Goal: Task Accomplishment & Management: Use online tool/utility

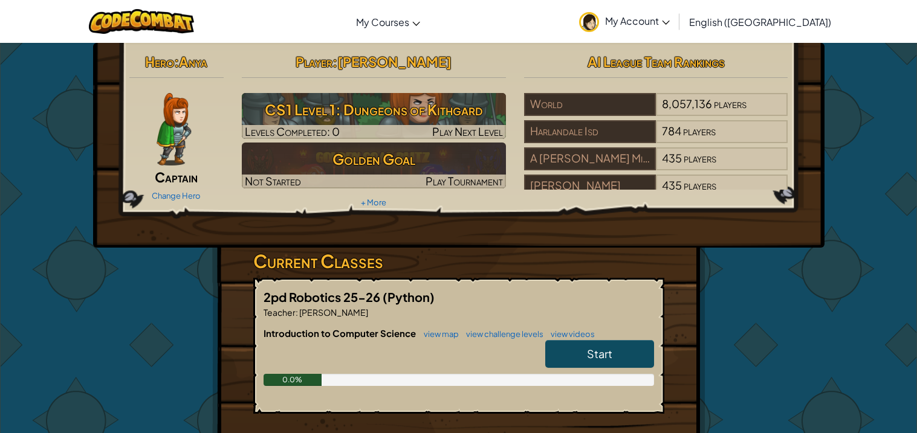
click at [596, 362] on link "Start" at bounding box center [599, 354] width 109 height 28
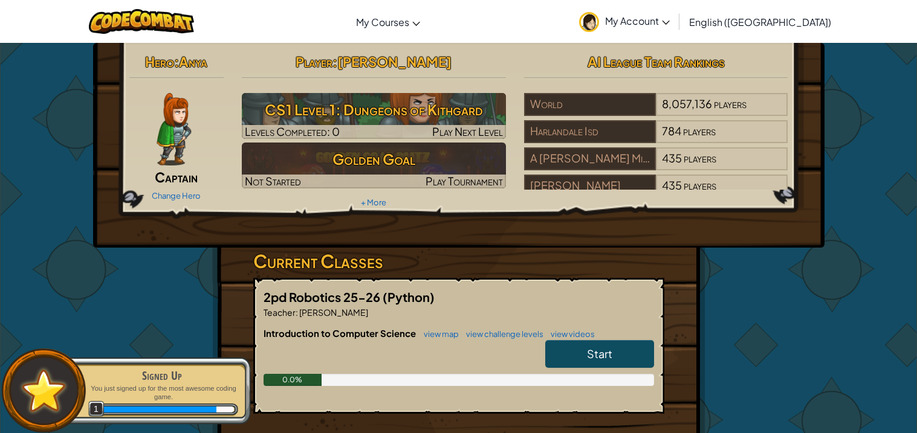
click at [595, 353] on span "Start" at bounding box center [599, 354] width 25 height 14
click at [46, 397] on img at bounding box center [43, 391] width 55 height 54
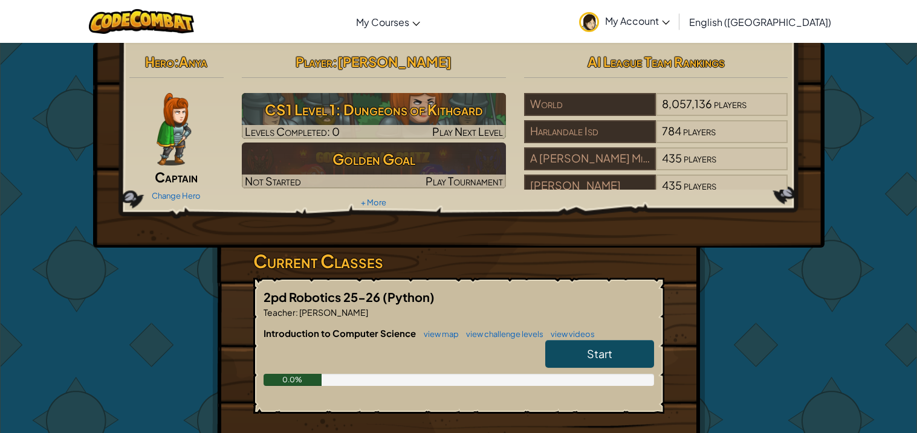
click at [607, 349] on span "Start" at bounding box center [599, 354] width 25 height 14
click at [641, 355] on link "Start" at bounding box center [599, 354] width 109 height 28
click at [587, 355] on span "Start" at bounding box center [599, 354] width 25 height 14
click at [740, 343] on div "Hero : Anya Captain Change Hero Player : Layla Rodriguez CS1 Level 1: Dungeons …" at bounding box center [458, 316] width 707 height 547
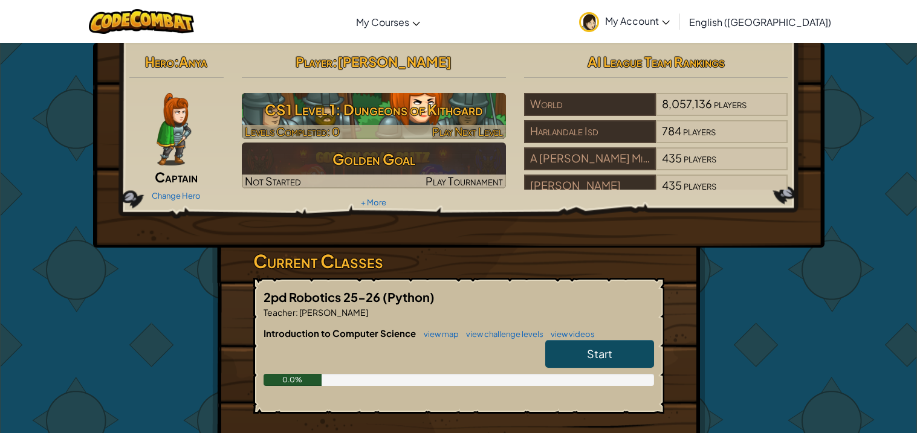
click at [361, 111] on h3 "CS1 Level 1: Dungeons of Kithgard" at bounding box center [374, 109] width 264 height 27
click at [476, 131] on span "Play Next Level" at bounding box center [467, 131] width 71 height 14
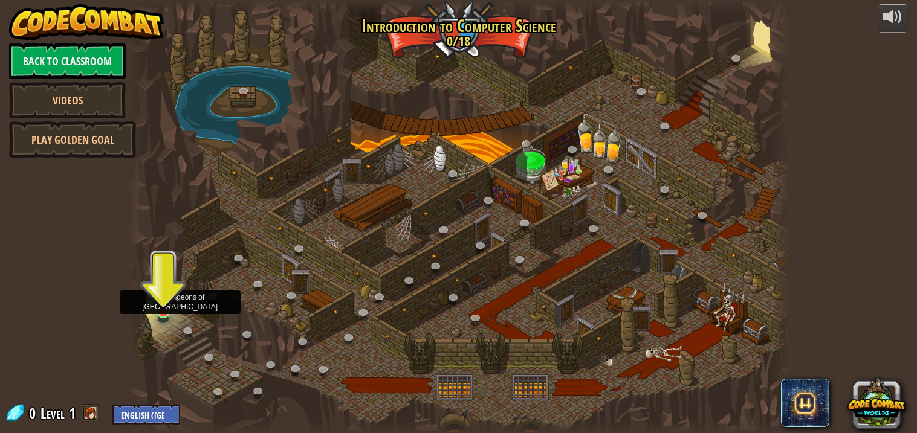
click at [167, 302] on img at bounding box center [163, 293] width 16 height 37
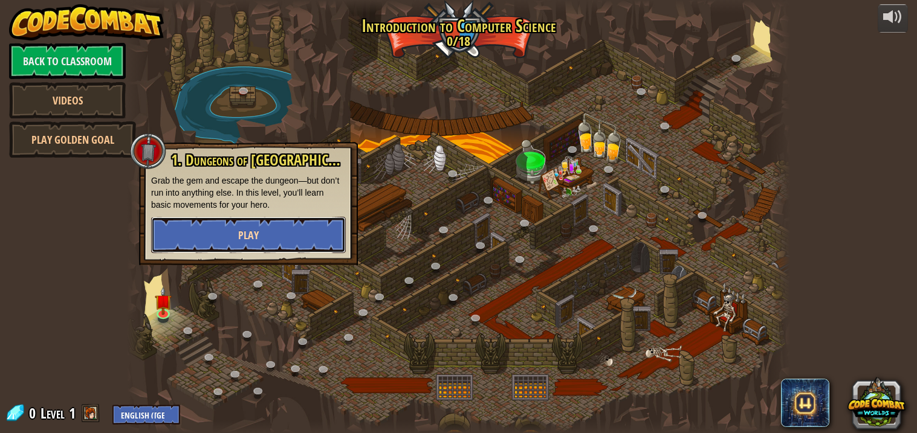
click at [243, 239] on span "Play" at bounding box center [248, 235] width 21 height 15
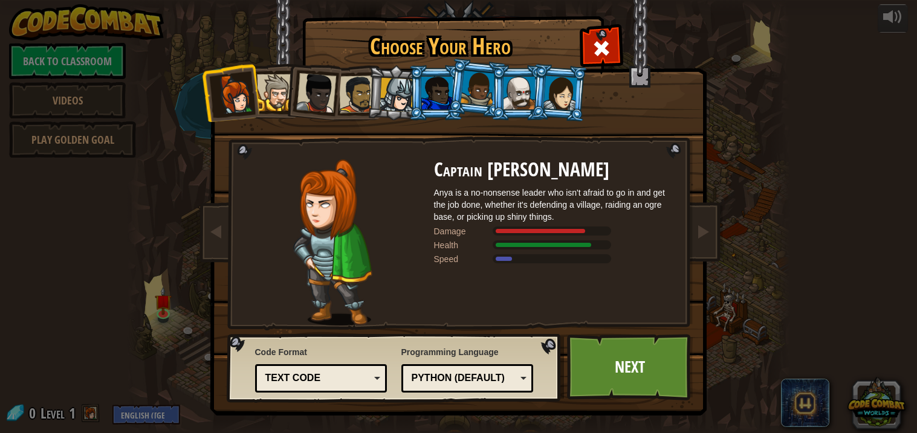
click at [283, 85] on div at bounding box center [275, 92] width 37 height 37
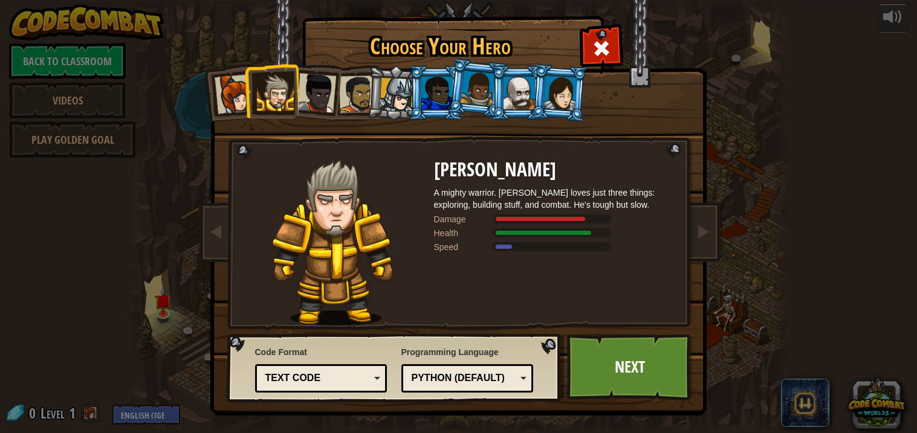
click at [569, 92] on div at bounding box center [560, 93] width 34 height 34
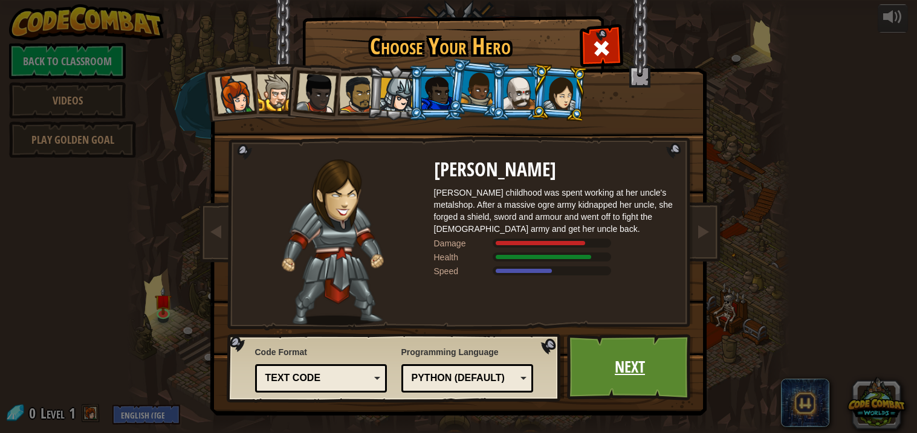
click at [650, 369] on link "Next" at bounding box center [630, 367] width 126 height 66
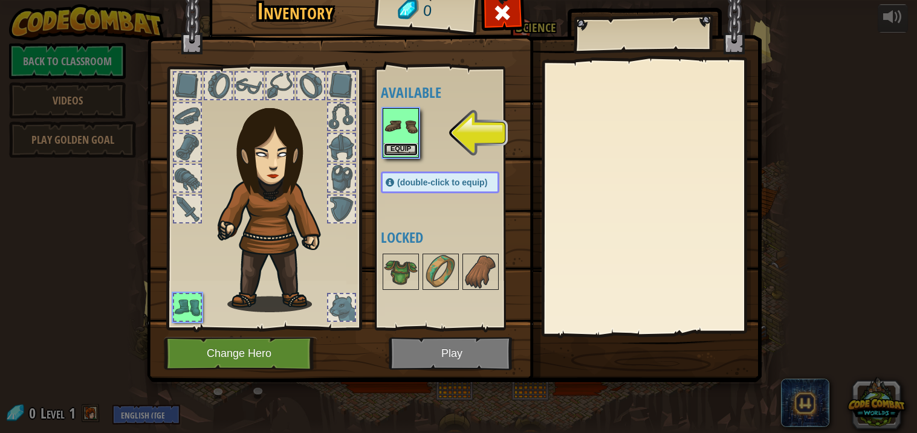
click at [401, 151] on button "Equip" at bounding box center [401, 149] width 34 height 13
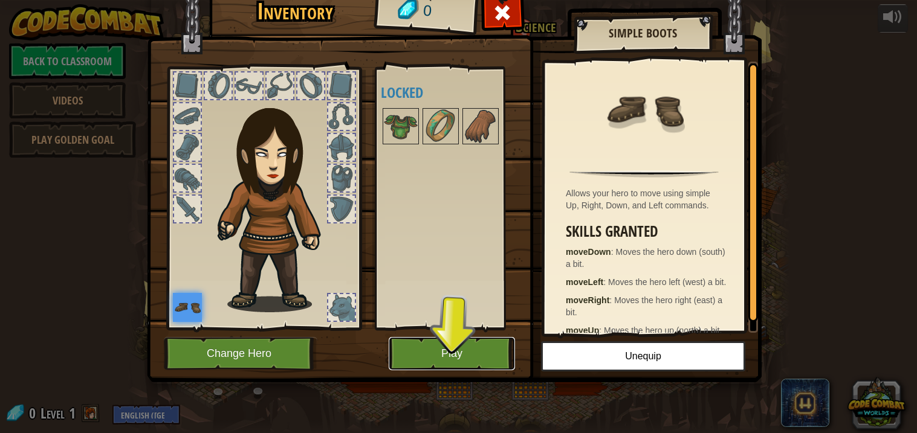
click at [482, 345] on button "Play" at bounding box center [452, 353] width 126 height 33
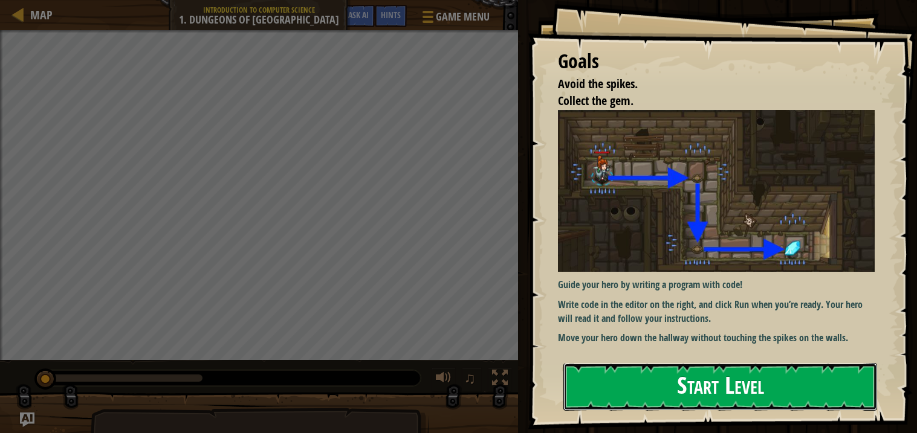
click at [693, 390] on button "Start Level" at bounding box center [720, 387] width 314 height 48
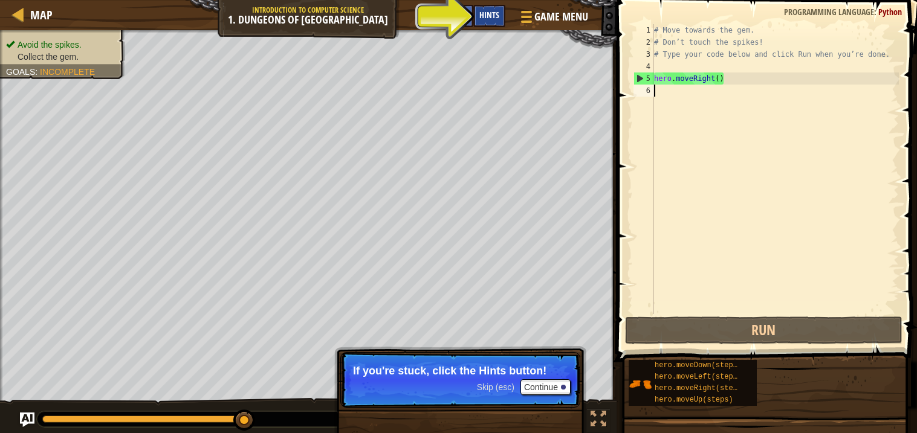
click at [494, 12] on span "Hints" at bounding box center [489, 14] width 20 height 11
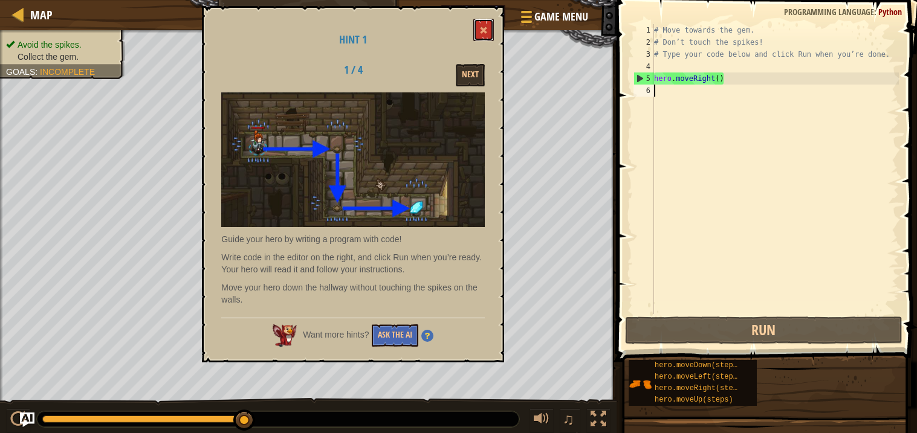
click at [493, 32] on button at bounding box center [483, 30] width 21 height 22
click at [484, 23] on div "Hints" at bounding box center [489, 16] width 32 height 22
click at [483, 33] on span at bounding box center [483, 30] width 8 height 8
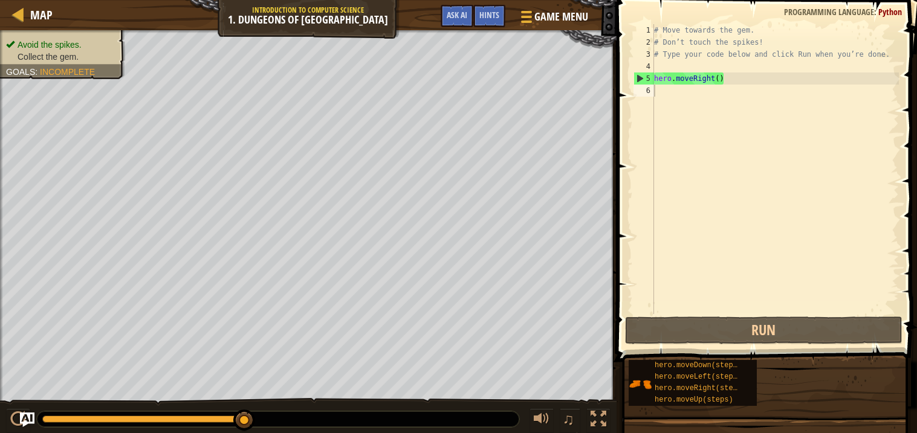
click at [677, 93] on div "# Move towards the gem. # Don’t touch the spikes! # Type your code below and cl…" at bounding box center [774, 181] width 247 height 314
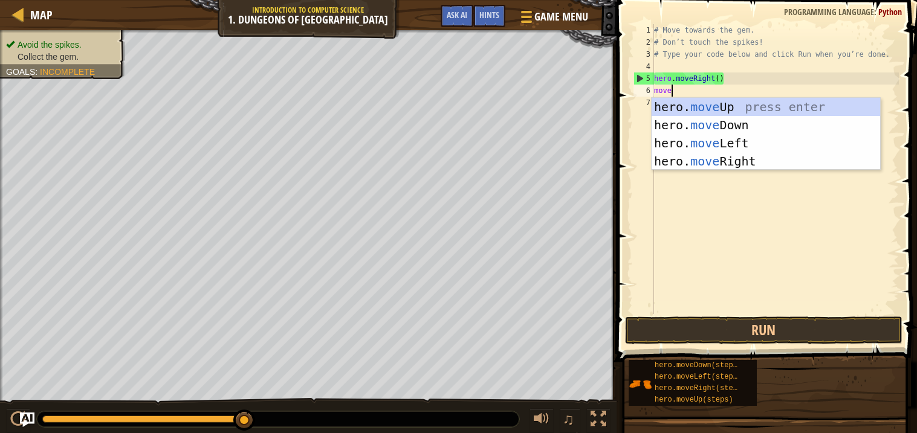
scroll to position [5, 1]
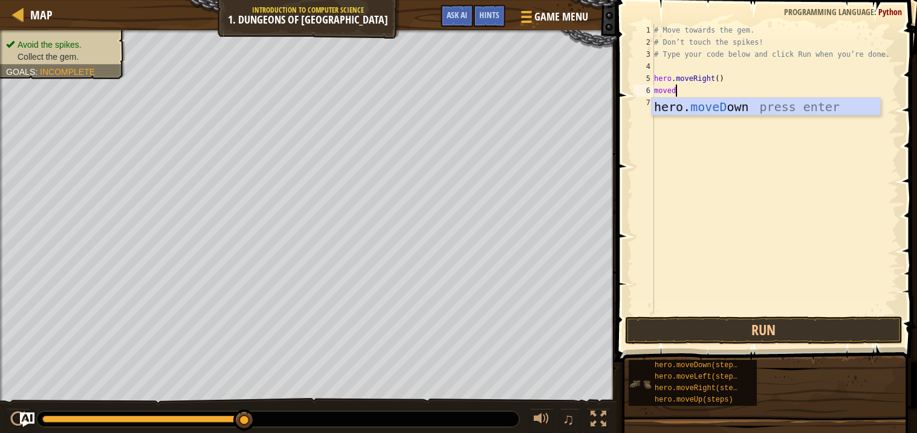
click at [755, 369] on div "hero.moveDown(steps) hero.moveLeft(steps) hero.moveRight(steps) hero.moveUp(ste…" at bounding box center [693, 383] width 128 height 46
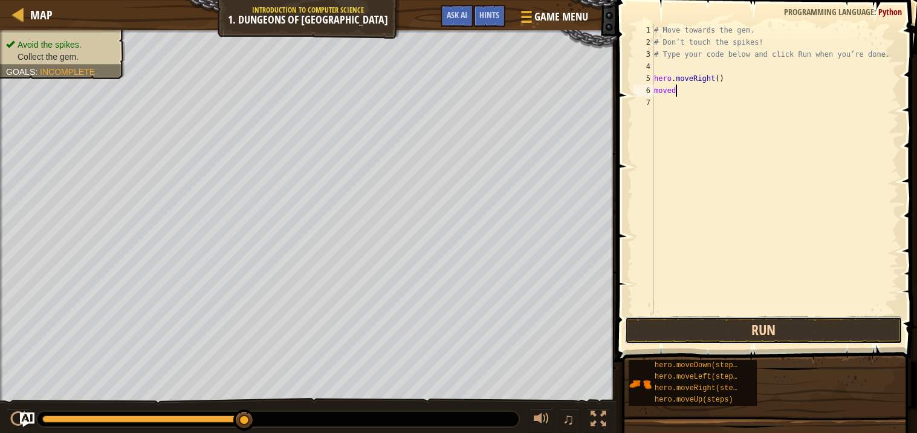
click at [771, 336] on button "Run" at bounding box center [763, 331] width 277 height 28
click at [763, 334] on button "Run" at bounding box center [763, 331] width 277 height 28
click at [754, 329] on button "Run" at bounding box center [763, 331] width 277 height 28
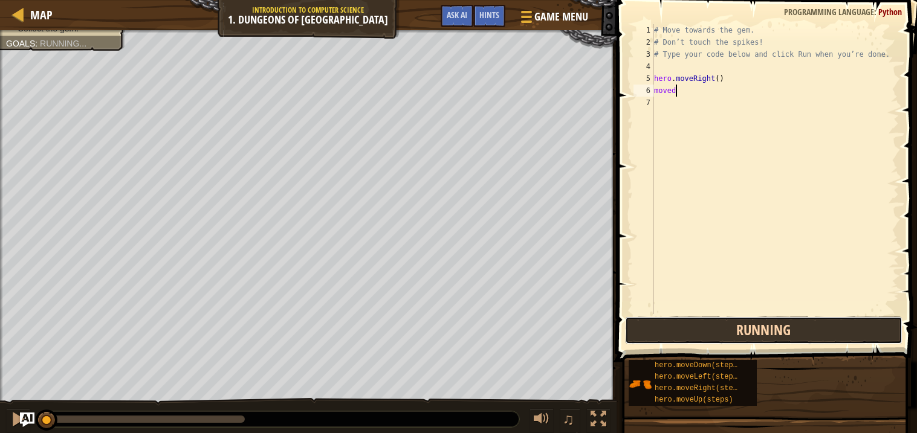
click at [754, 330] on button "Running" at bounding box center [763, 331] width 277 height 28
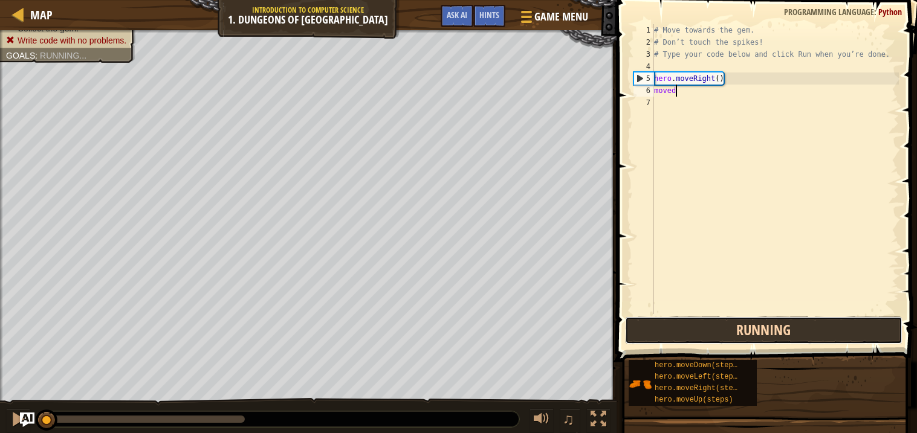
click at [759, 324] on button "Running" at bounding box center [763, 331] width 277 height 28
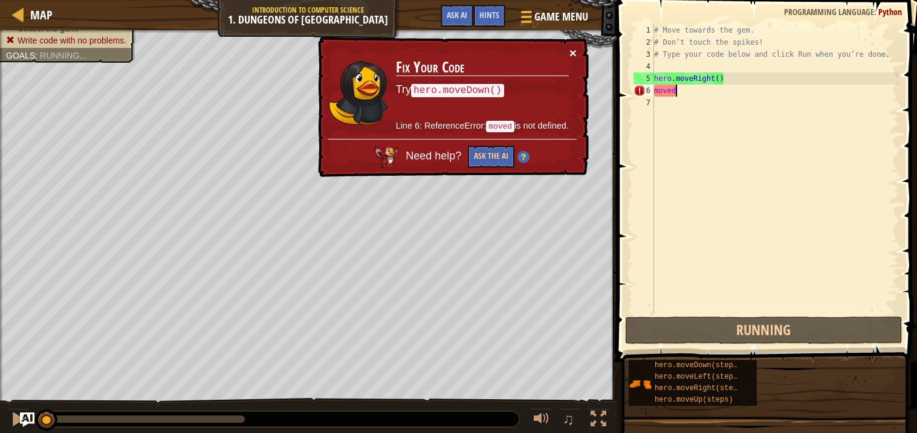
click at [575, 47] on button "×" at bounding box center [572, 53] width 7 height 13
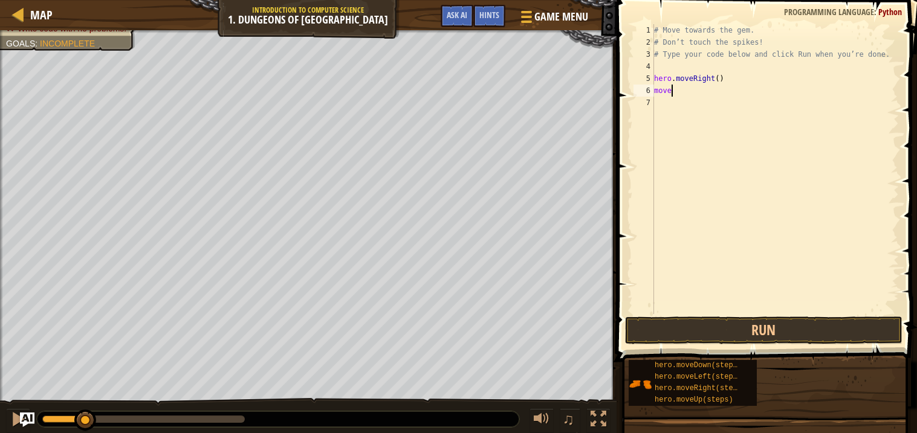
type textarea "moved"
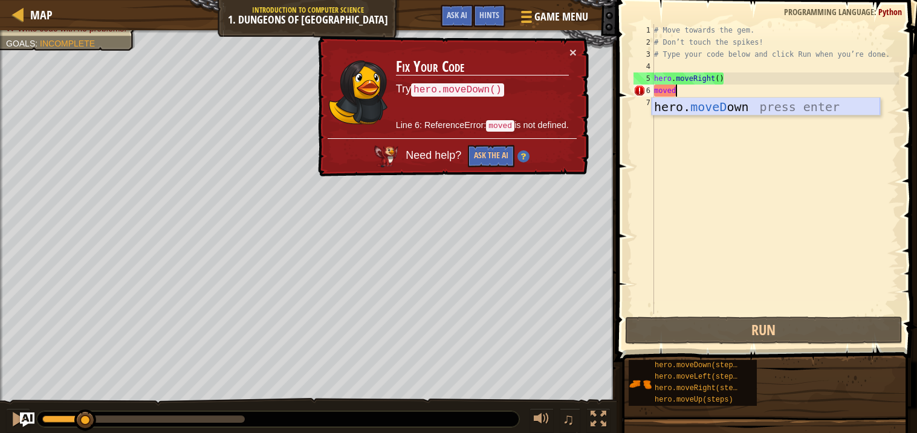
click at [748, 107] on div "hero. moveD own press enter" at bounding box center [765, 125] width 228 height 54
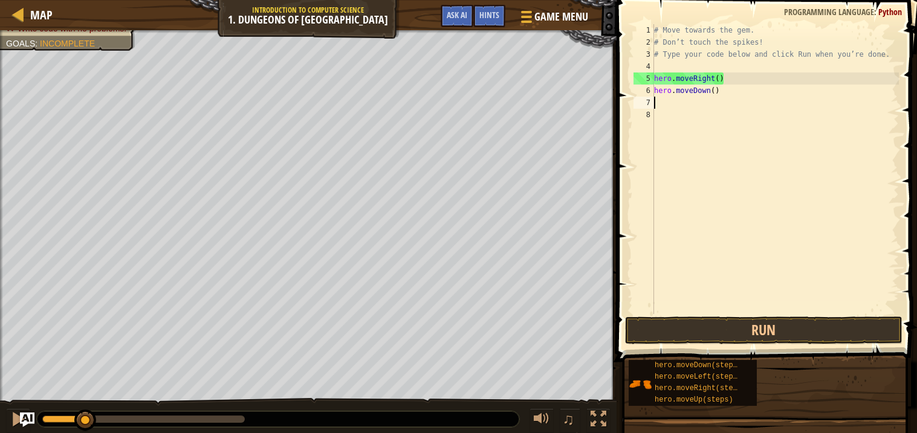
scroll to position [5, 0]
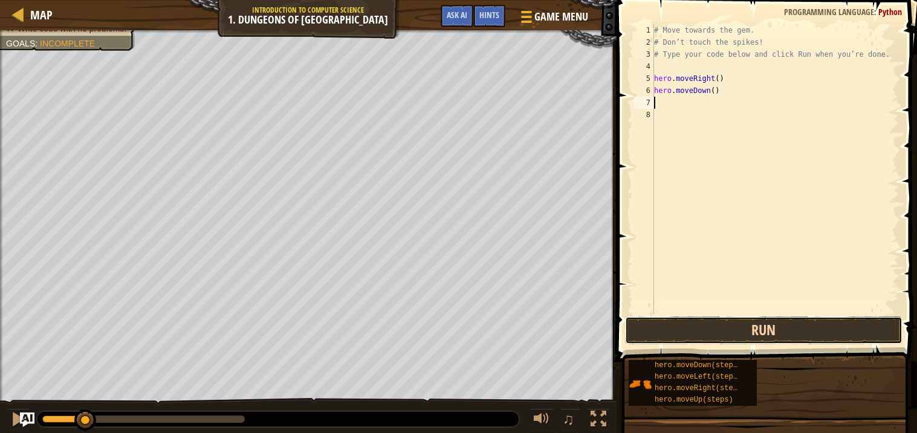
click at [651, 326] on button "Run" at bounding box center [763, 331] width 277 height 28
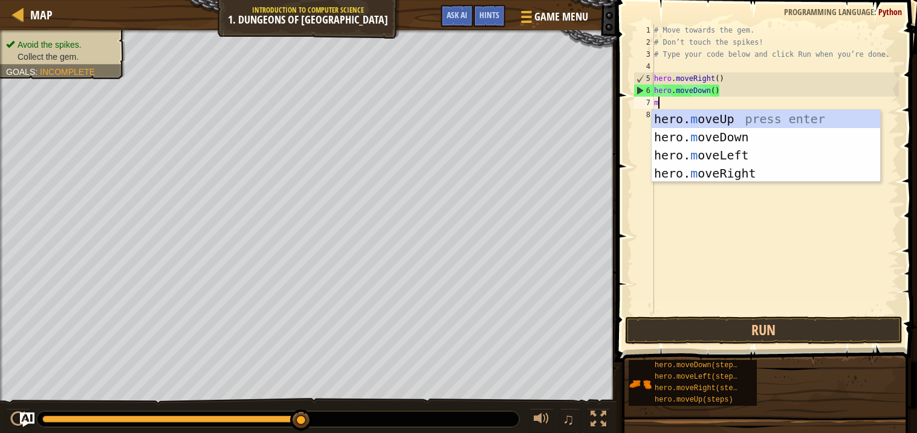
type textarea "mo"
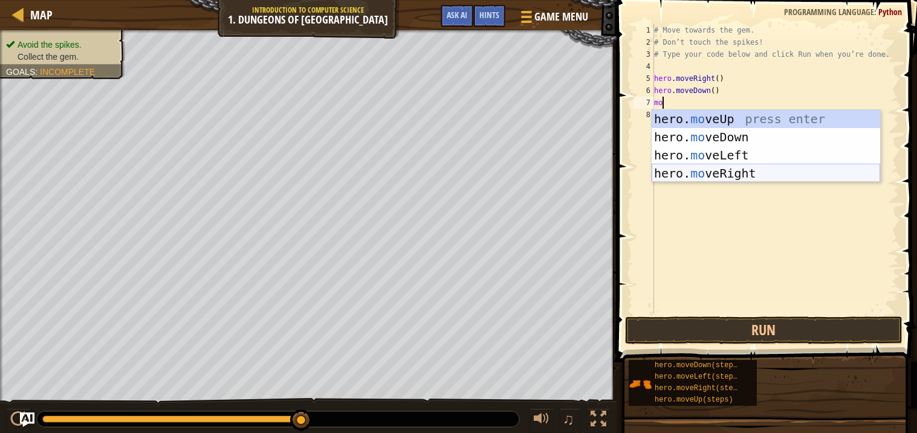
click at [712, 176] on div "hero. mo veUp press enter hero. mo veDown press enter hero. mo veLeft press ent…" at bounding box center [765, 164] width 228 height 109
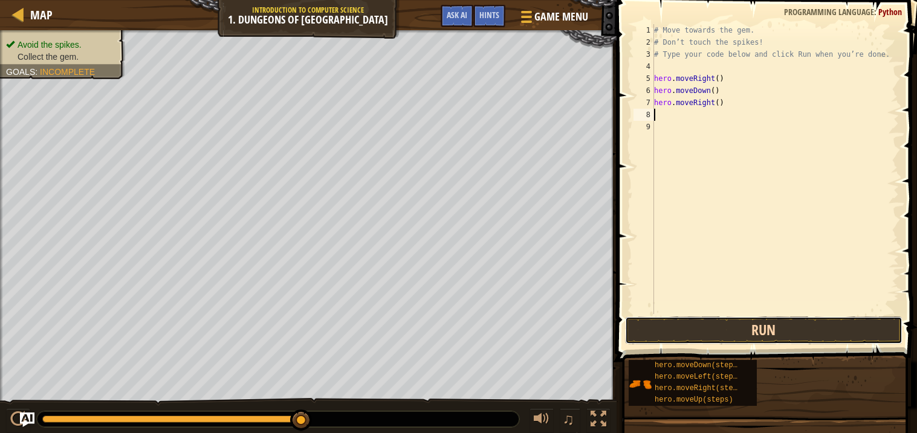
click at [697, 332] on button "Run" at bounding box center [763, 331] width 277 height 28
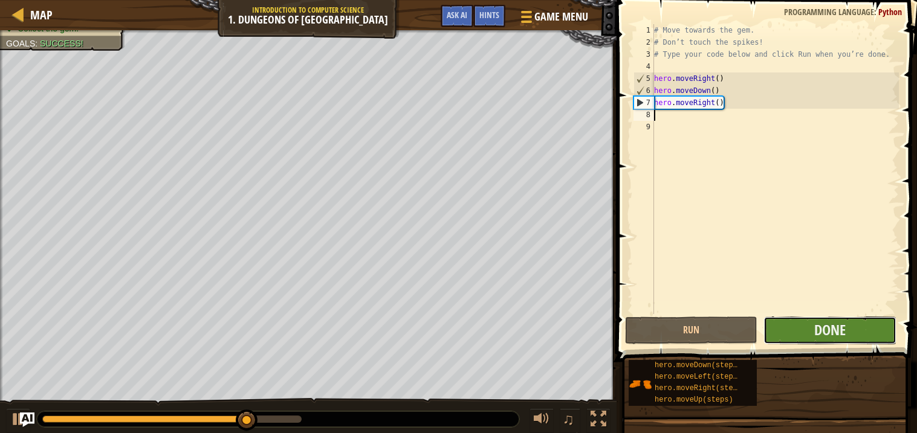
click at [808, 328] on button "Done" at bounding box center [829, 331] width 132 height 28
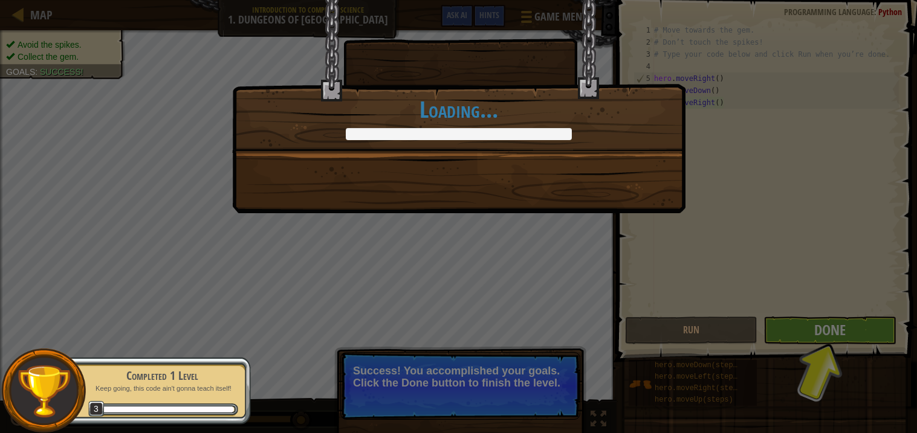
click at [680, 318] on div "You completed Dungeons of Kithgard! +0 +0 New Item Clean code: no code errors o…" at bounding box center [458, 216] width 917 height 433
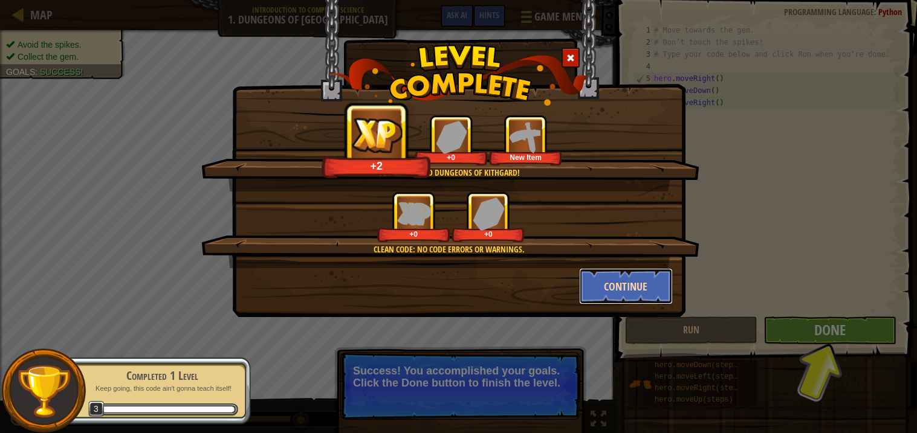
click at [609, 285] on button "Continue" at bounding box center [626, 286] width 94 height 36
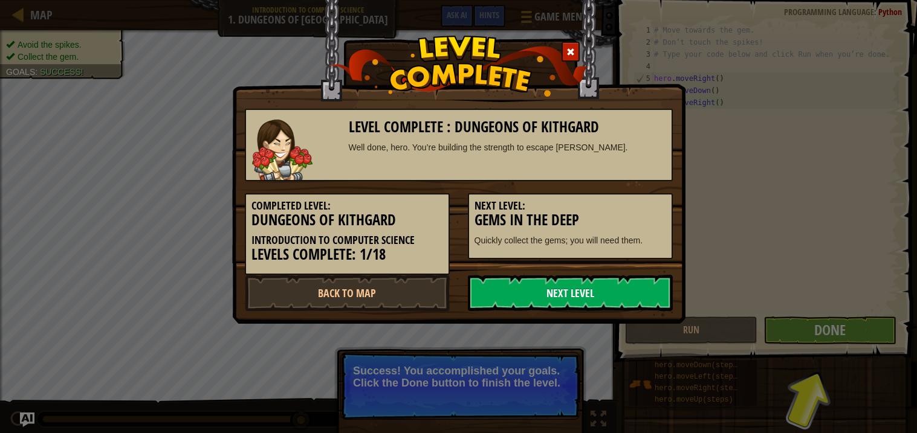
click at [600, 288] on link "Next Level" at bounding box center [570, 293] width 205 height 36
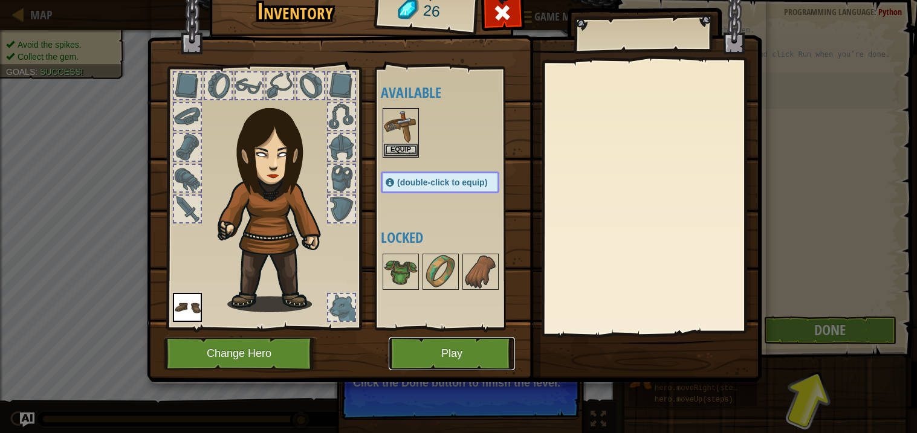
click at [430, 356] on button "Play" at bounding box center [452, 353] width 126 height 33
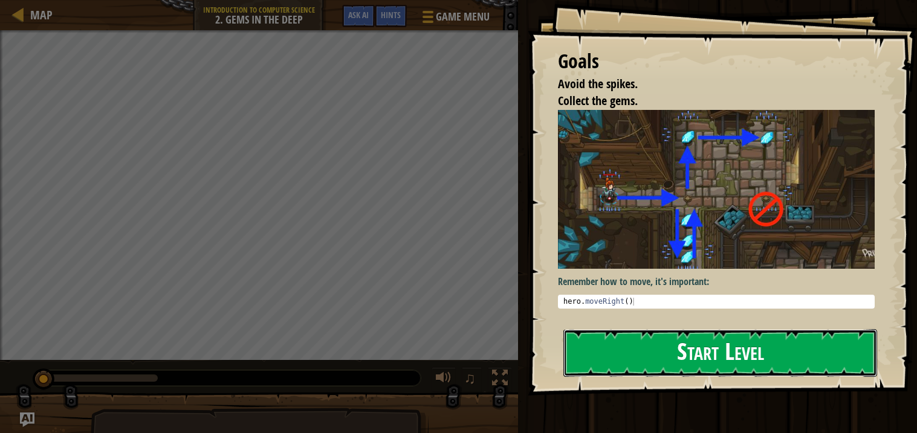
click at [627, 341] on button "Start Level" at bounding box center [720, 353] width 314 height 48
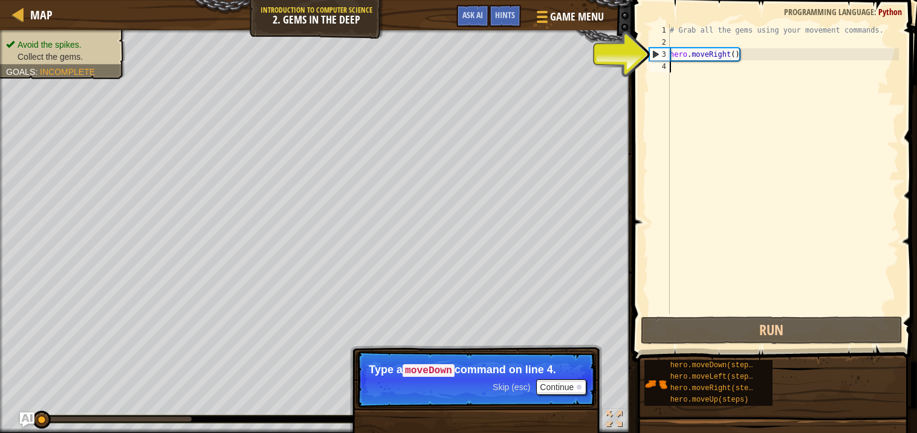
click at [680, 52] on div "# Grab all the gems using your movement commands. hero . moveRight ( )" at bounding box center [782, 181] width 231 height 314
type textarea "hero.moveRight()"
click at [679, 67] on div "# Grab all the gems using your movement commands. hero . moveRight ( )" at bounding box center [782, 181] width 231 height 314
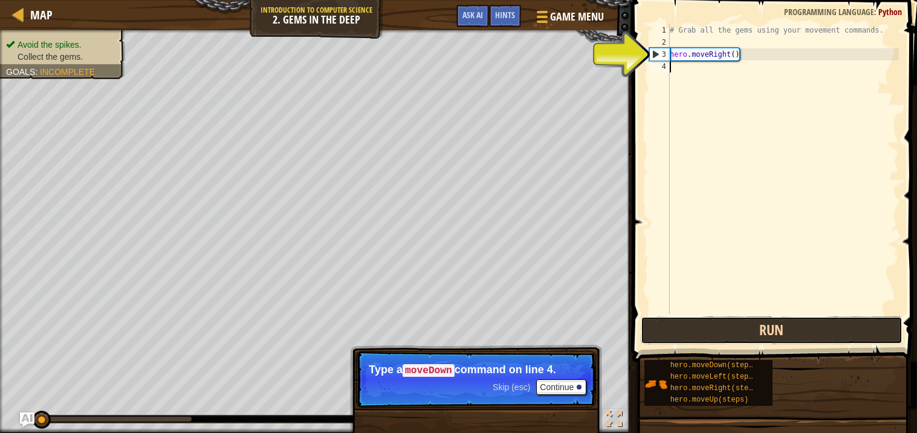
click at [730, 331] on button "Run" at bounding box center [772, 331] width 262 height 28
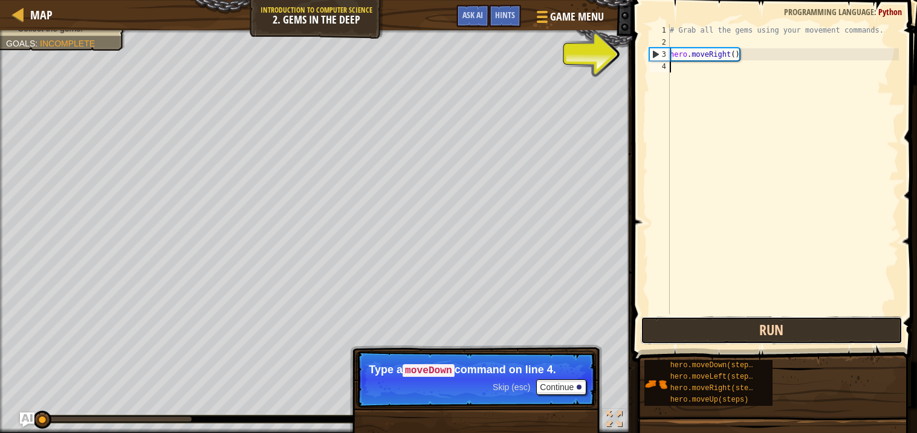
click at [730, 331] on button "Run" at bounding box center [772, 331] width 262 height 28
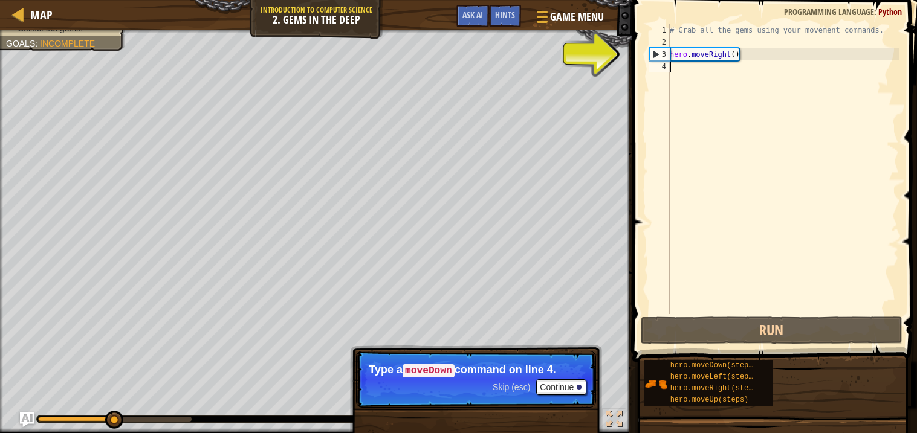
click at [677, 66] on div "# Grab all the gems using your movement commands. hero . moveRight ( )" at bounding box center [782, 181] width 231 height 314
click at [676, 67] on div "# Grab all the gems using your movement commands. hero . moveRight ( )" at bounding box center [782, 181] width 231 height 314
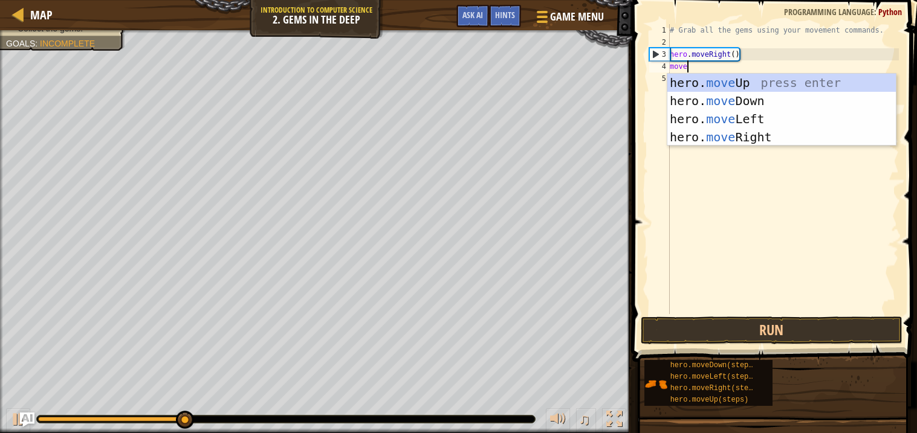
scroll to position [5, 1]
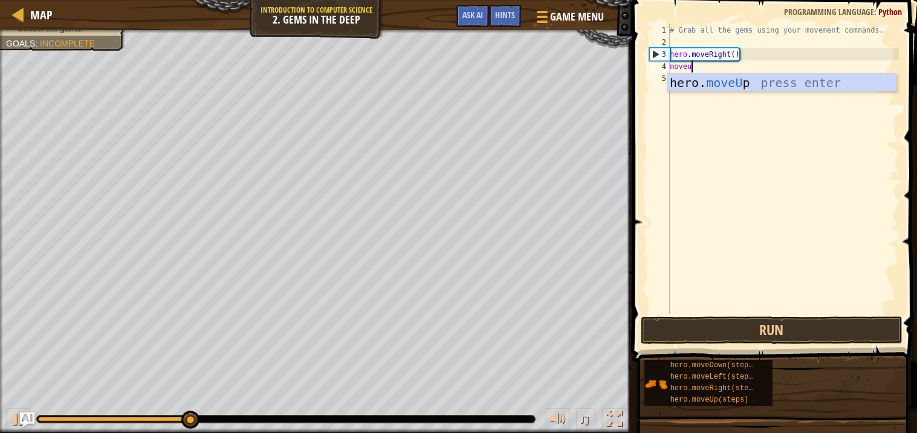
type textarea "moveup"
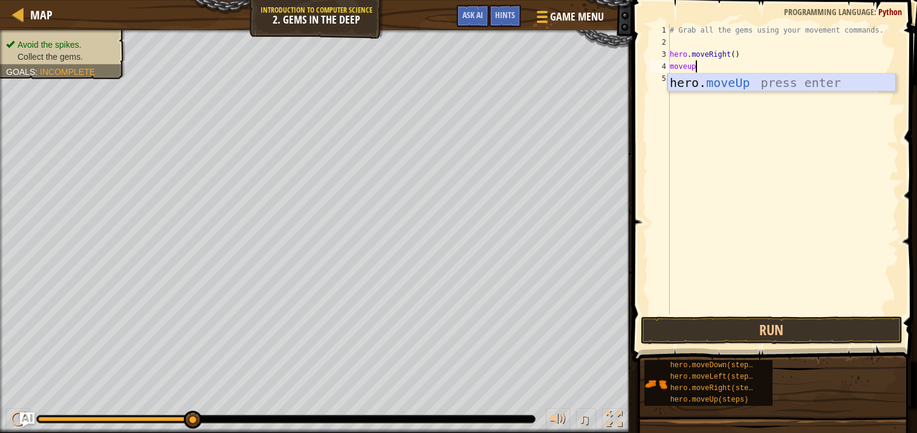
click at [709, 77] on div "hero. moveUp press enter" at bounding box center [781, 101] width 228 height 54
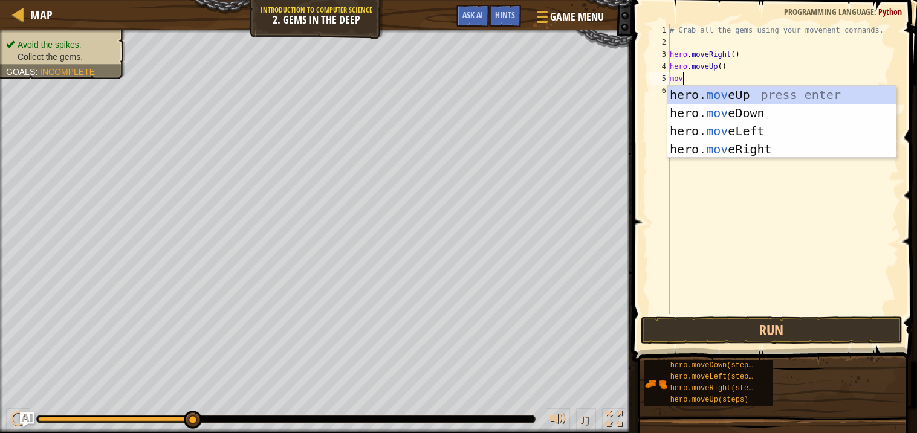
type textarea "move"
click at [732, 145] on div "hero. move Up press enter hero. move Down press enter hero. move Left press ent…" at bounding box center [781, 140] width 228 height 109
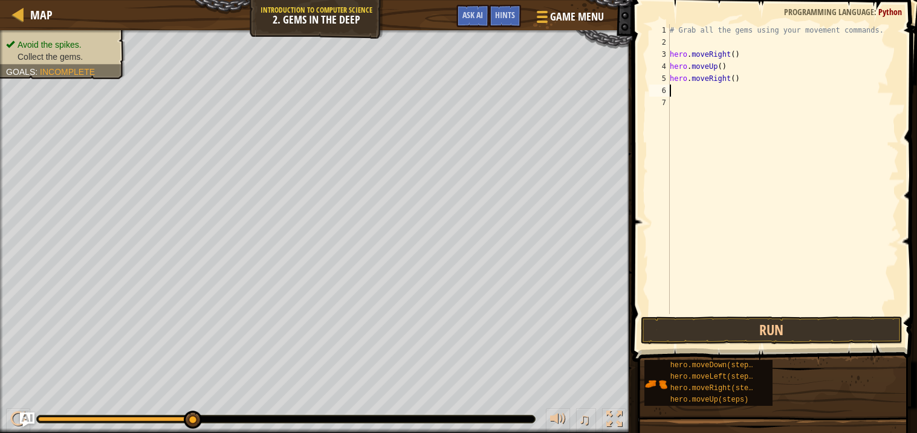
scroll to position [5, 0]
type textarea "mo"
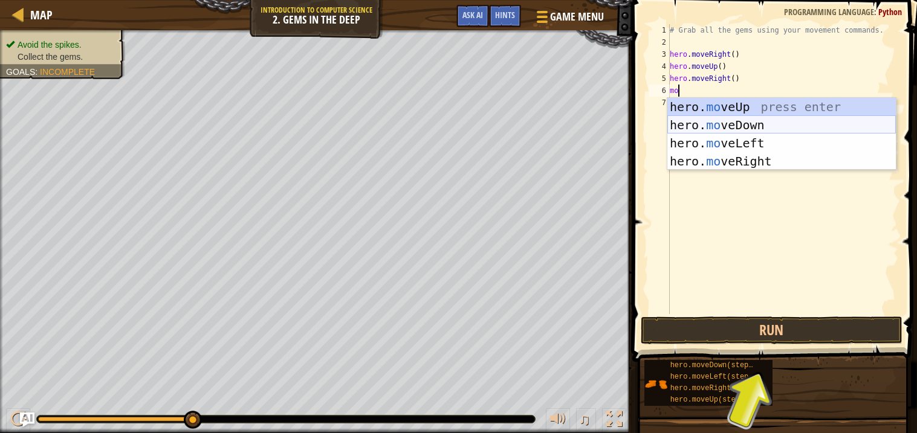
click at [696, 120] on div "hero. mo veUp press enter hero. mo veDown press enter hero. mo veLeft press ent…" at bounding box center [781, 152] width 228 height 109
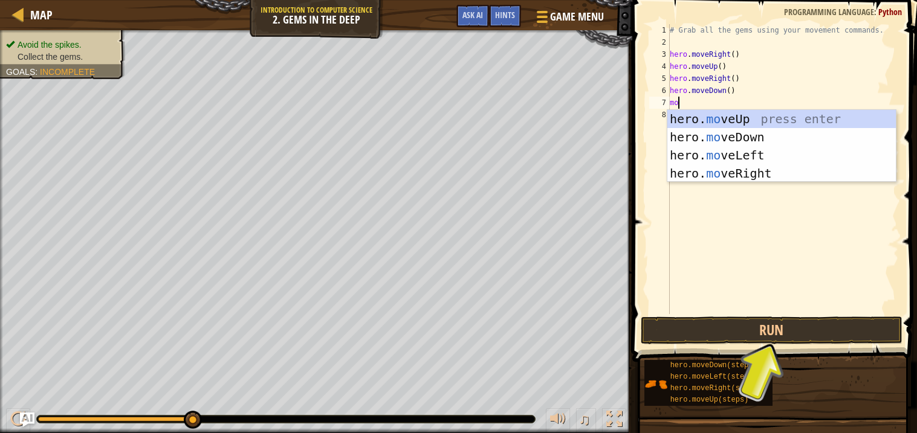
type textarea "move"
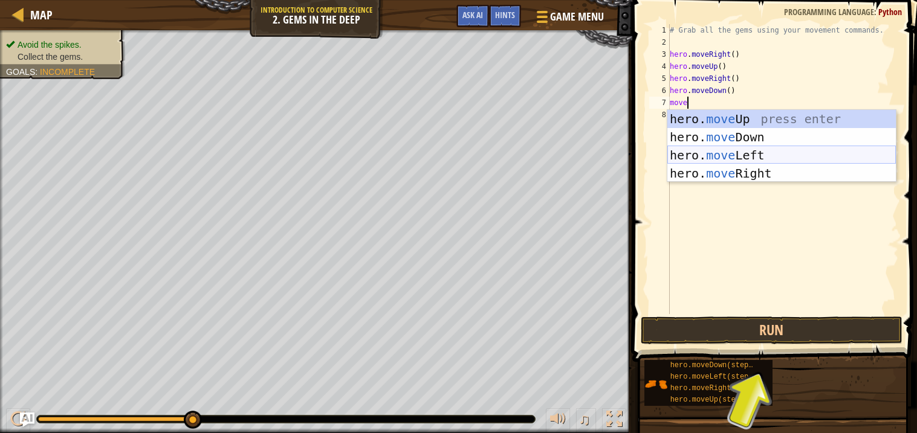
click at [766, 155] on div "hero. move Up press enter hero. move Down press enter hero. move Left press ent…" at bounding box center [781, 164] width 228 height 109
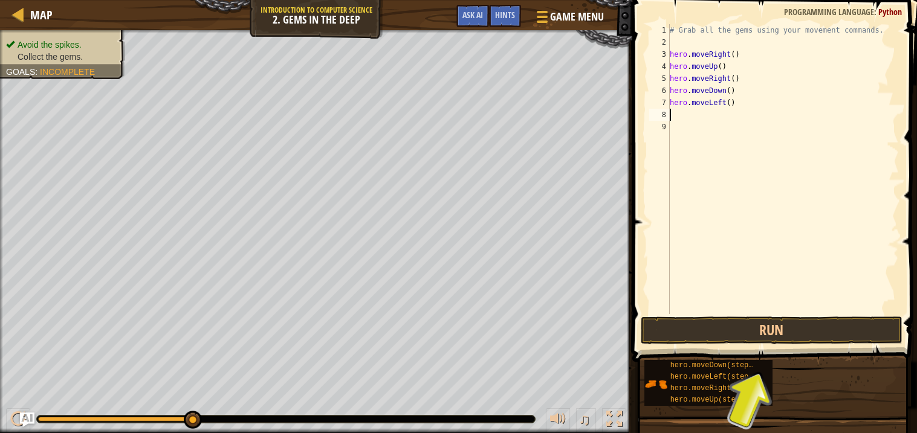
scroll to position [5, 0]
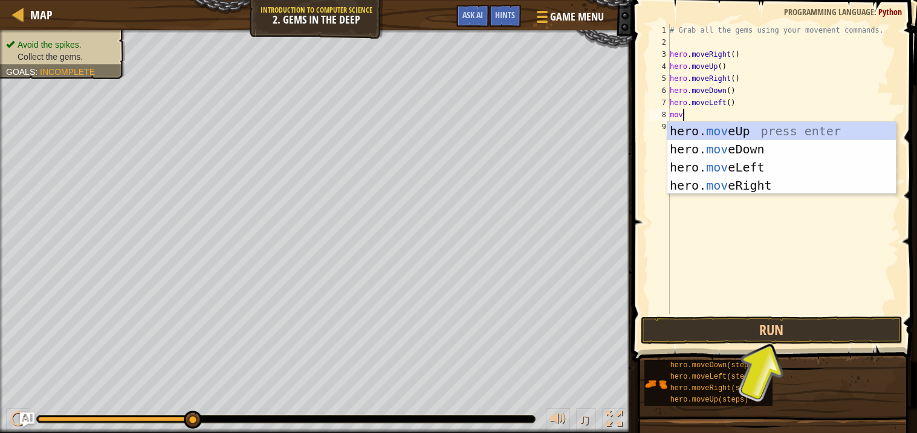
type textarea "move"
click at [683, 151] on div "hero. move Up press enter hero. move Down press enter hero. move Left press ent…" at bounding box center [781, 176] width 228 height 109
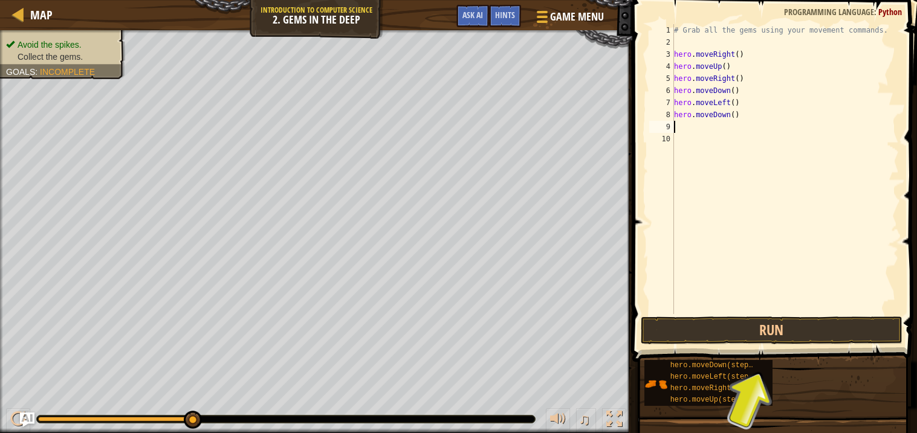
scroll to position [5, 0]
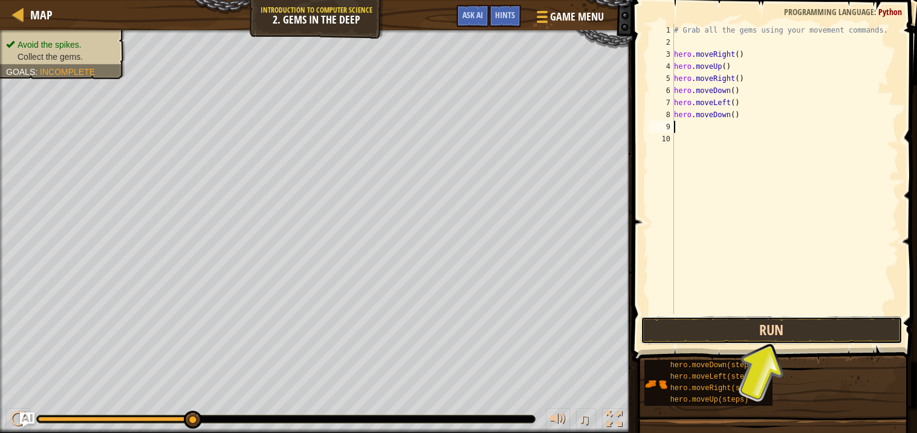
click at [708, 339] on button "Run" at bounding box center [772, 331] width 262 height 28
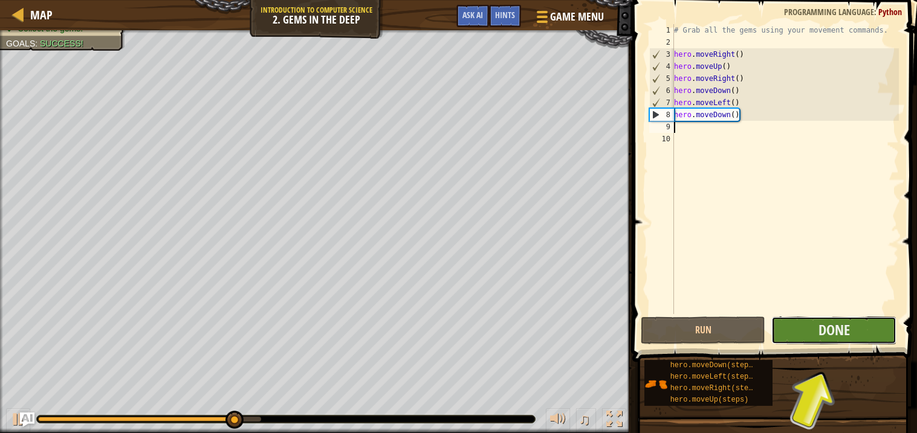
click at [810, 332] on button "Done" at bounding box center [833, 331] width 125 height 28
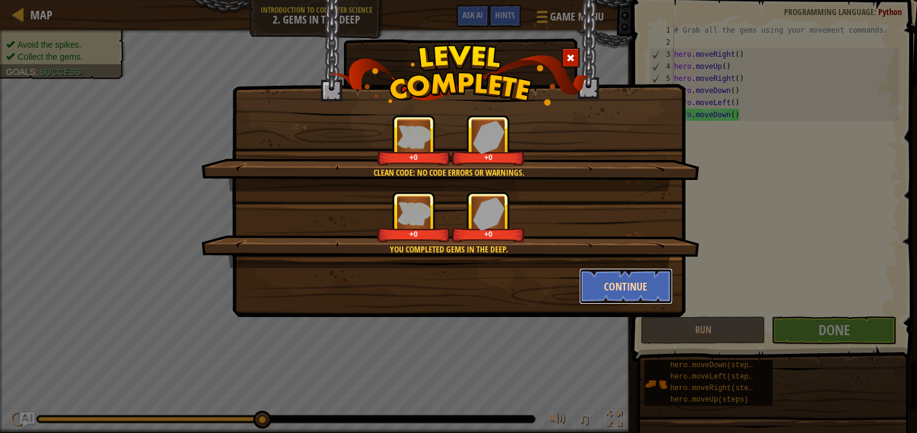
click at [590, 279] on button "Continue" at bounding box center [626, 286] width 94 height 36
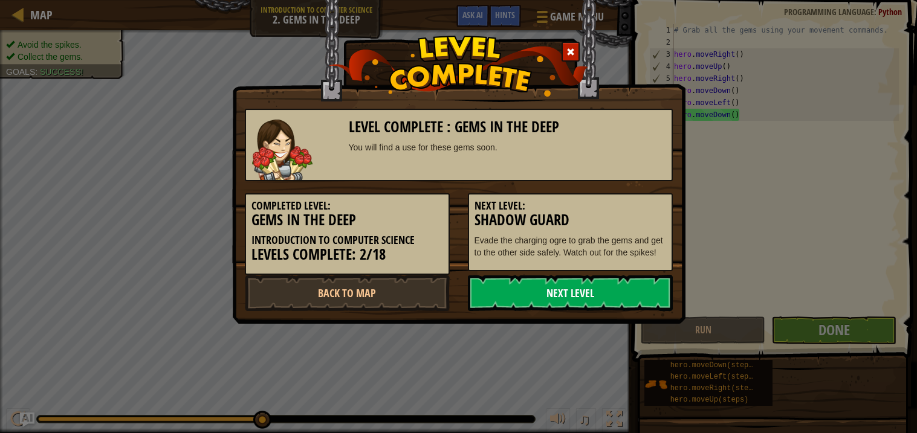
click at [560, 292] on link "Next Level" at bounding box center [570, 293] width 205 height 36
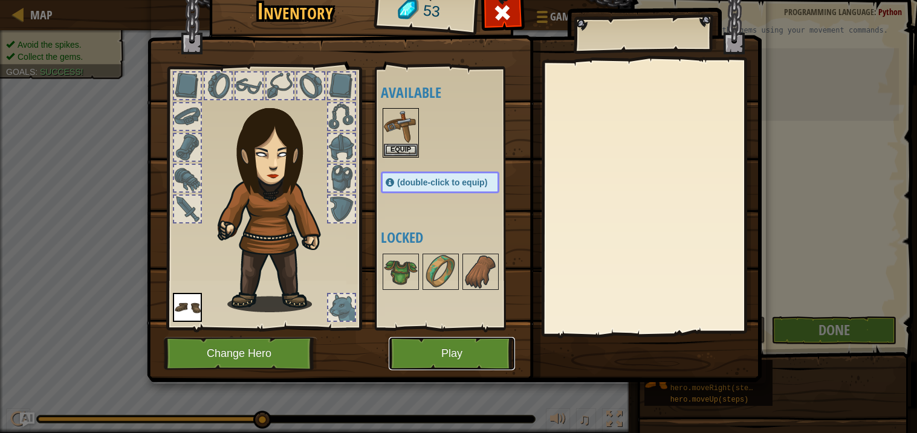
click at [490, 352] on button "Play" at bounding box center [452, 353] width 126 height 33
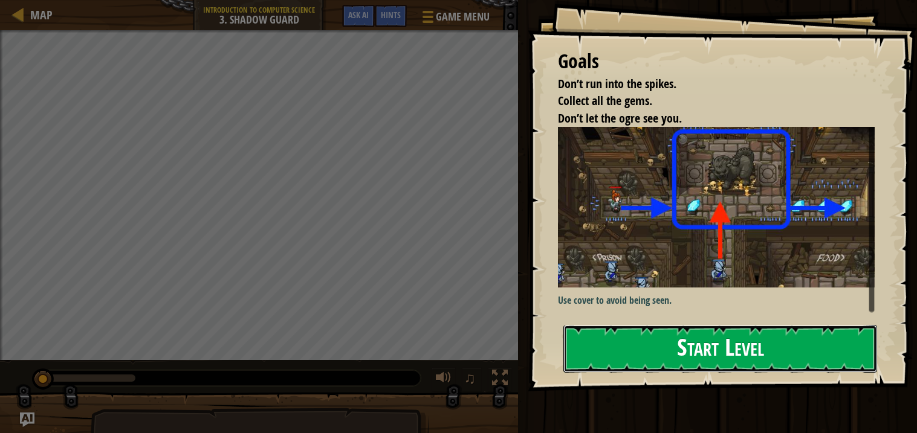
click at [817, 350] on button "Start Level" at bounding box center [720, 349] width 314 height 48
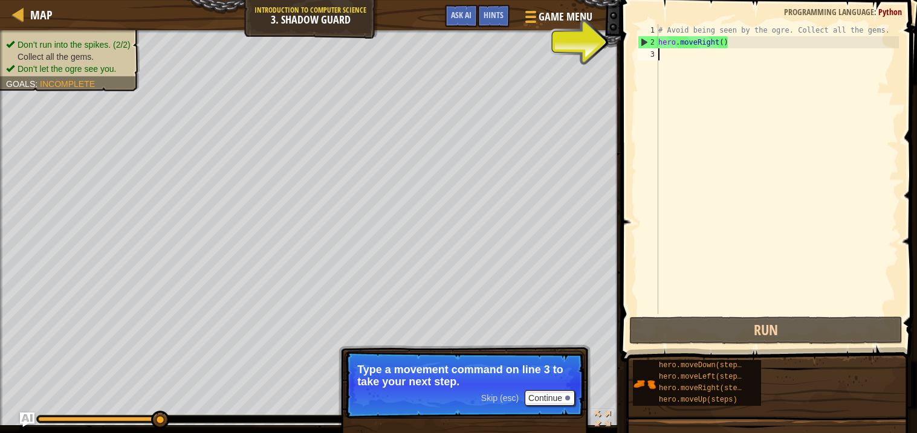
scroll to position [5, 0]
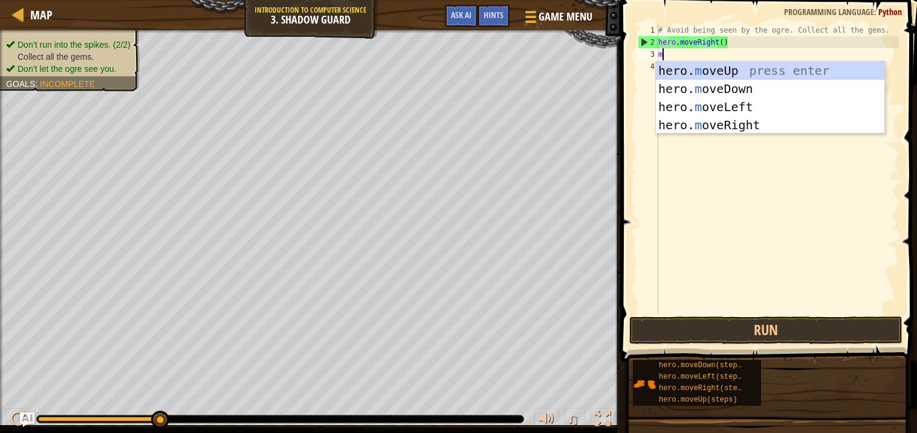
type textarea "mo"
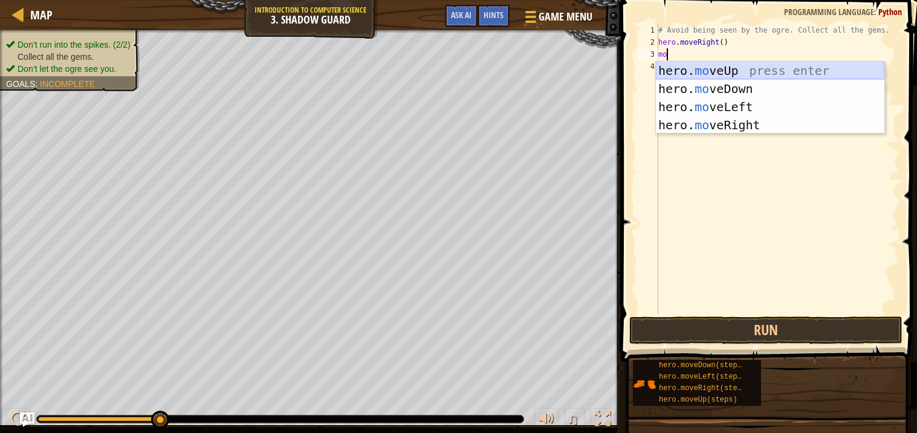
click at [748, 73] on div "hero. mo veUp press enter hero. mo veDown press enter hero. mo veLeft press ent…" at bounding box center [770, 116] width 228 height 109
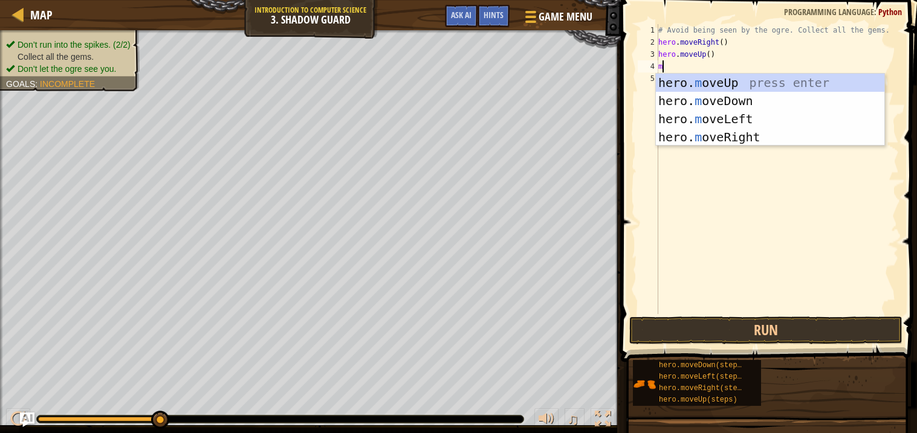
type textarea "mo"
click at [740, 132] on div "hero. mo veUp press enter hero. mo veDown press enter hero. mo veLeft press ent…" at bounding box center [770, 128] width 228 height 109
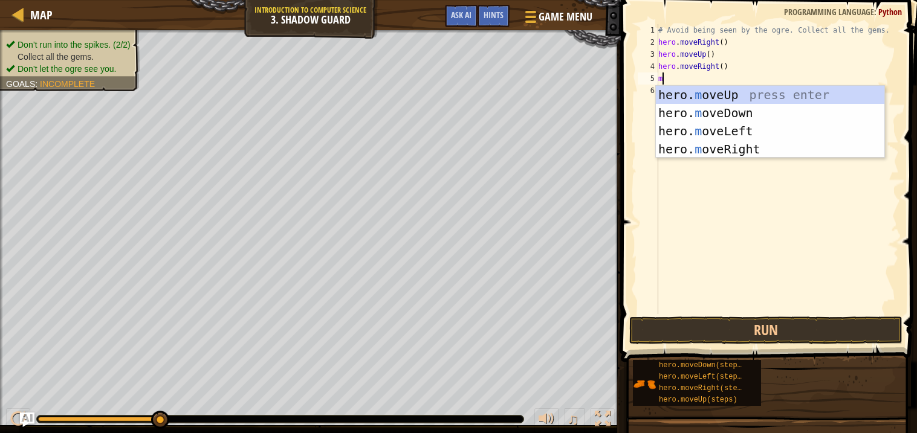
type textarea "mo"
click at [729, 144] on div "hero. mo veUp press enter hero. mo veDown press enter hero. mo veLeft press ent…" at bounding box center [770, 140] width 228 height 109
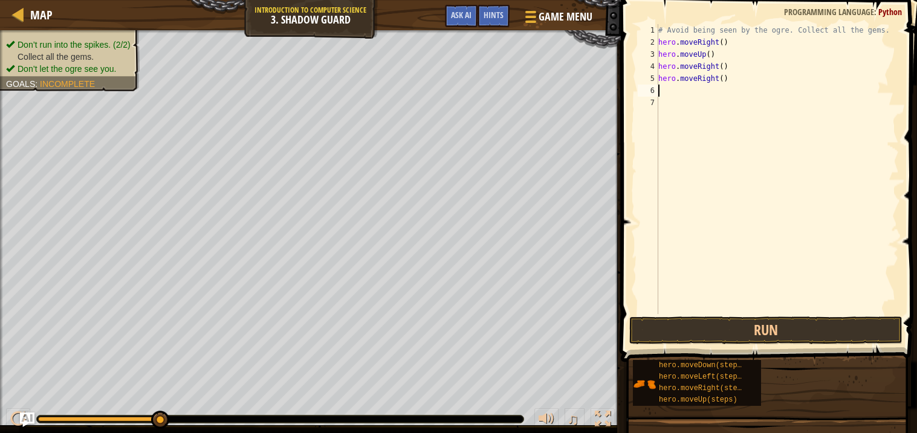
click at [690, 81] on div "# Avoid being seen by the ogre. Collect all the gems. hero . moveRight ( ) hero…" at bounding box center [777, 181] width 243 height 314
click at [712, 78] on div "# Avoid being seen by the ogre. Collect all the gems. hero . moveRight ( ) hero…" at bounding box center [777, 181] width 243 height 314
click at [725, 80] on div "# Avoid being seen by the ogre. Collect all the gems. hero . moveRight ( ) hero…" at bounding box center [777, 181] width 243 height 314
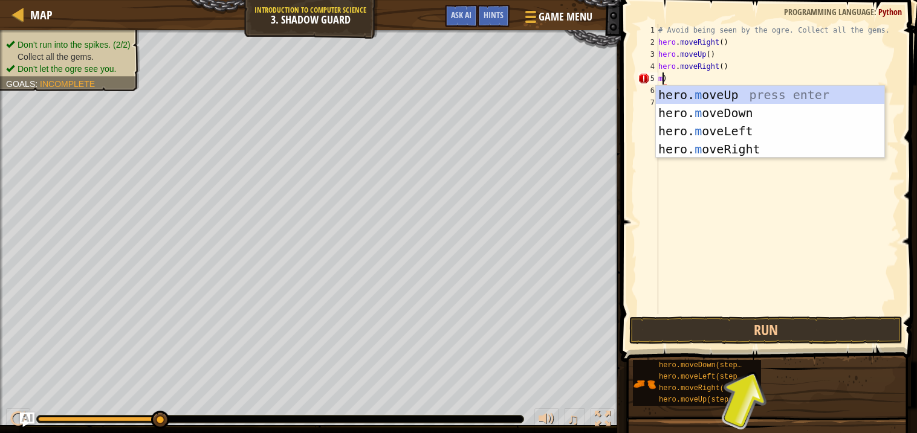
scroll to position [5, 1]
click at [725, 112] on div "hero. mo veUp press enter hero. mo veDown press enter hero. mo veLeft press ent…" at bounding box center [770, 140] width 228 height 109
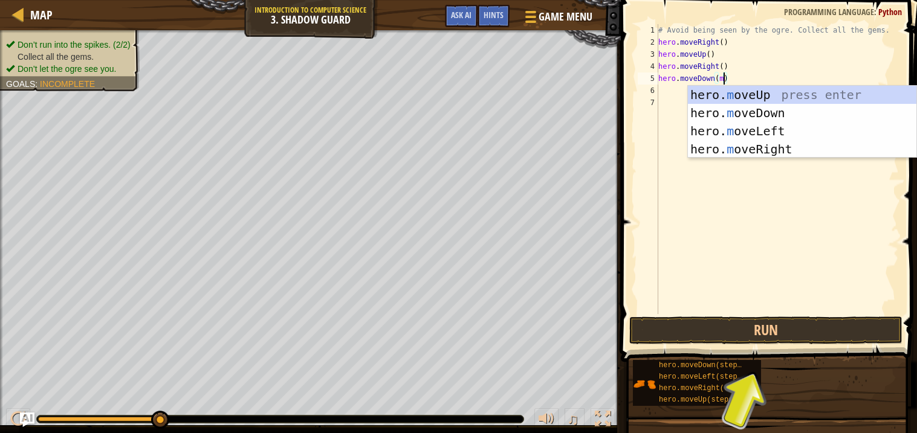
scroll to position [5, 4]
type textarea "hero.moveDown()"
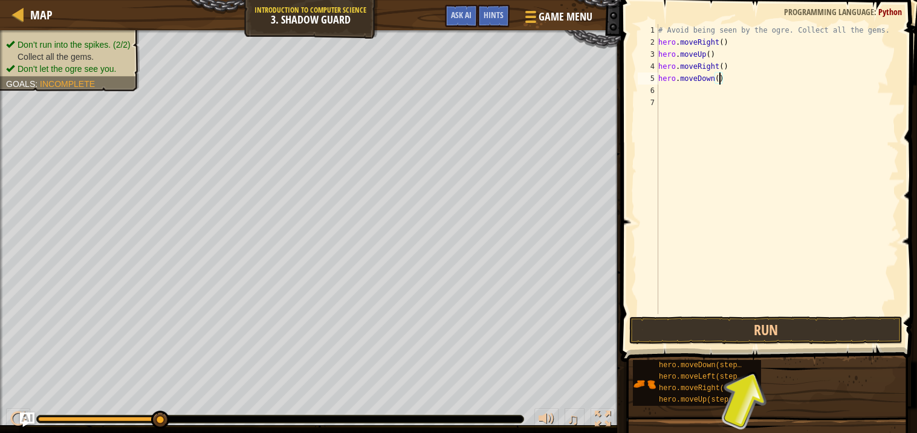
click at [700, 88] on div "# Avoid being seen by the ogre. Collect all the gems. hero . moveRight ( ) hero…" at bounding box center [777, 181] width 243 height 314
type textarea "m"
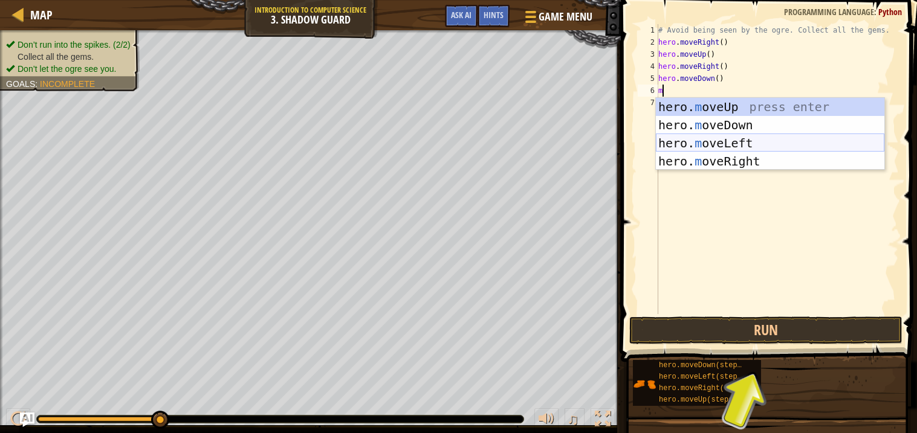
click at [731, 146] on div "hero. m oveUp press enter hero. m oveDown press enter hero. m oveLeft press ent…" at bounding box center [770, 152] width 228 height 109
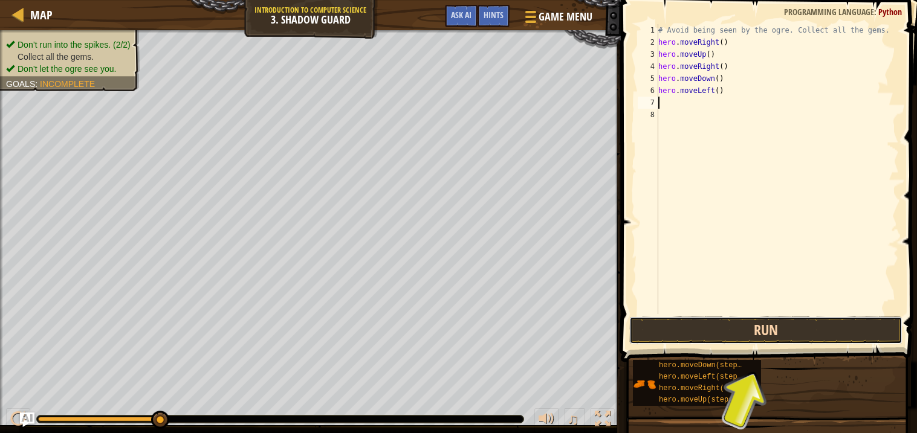
click at [735, 326] on button "Run" at bounding box center [765, 331] width 273 height 28
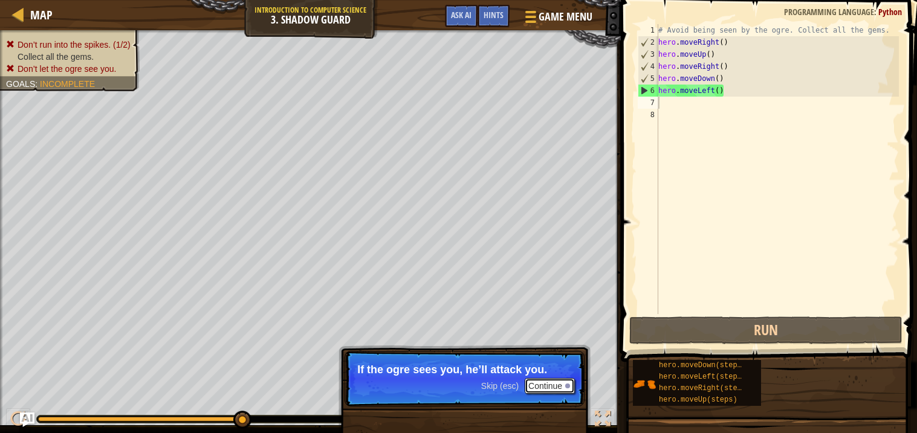
click at [537, 384] on button "Continue" at bounding box center [550, 386] width 50 height 16
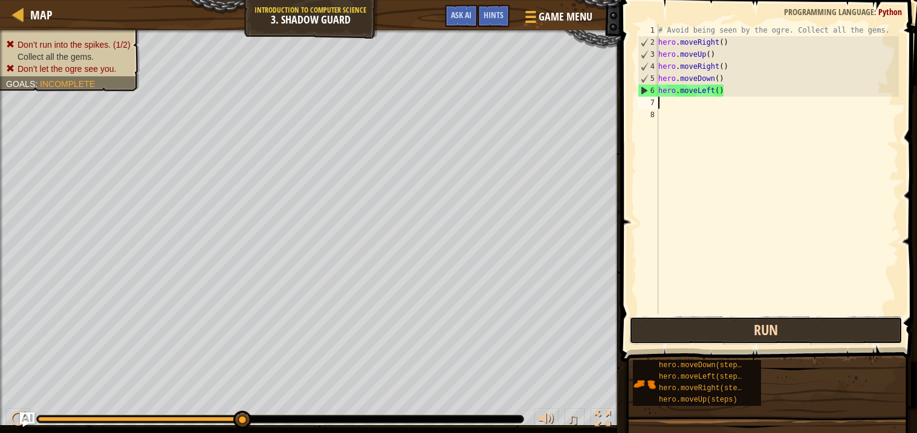
click at [709, 343] on button "Run" at bounding box center [765, 331] width 273 height 28
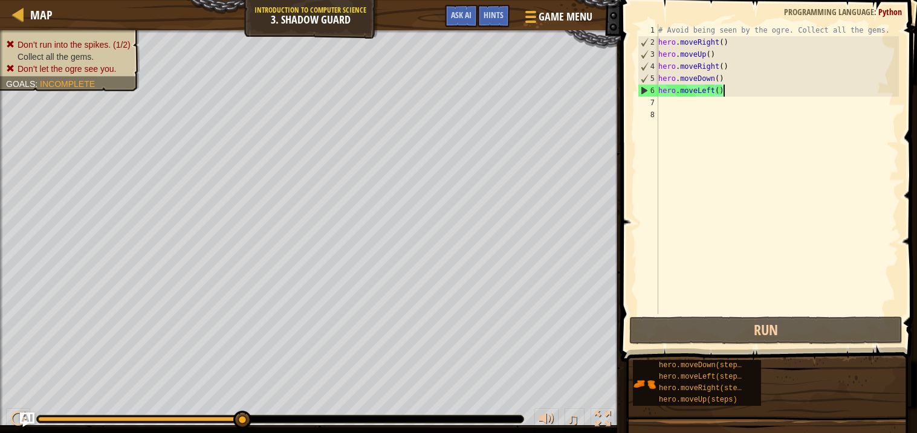
click at [722, 90] on div "# Avoid being seen by the ogre. Collect all the gems. hero . moveRight ( ) hero…" at bounding box center [777, 181] width 243 height 314
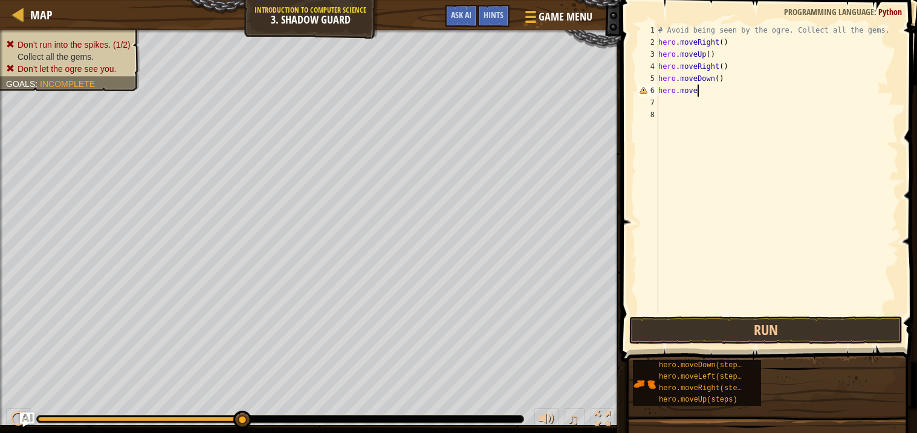
type textarea "hero.mover"
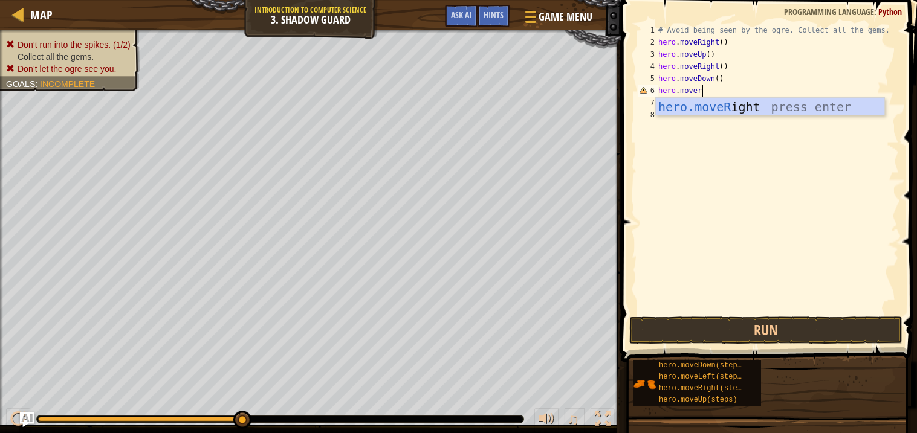
scroll to position [5, 2]
click at [735, 114] on div "hero.moveR ight press enter" at bounding box center [770, 125] width 228 height 54
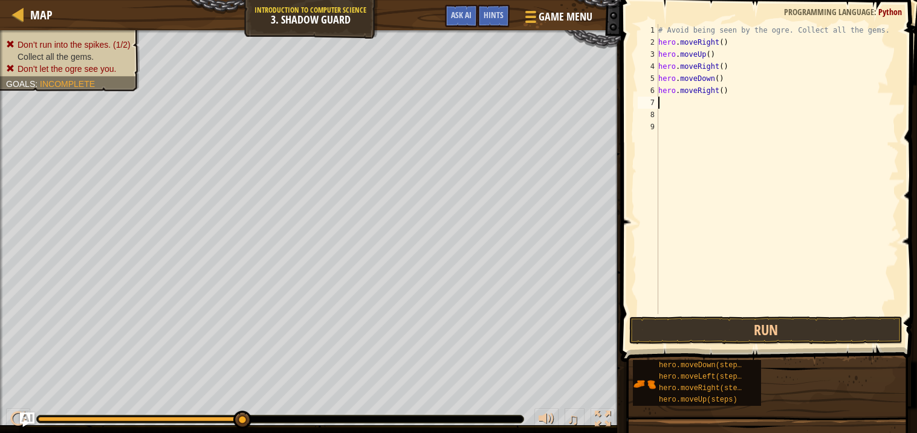
scroll to position [5, 0]
click at [729, 334] on button "Run" at bounding box center [765, 331] width 273 height 28
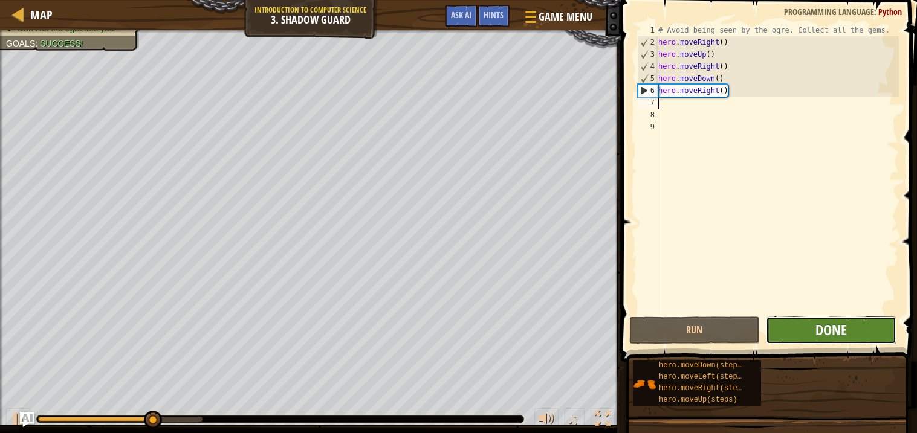
click at [818, 335] on span "Done" at bounding box center [830, 329] width 31 height 19
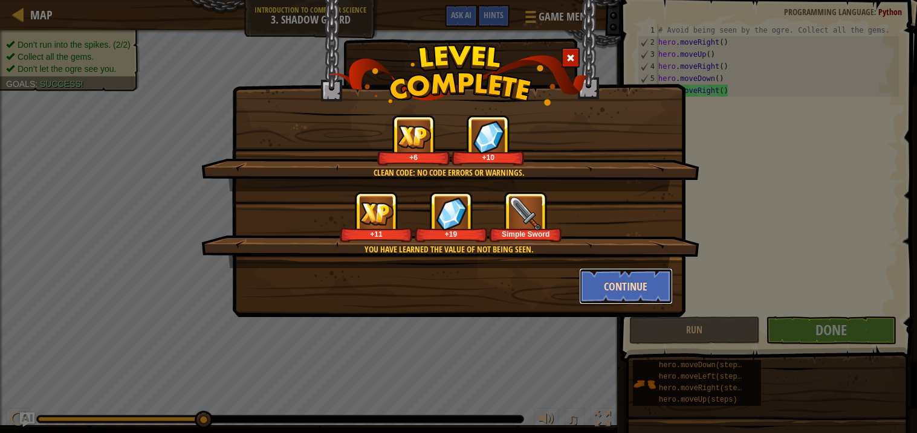
click at [651, 290] on button "Continue" at bounding box center [626, 286] width 94 height 36
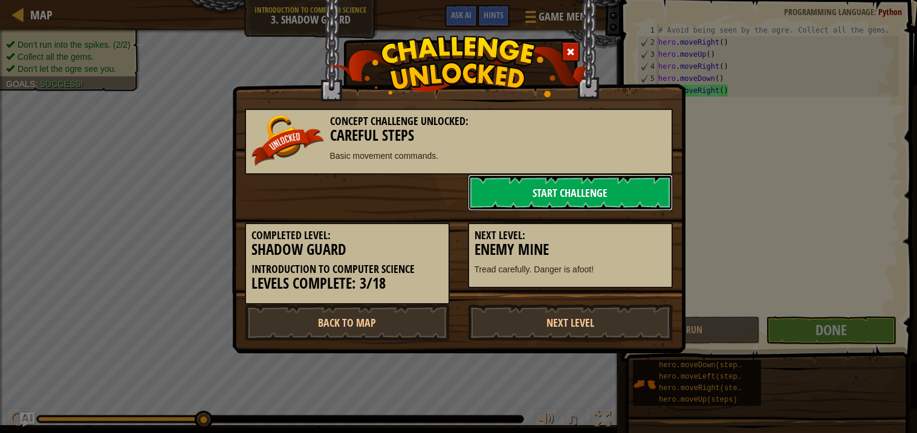
click at [615, 195] on link "Start Challenge" at bounding box center [570, 193] width 205 height 36
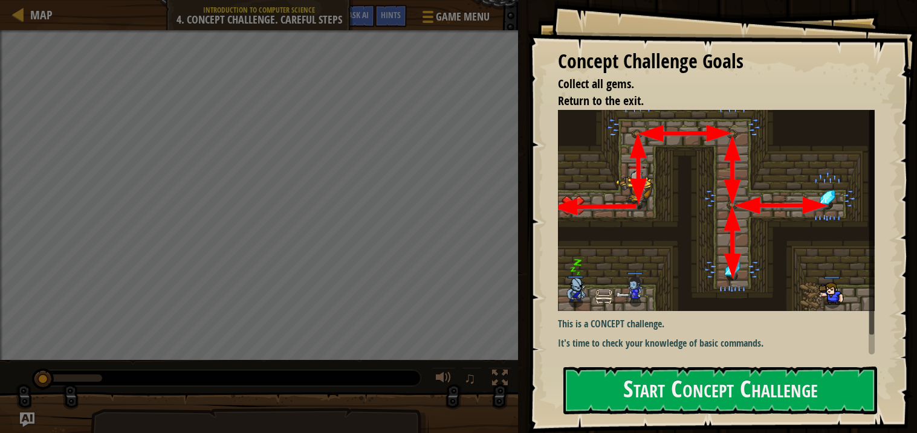
click at [615, 195] on img at bounding box center [716, 210] width 317 height 201
click at [676, 398] on button "Start Concept Challenge" at bounding box center [720, 391] width 314 height 48
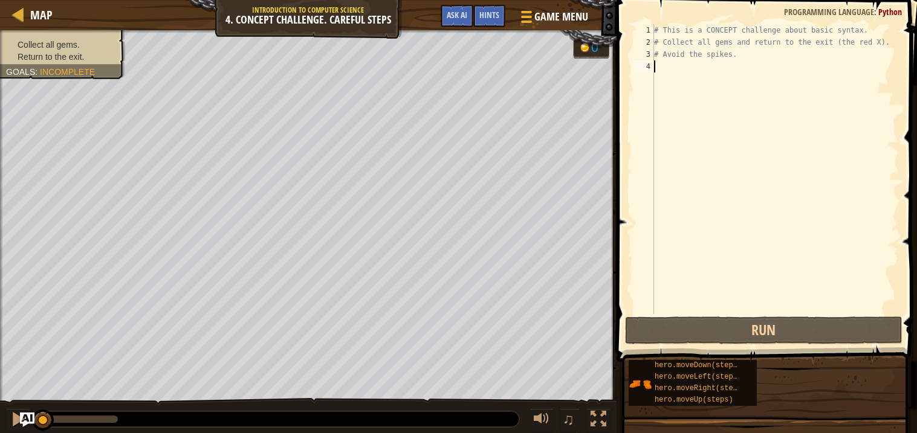
scroll to position [5, 0]
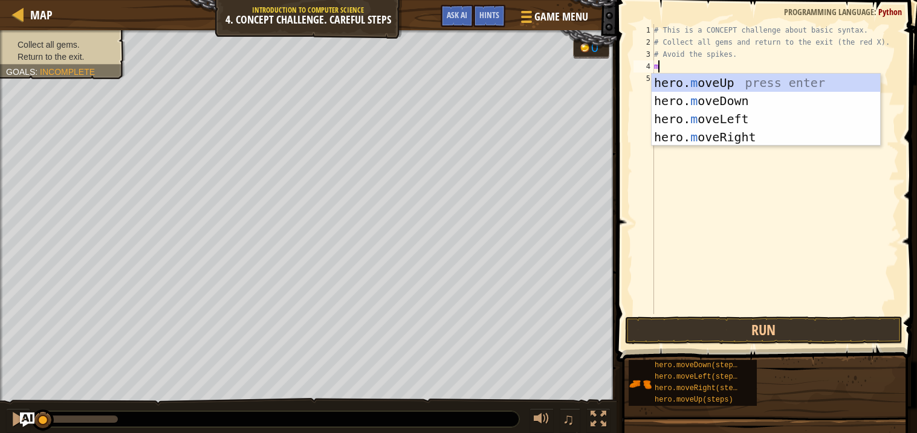
type textarea "mo"
click at [670, 74] on div "hero. mo veUp press enter hero. mo veDown press enter hero. mo veLeft press ent…" at bounding box center [765, 128] width 228 height 109
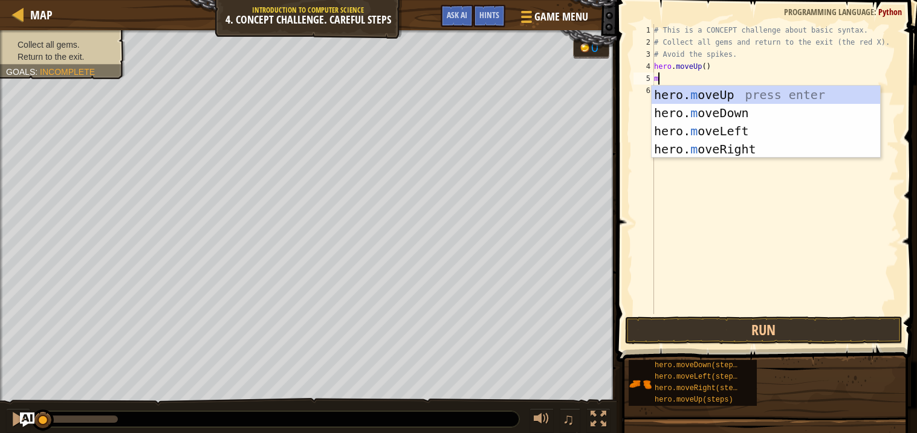
type textarea "mo"
click at [737, 144] on div "hero. mo veUp press enter hero. mo veDown press enter hero. mo veLeft press ent…" at bounding box center [765, 140] width 228 height 109
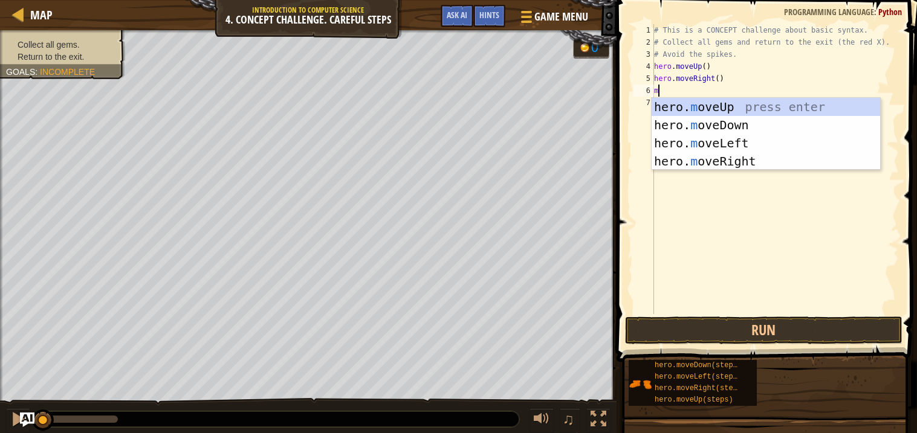
type textarea "mo"
click at [682, 137] on div "hero. mo veUp press enter hero. mo veDown press enter hero. mo veLeft press ent…" at bounding box center [765, 152] width 228 height 109
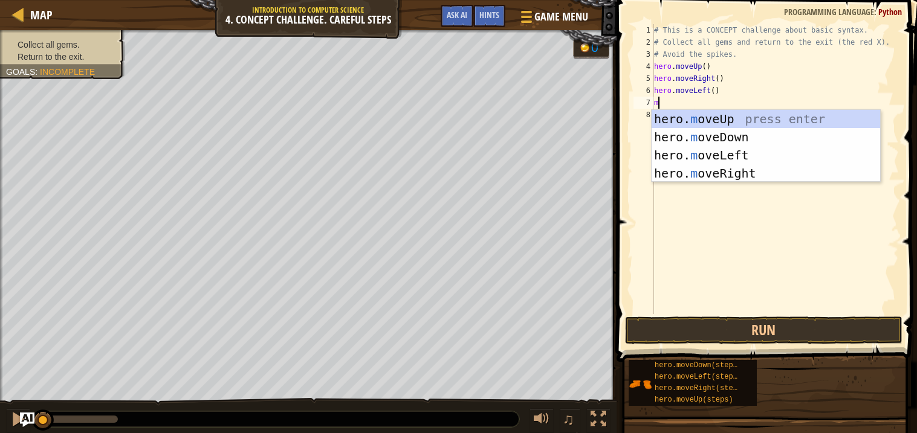
type textarea "mo"
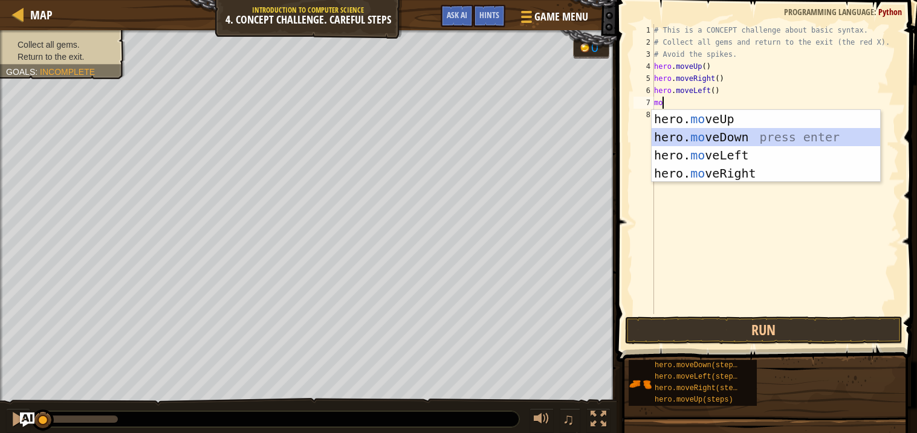
click at [710, 130] on div "hero. mo veUp press enter hero. mo veDown press enter hero. mo veLeft press ent…" at bounding box center [765, 164] width 228 height 109
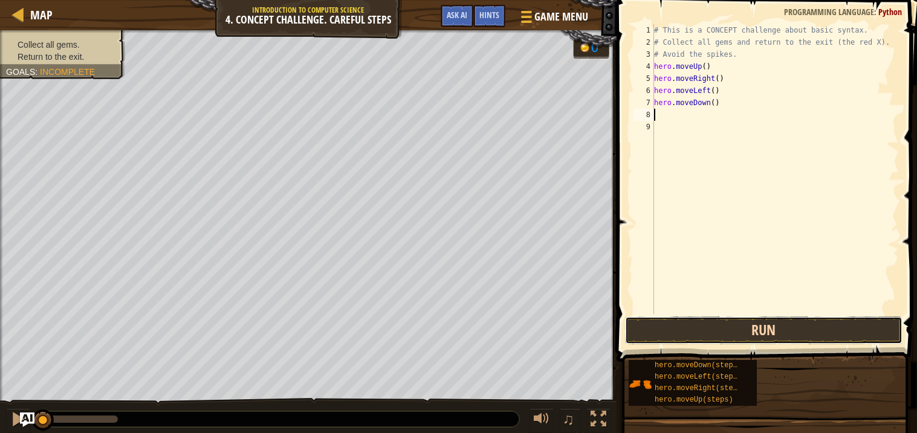
click at [754, 327] on button "Run" at bounding box center [763, 331] width 277 height 28
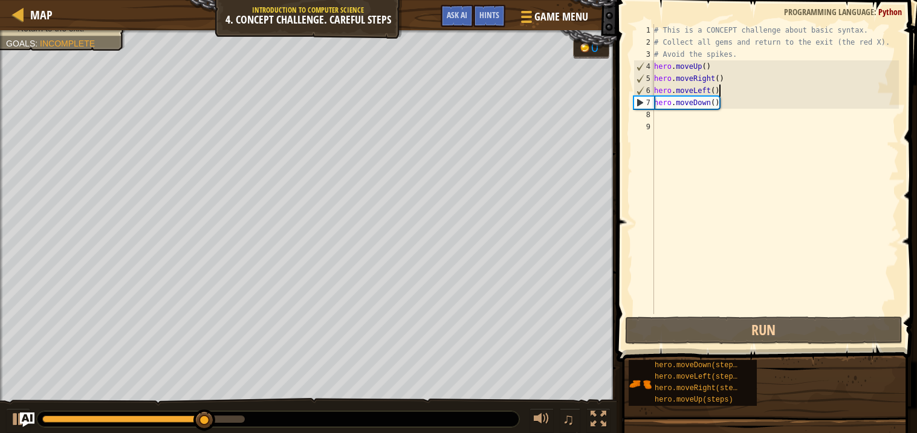
click at [724, 92] on div "# This is a CONCEPT challenge about basic syntax. # Collect all gems and return…" at bounding box center [774, 181] width 247 height 314
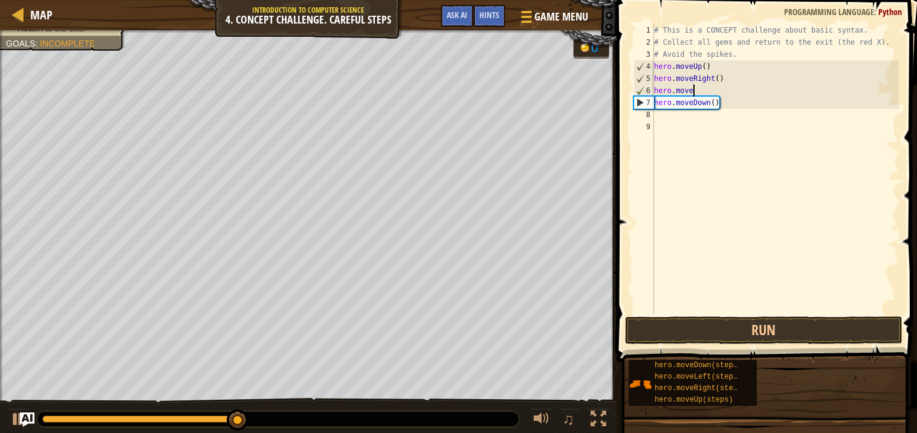
type textarea "hero.mover"
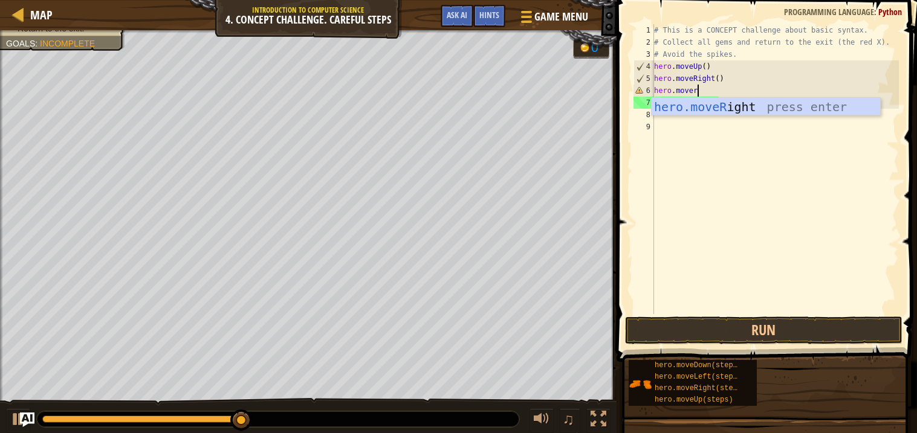
scroll to position [5, 2]
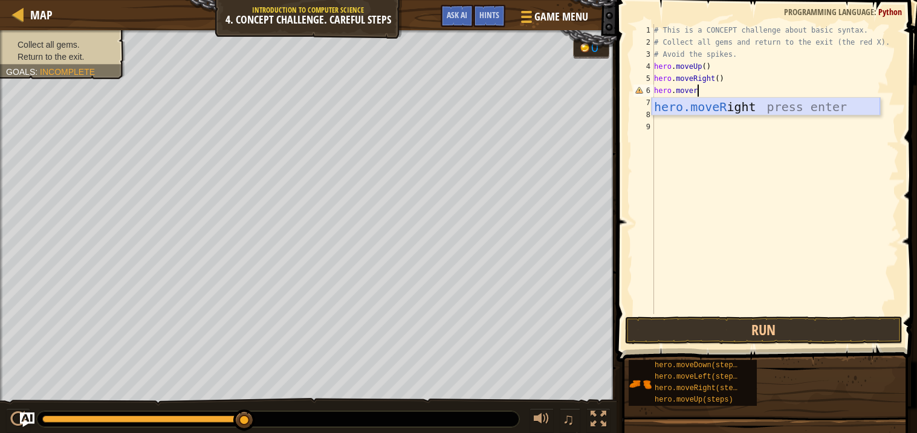
click at [755, 109] on div "hero.moveR ight press enter" at bounding box center [765, 125] width 228 height 54
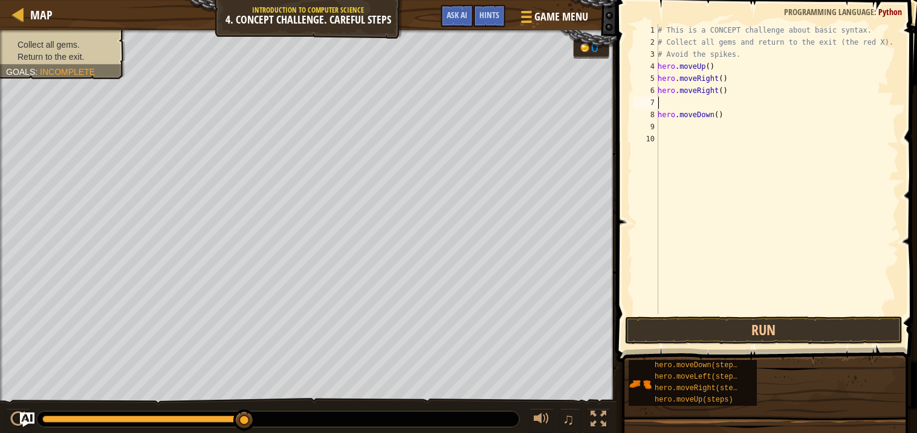
click at [674, 106] on div "# This is a CONCEPT challenge about basic syntax. # Collect all gems and return…" at bounding box center [777, 181] width 244 height 314
type textarea "hero.moveRight()"
click at [823, 322] on button "Run" at bounding box center [763, 331] width 277 height 28
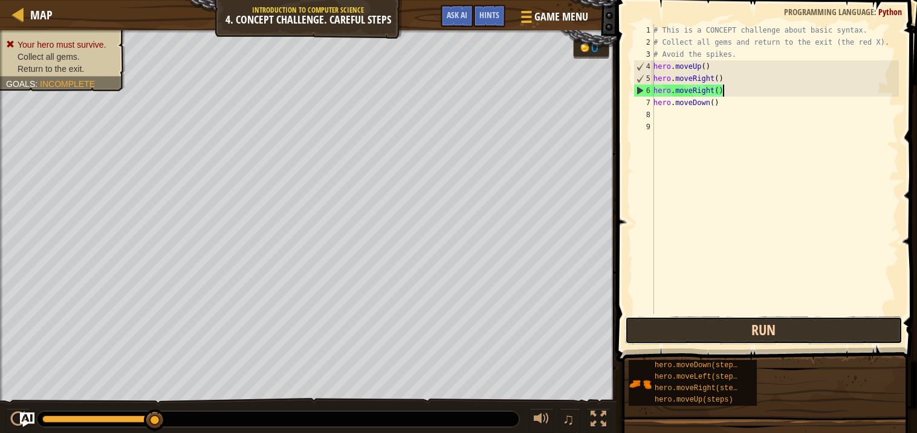
click at [773, 334] on button "Run" at bounding box center [763, 331] width 277 height 28
click at [690, 330] on button "Run" at bounding box center [763, 331] width 277 height 28
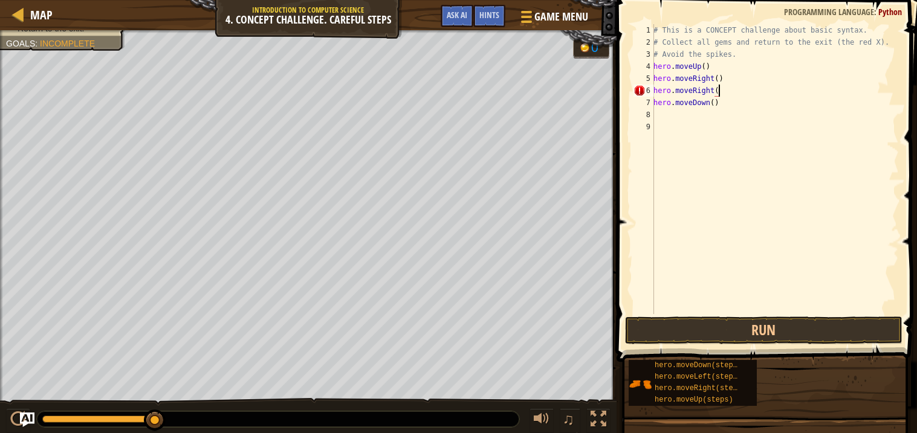
scroll to position [5, 4]
click at [693, 335] on button "Run" at bounding box center [763, 331] width 277 height 28
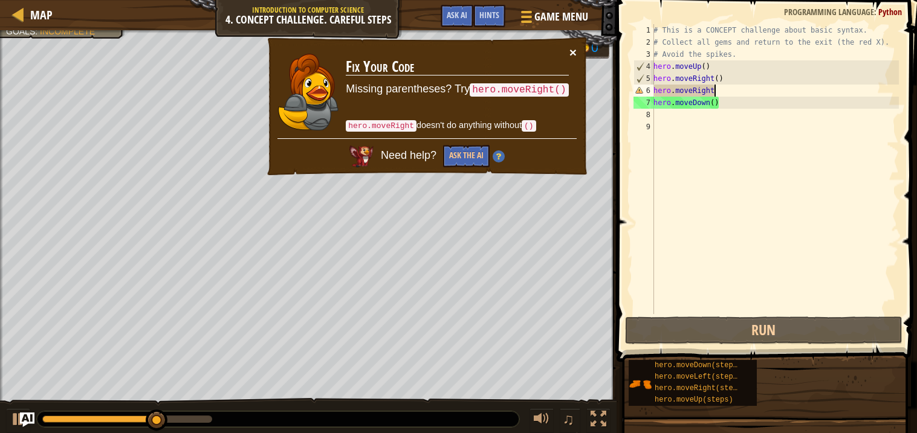
click at [570, 51] on button "×" at bounding box center [572, 52] width 7 height 13
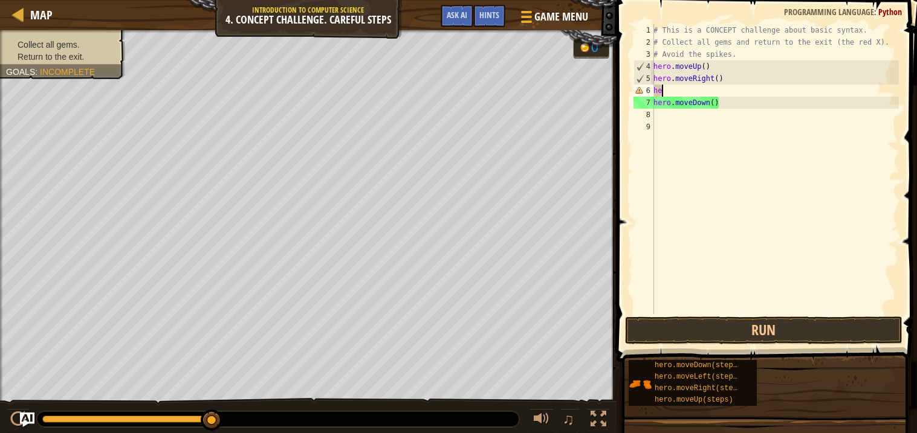
scroll to position [5, 0]
type textarea "h"
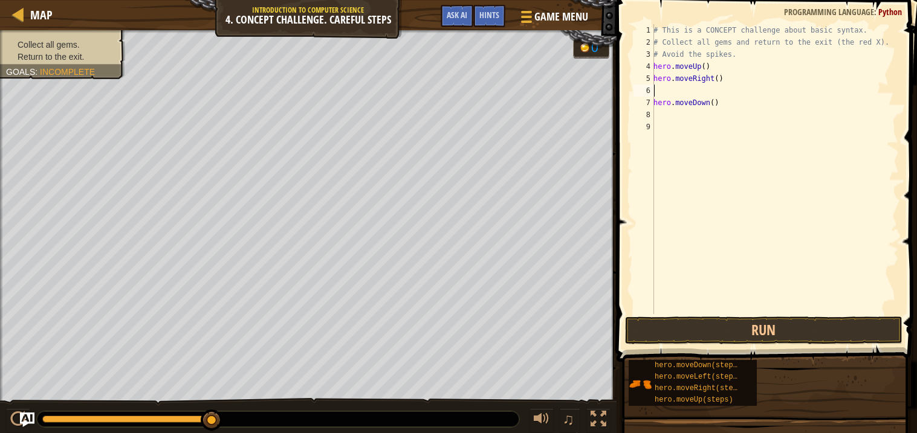
click at [665, 91] on div "# This is a CONCEPT challenge about basic syntax. # Collect all gems and return…" at bounding box center [775, 181] width 248 height 314
type textarea "hero.moveRight()"
click at [659, 102] on div "# This is a CONCEPT challenge about basic syntax. # Collect all gems and return…" at bounding box center [775, 181] width 248 height 314
click at [665, 95] on div "# This is a CONCEPT challenge about basic syntax. # Collect all gems and return…" at bounding box center [775, 181] width 248 height 314
type textarea "hero.moveDown()"
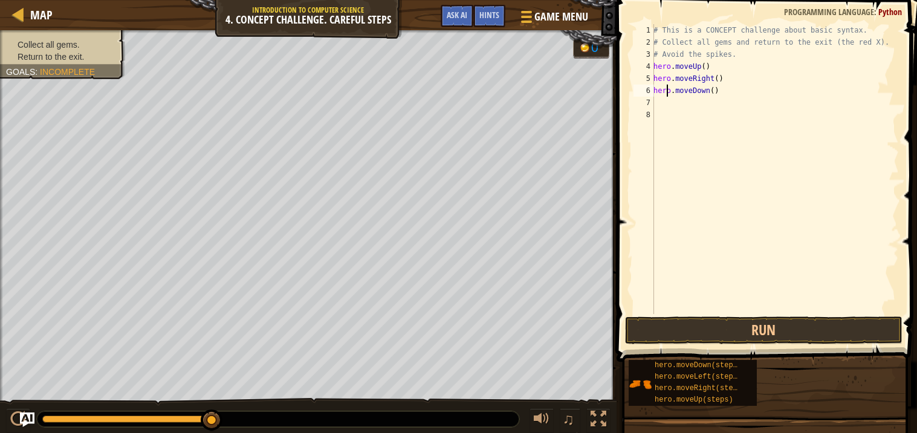
click at [667, 108] on div "# This is a CONCEPT challenge about basic syntax. # Collect all gems and return…" at bounding box center [775, 181] width 248 height 314
click at [658, 101] on div "# This is a CONCEPT challenge about basic syntax. # Collect all gems and return…" at bounding box center [775, 181] width 248 height 314
click at [688, 100] on div "# This is a CONCEPT challenge about basic syntax. # Collect all gems and return…" at bounding box center [775, 181] width 248 height 314
type textarea "l"
type textarea "mo"
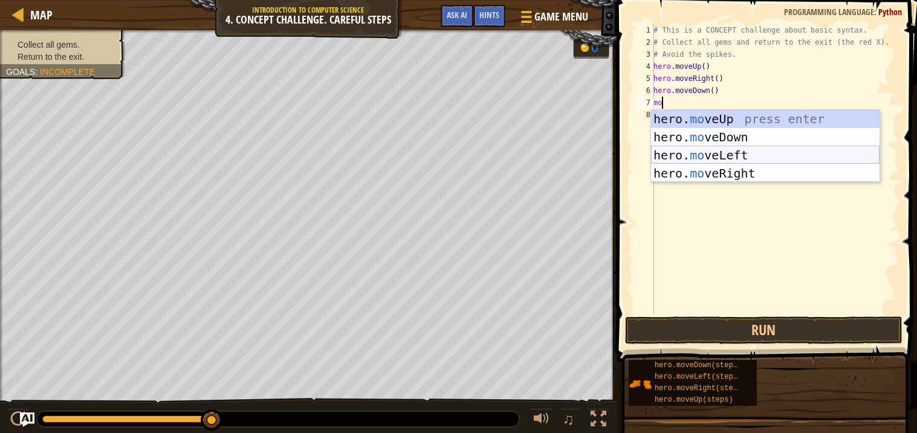
click at [692, 158] on div "hero. mo veUp press enter hero. mo veDown press enter hero. mo veLeft press ent…" at bounding box center [765, 164] width 228 height 109
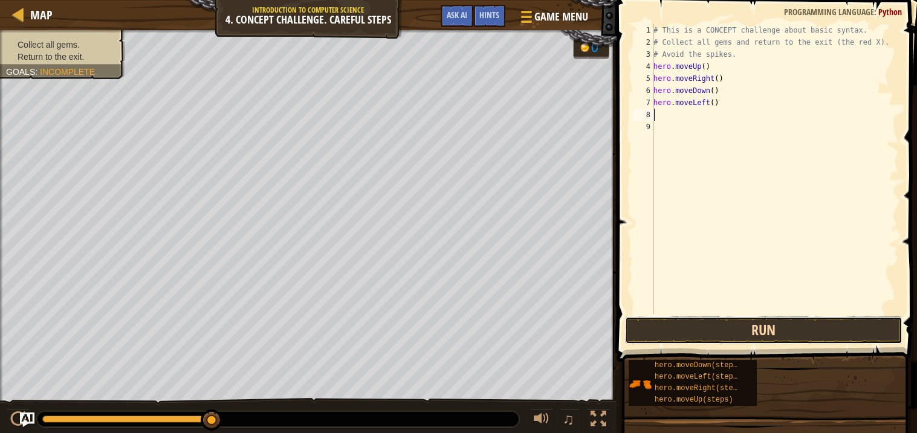
click at [722, 333] on button "Run" at bounding box center [763, 331] width 277 height 28
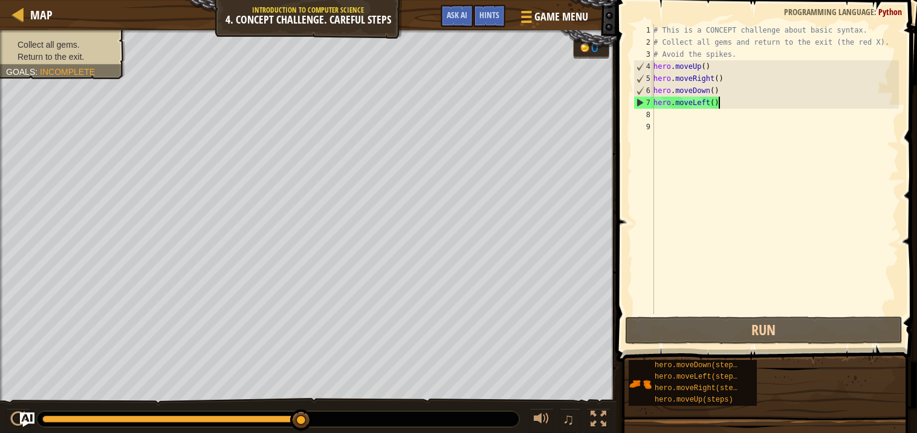
click at [720, 103] on div "# This is a CONCEPT challenge about basic syntax. # Collect all gems and return…" at bounding box center [775, 181] width 248 height 314
type textarea "hero.moveLeft()"
click at [659, 112] on div "# This is a CONCEPT challenge about basic syntax. # Collect all gems and return…" at bounding box center [775, 181] width 248 height 314
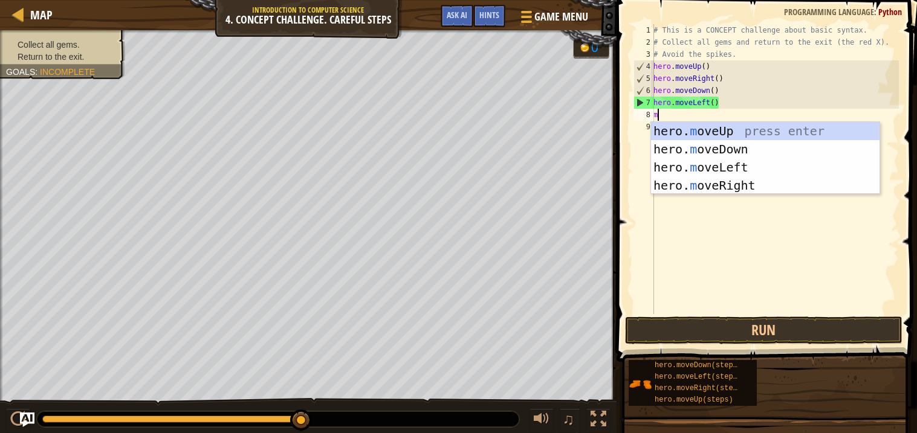
type textarea "mo"
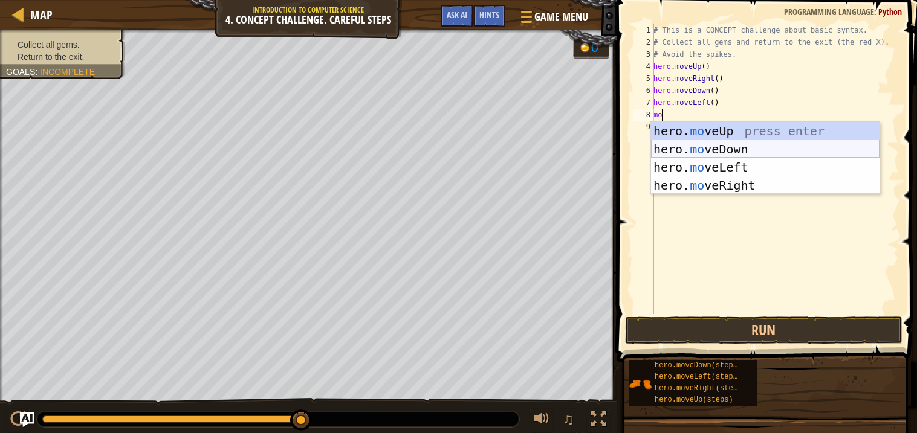
click at [747, 153] on div "hero. mo veUp press enter hero. mo veDown press enter hero. mo veLeft press ent…" at bounding box center [765, 176] width 228 height 109
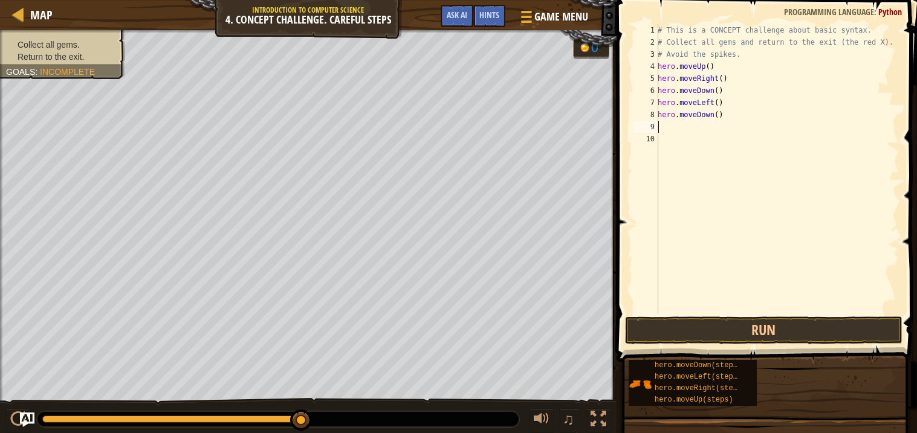
click at [663, 129] on div "# This is a CONCEPT challenge about basic syntax. # Collect all gems and return…" at bounding box center [777, 181] width 244 height 314
click at [671, 127] on div "# This is a CONCEPT challenge about basic syntax. # Collect all gems and return…" at bounding box center [777, 181] width 244 height 314
type textarea "g"
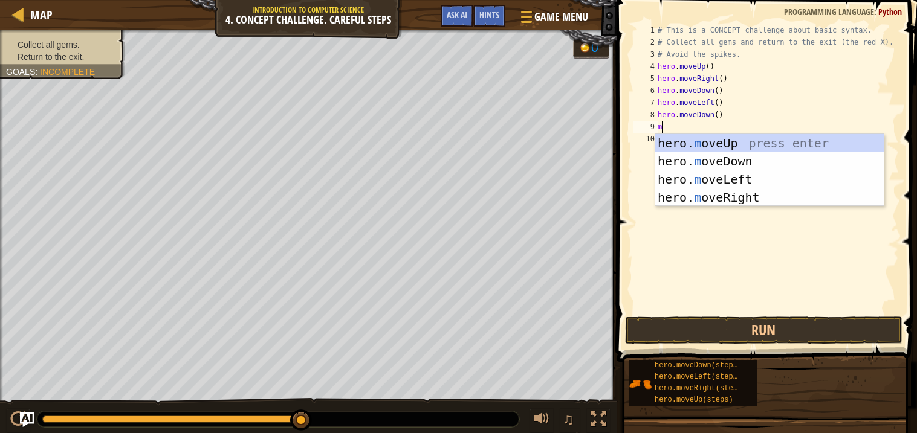
type textarea "mo"
click at [711, 143] on div "hero. mo veUp press enter hero. mo veDown press enter hero. mo veLeft press ent…" at bounding box center [769, 188] width 228 height 109
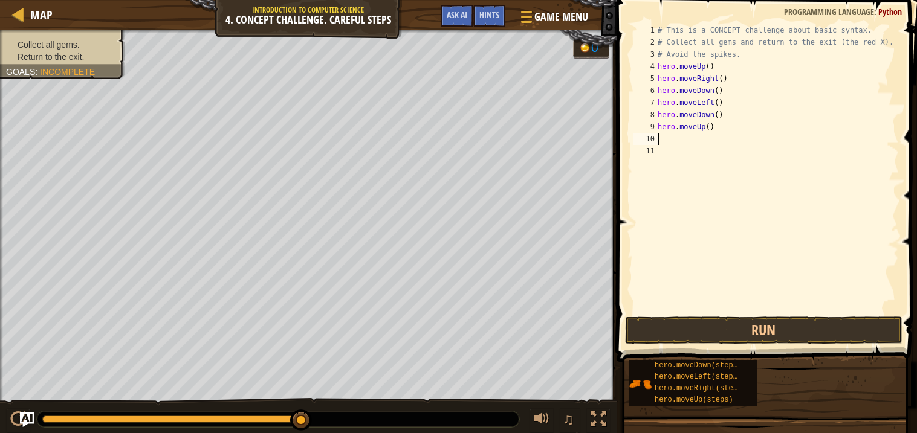
click at [668, 138] on div "# This is a CONCEPT challenge about basic syntax. # Collect all gems and return…" at bounding box center [777, 181] width 244 height 314
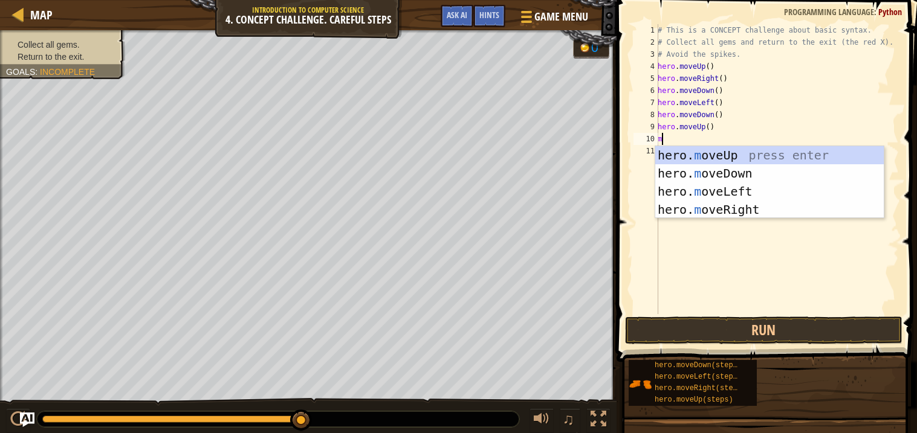
type textarea "mo"
click at [690, 186] on div "hero. mo veUp press enter hero. mo veDown press enter hero. mo veLeft press ent…" at bounding box center [769, 200] width 228 height 109
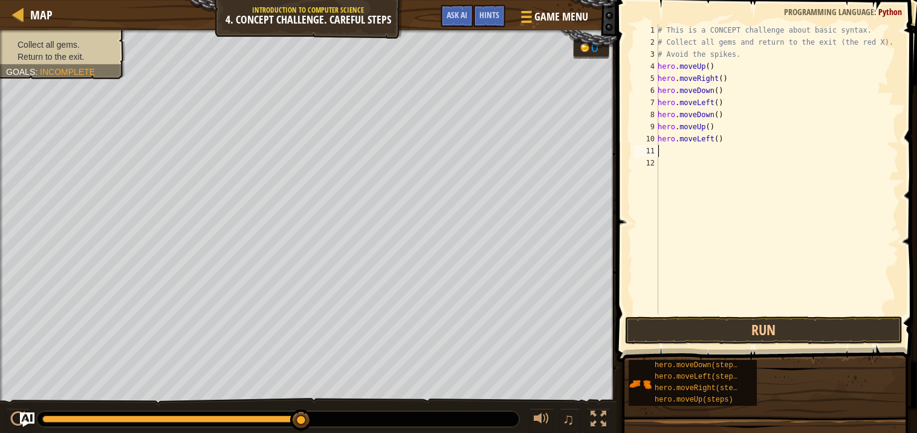
click at [670, 151] on div "# This is a CONCEPT challenge about basic syntax. # Collect all gems and return…" at bounding box center [777, 181] width 244 height 314
type textarea "mo"
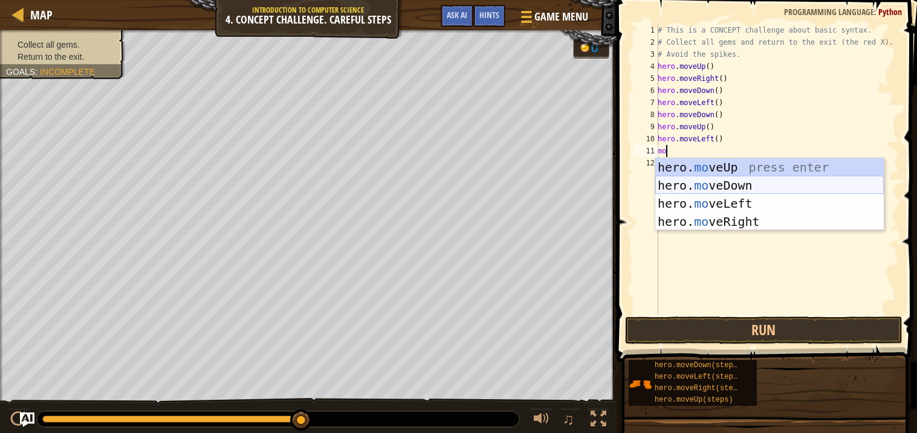
click at [699, 187] on div "hero. mo veUp press enter hero. mo veDown press enter hero. mo veLeft press ent…" at bounding box center [769, 212] width 228 height 109
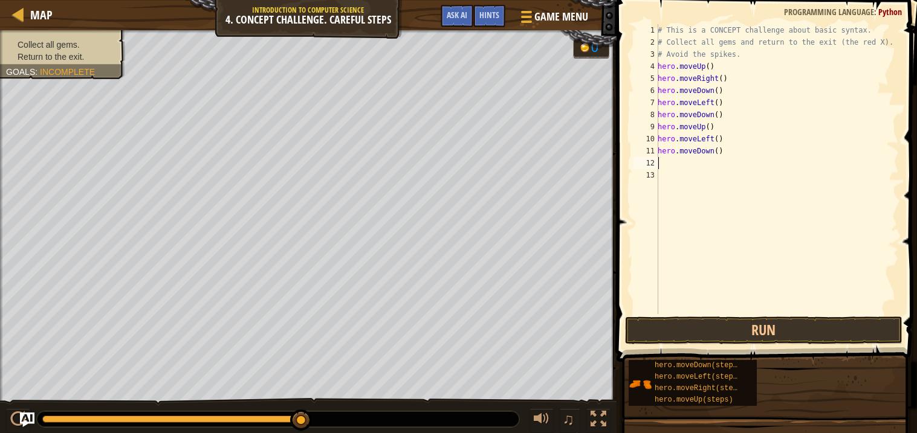
click at [659, 164] on div "# This is a CONCEPT challenge about basic syntax. # Collect all gems and return…" at bounding box center [777, 181] width 244 height 314
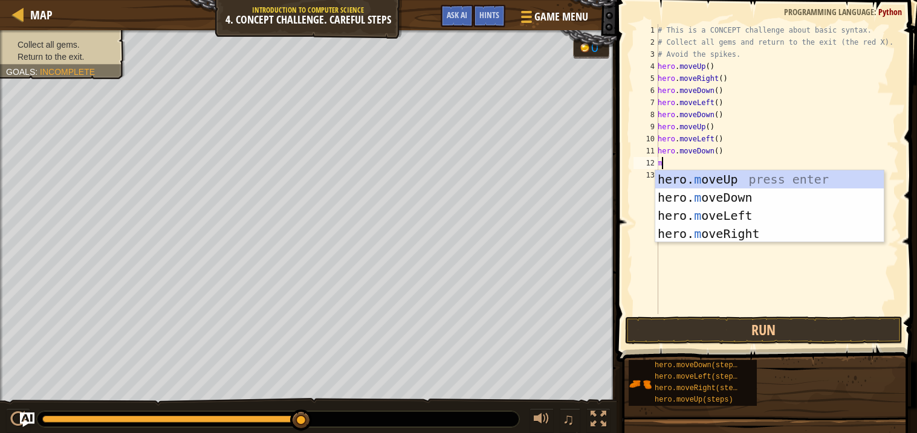
type textarea "mo"
click at [731, 215] on div "hero. mo veUp press enter hero. mo veDown press enter hero. mo veLeft press ent…" at bounding box center [769, 224] width 228 height 109
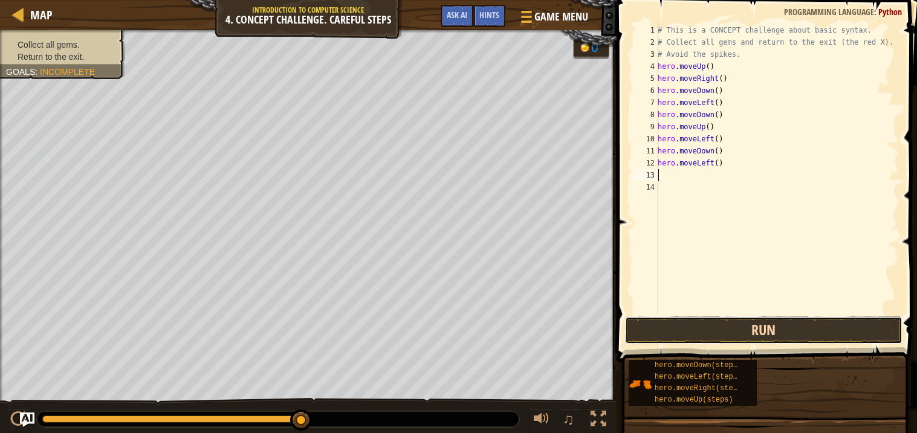
click at [729, 324] on button "Run" at bounding box center [763, 331] width 277 height 28
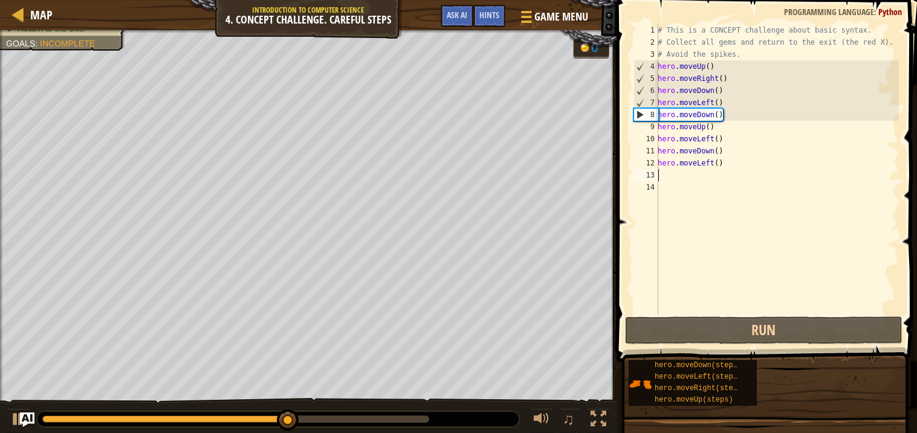
click at [731, 114] on div "# This is a CONCEPT challenge about basic syntax. # Collect all gems and return…" at bounding box center [777, 181] width 244 height 314
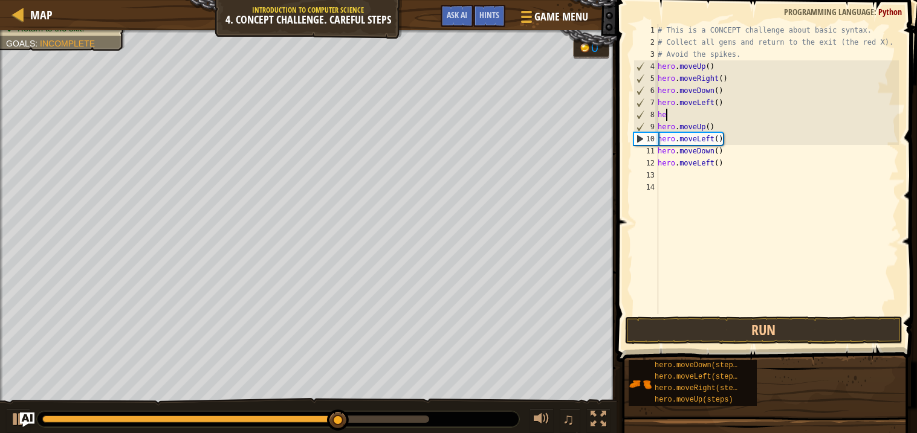
type textarea "h"
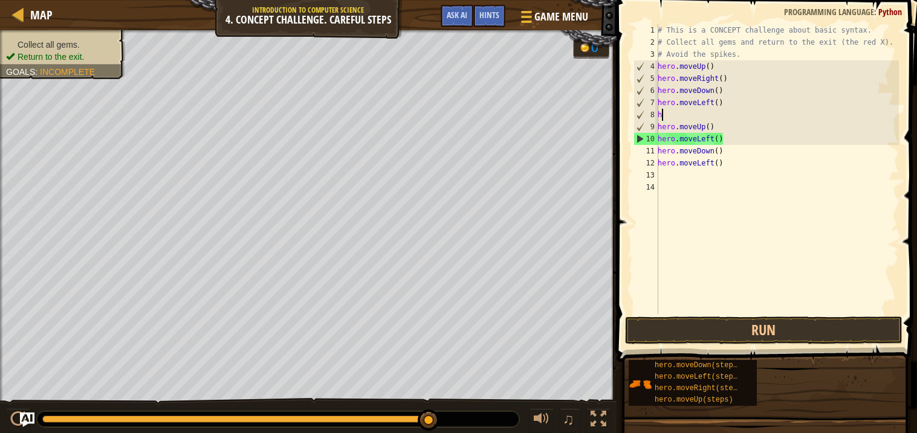
click at [671, 181] on div "# This is a CONCEPT challenge about basic syntax. # Collect all gems and return…" at bounding box center [777, 181] width 244 height 314
type textarea "h"
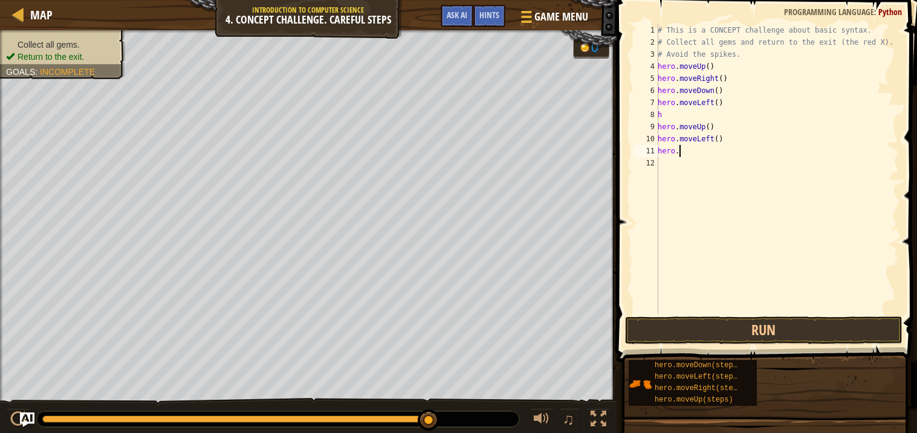
type textarea "h"
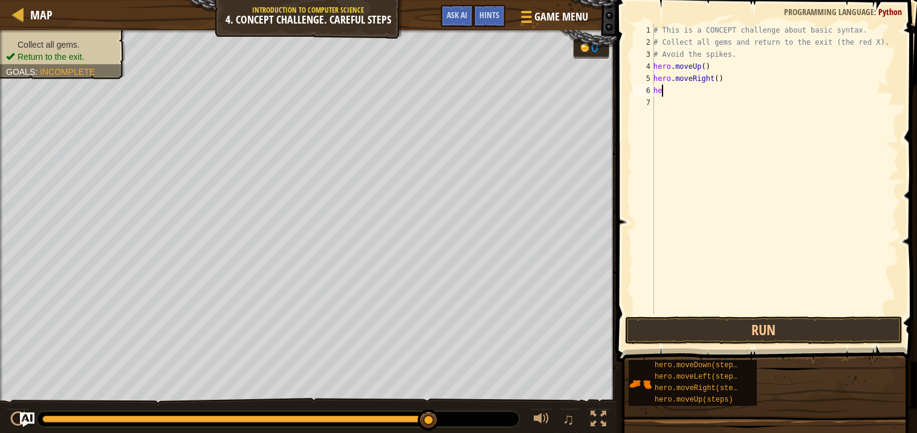
type textarea "h"
type textarea "m"
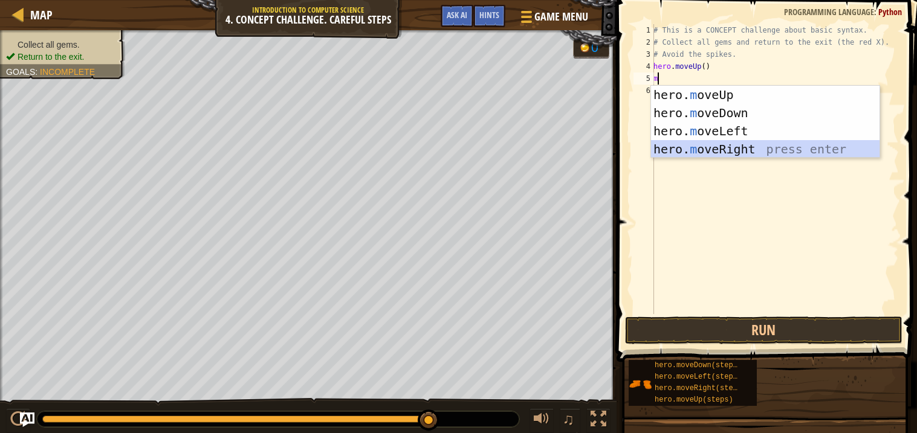
click at [793, 147] on div "hero. m oveUp press enter hero. m oveDown press enter hero. m oveLeft press ent…" at bounding box center [765, 140] width 228 height 109
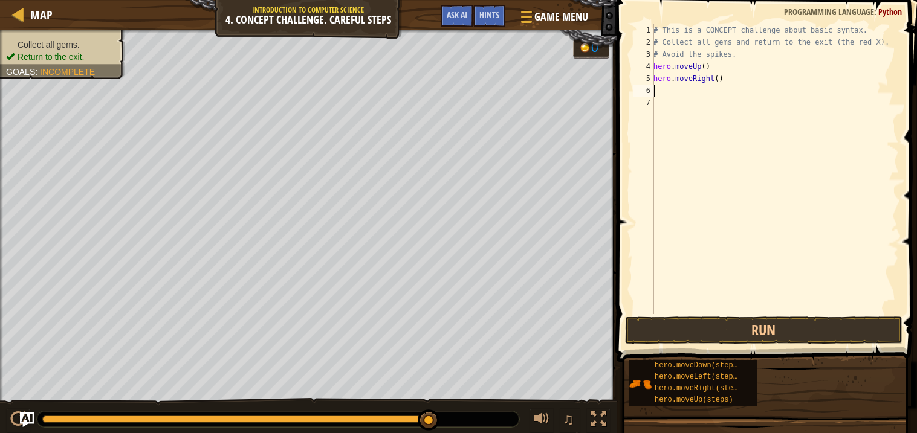
click at [673, 91] on div "# This is a CONCEPT challenge about basic syntax. # Collect all gems and return…" at bounding box center [775, 181] width 248 height 314
type textarea "m"
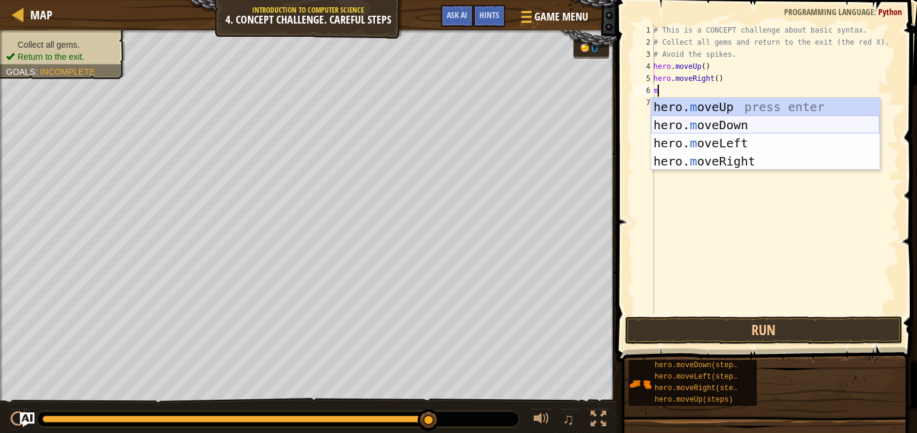
click at [709, 124] on div "hero. m oveUp press enter hero. m oveDown press enter hero. m oveLeft press ent…" at bounding box center [765, 152] width 228 height 109
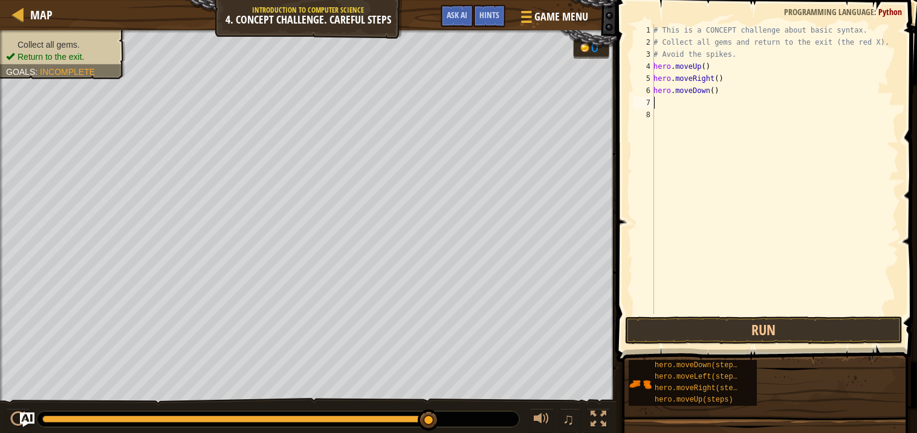
click at [659, 99] on div "# This is a CONCEPT challenge about basic syntax. # Collect all gems and return…" at bounding box center [775, 181] width 248 height 314
click at [676, 100] on div "# This is a CONCEPT challenge about basic syntax. # Collect all gems and return…" at bounding box center [775, 181] width 248 height 314
type textarea "m"
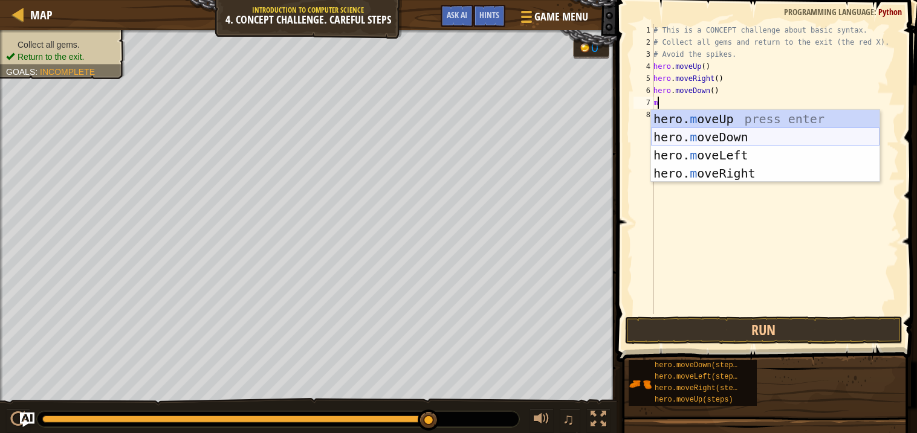
click at [682, 137] on div "hero. m oveUp press enter hero. m oveDown press enter hero. m oveLeft press ent…" at bounding box center [765, 164] width 228 height 109
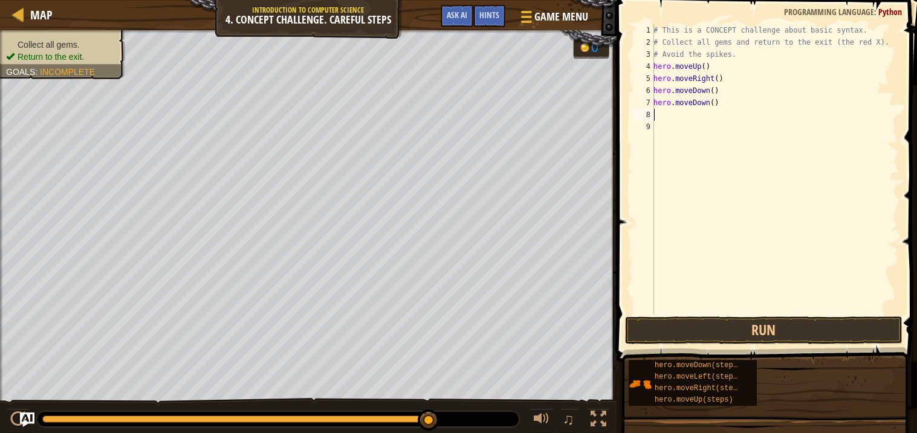
type textarea "m"
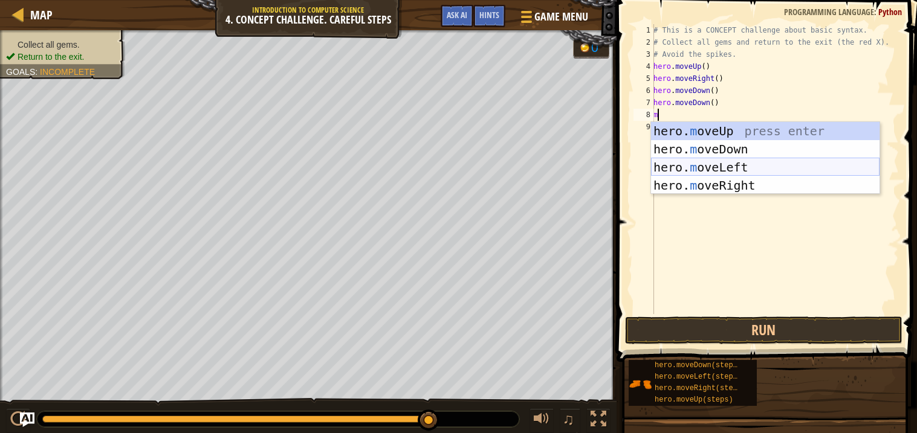
click at [693, 168] on div "hero. m oveUp press enter hero. m oveDown press enter hero. m oveLeft press ent…" at bounding box center [765, 176] width 228 height 109
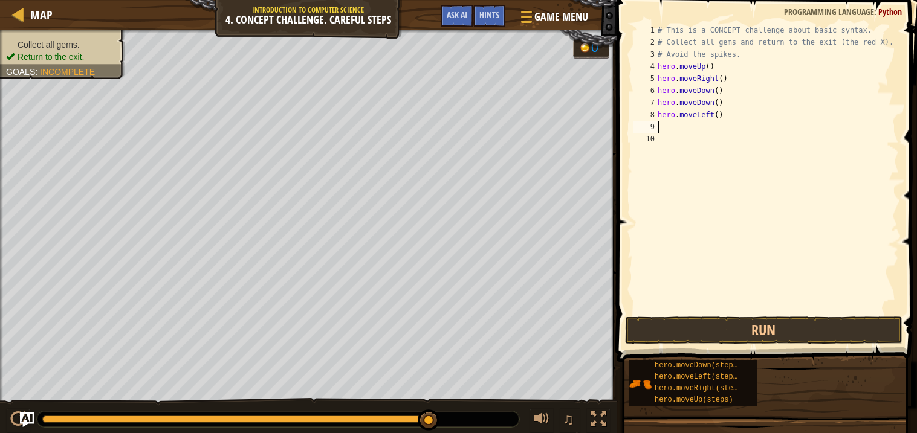
type textarea "m"
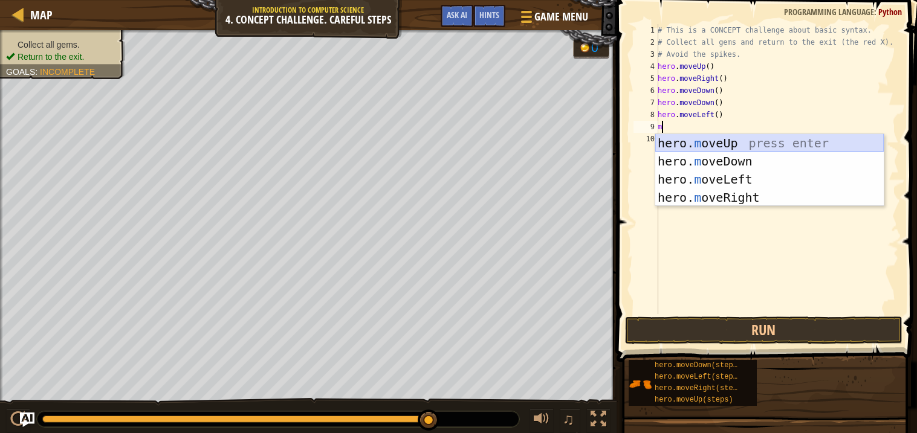
click at [705, 140] on div "hero. m oveUp press enter hero. m oveDown press enter hero. m oveLeft press ent…" at bounding box center [769, 188] width 228 height 109
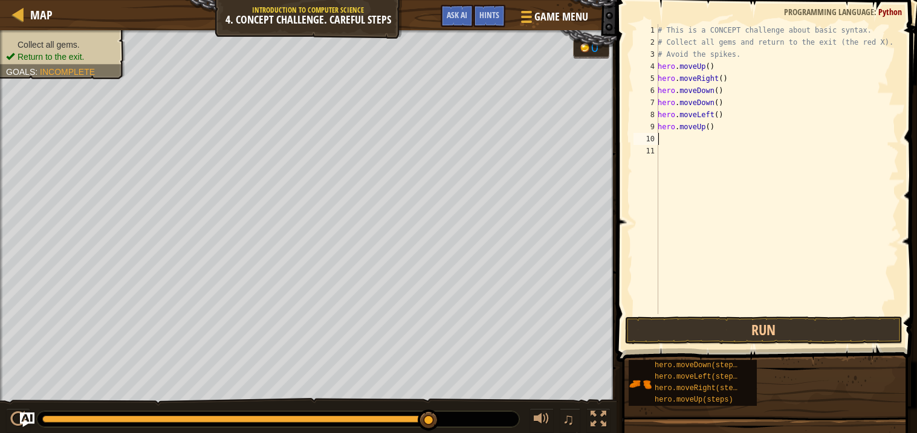
click at [681, 143] on div "# This is a CONCEPT challenge about basic syntax. # Collect all gems and return…" at bounding box center [777, 181] width 244 height 314
type textarea "m"
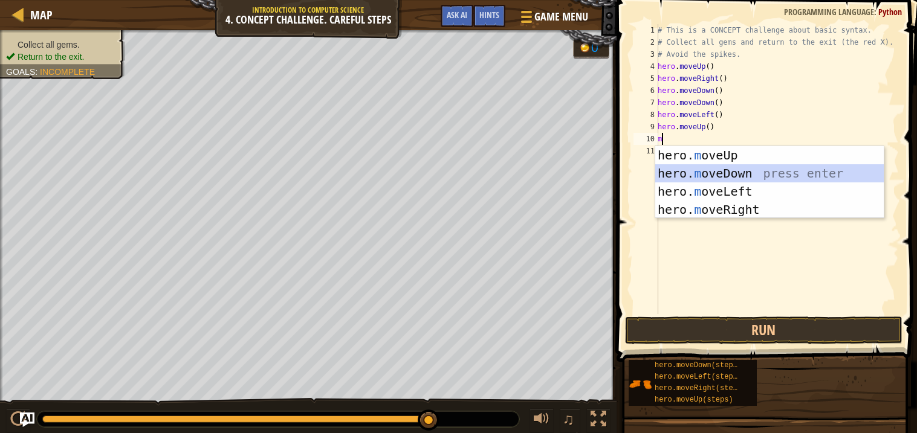
click at [700, 181] on div "hero. m oveUp press enter hero. m oveDown press enter hero. m oveLeft press ent…" at bounding box center [769, 200] width 228 height 109
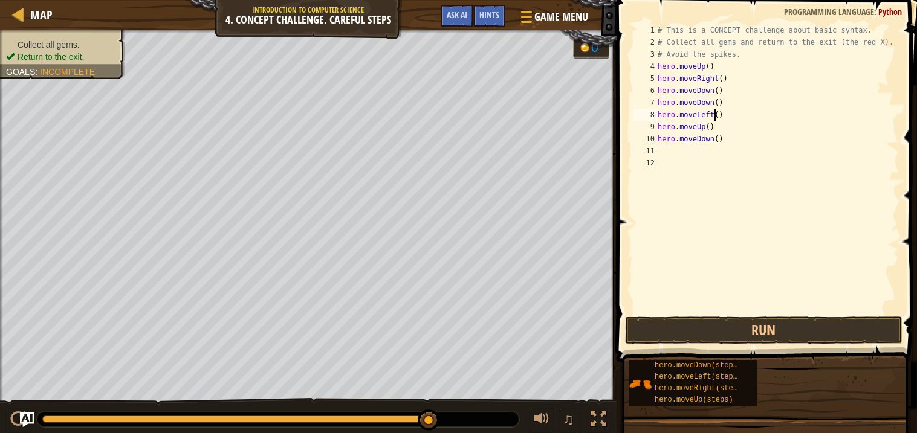
click at [714, 116] on div "# This is a CONCEPT challenge about basic syntax. # Collect all gems and return…" at bounding box center [777, 181] width 244 height 314
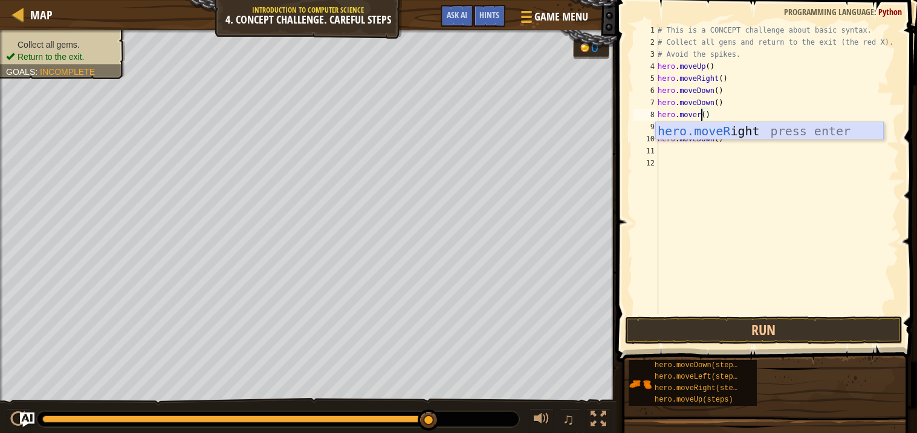
click at [720, 129] on div "hero.moveR ight press enter" at bounding box center [769, 149] width 228 height 54
type textarea "hero.moveRight"
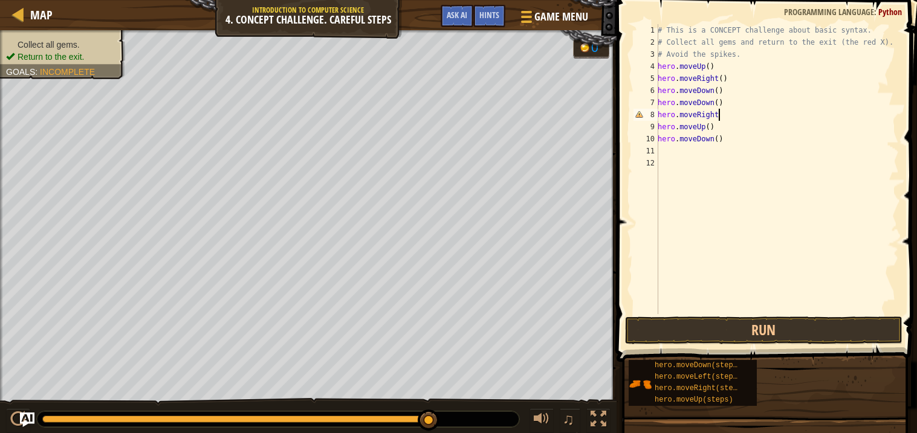
click at [668, 149] on div "# This is a CONCEPT challenge about basic syntax. # Collect all gems and return…" at bounding box center [777, 181] width 244 height 314
click at [720, 119] on div "# This is a CONCEPT challenge about basic syntax. # Collect all gems and return…" at bounding box center [777, 181] width 244 height 314
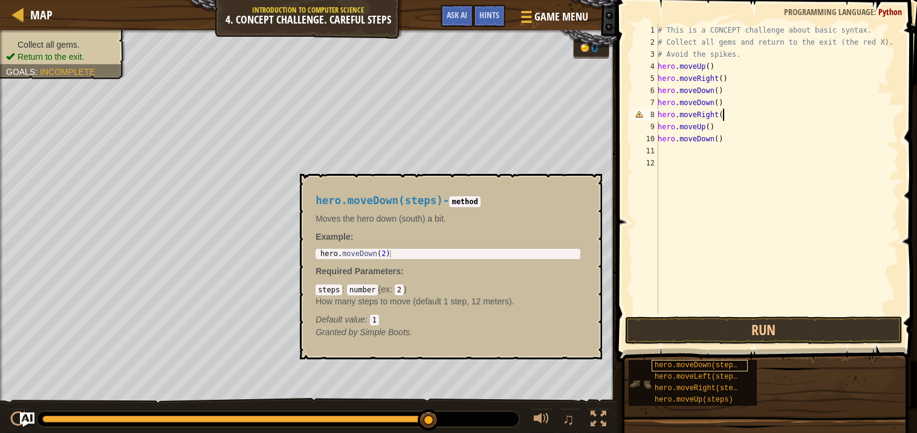
scroll to position [5, 4]
type textarea "hero.moveRight()"
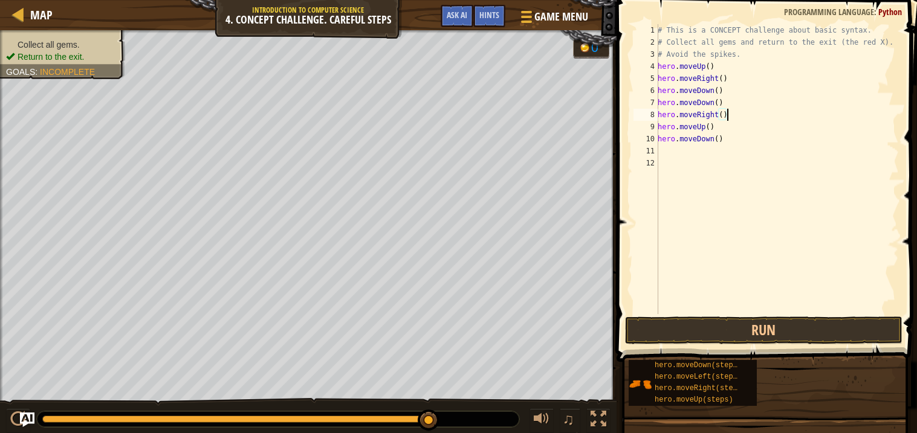
click at [662, 150] on div "# This is a CONCEPT challenge about basic syntax. # Collect all gems and return…" at bounding box center [777, 181] width 244 height 314
click at [728, 138] on div "# This is a CONCEPT challenge about basic syntax. # Collect all gems and return…" at bounding box center [777, 181] width 244 height 314
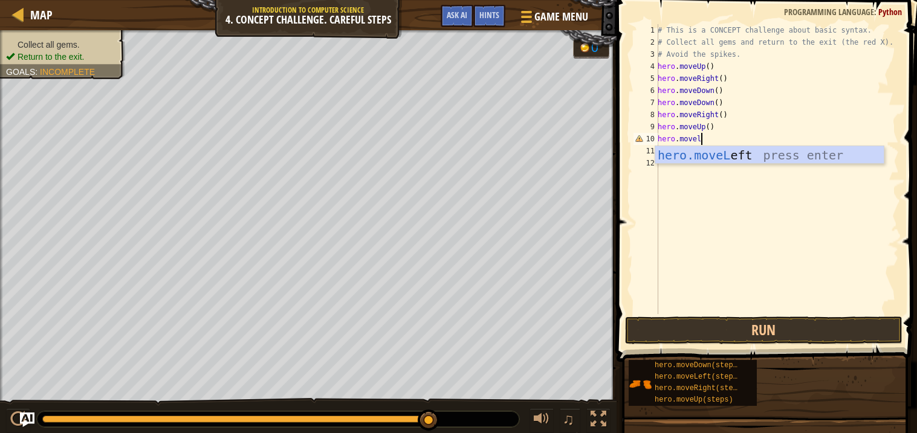
type textarea "hero.movele"
click at [810, 150] on div "hero.moveLe ft press enter" at bounding box center [769, 173] width 228 height 54
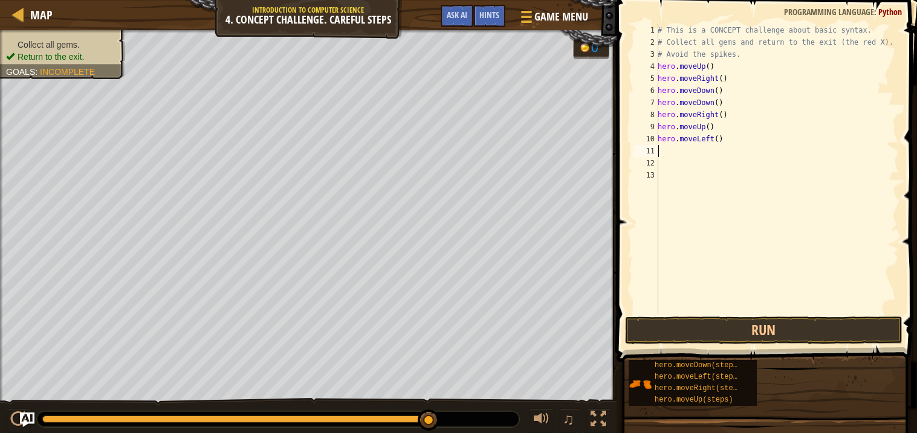
scroll to position [5, 0]
click at [665, 149] on div "# This is a CONCEPT challenge about basic syntax. # Collect all gems and return…" at bounding box center [777, 181] width 244 height 314
type textarea "m"
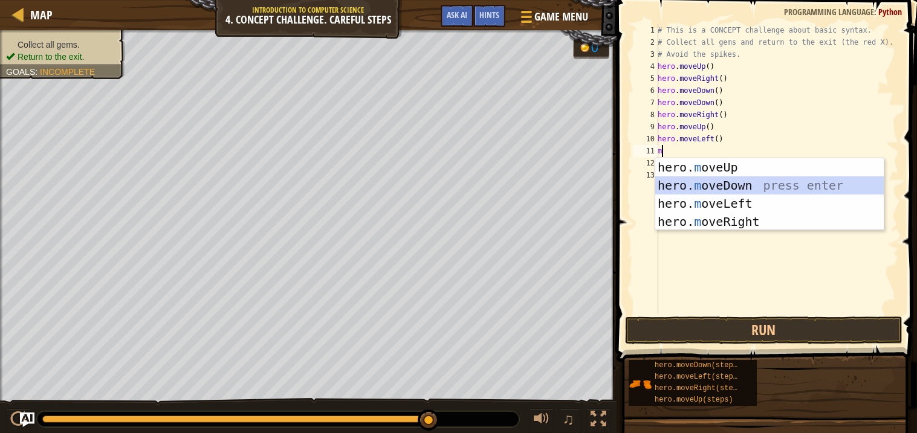
click at [681, 183] on div "hero. m oveUp press enter hero. m oveDown press enter hero. m oveLeft press ent…" at bounding box center [769, 212] width 228 height 109
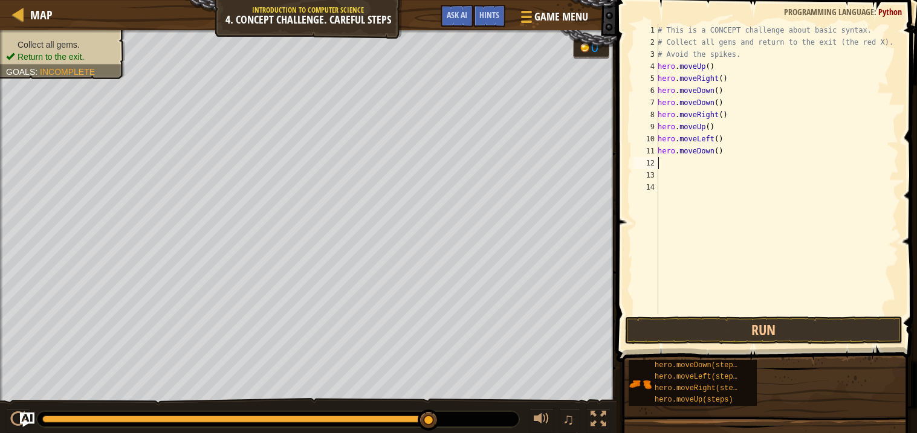
click at [670, 161] on div "# This is a CONCEPT challenge about basic syntax. # Collect all gems and return…" at bounding box center [777, 181] width 244 height 314
type textarea "m"
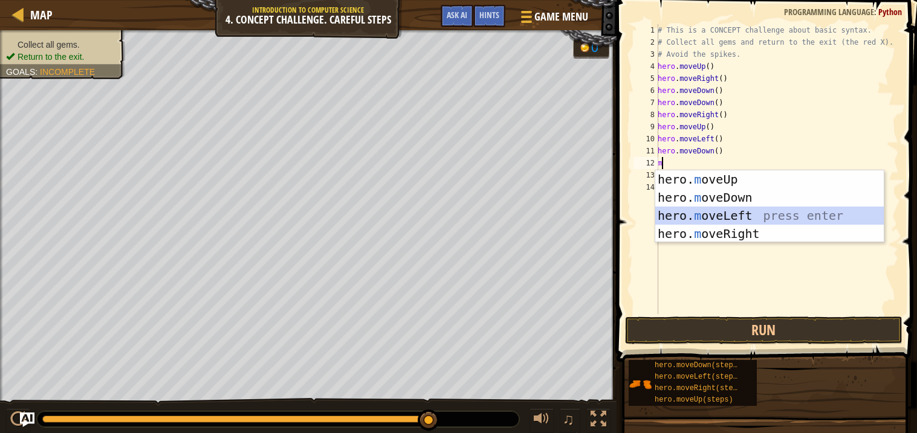
click at [710, 215] on div "hero. m oveUp press enter hero. m oveDown press enter hero. m oveLeft press ent…" at bounding box center [769, 224] width 228 height 109
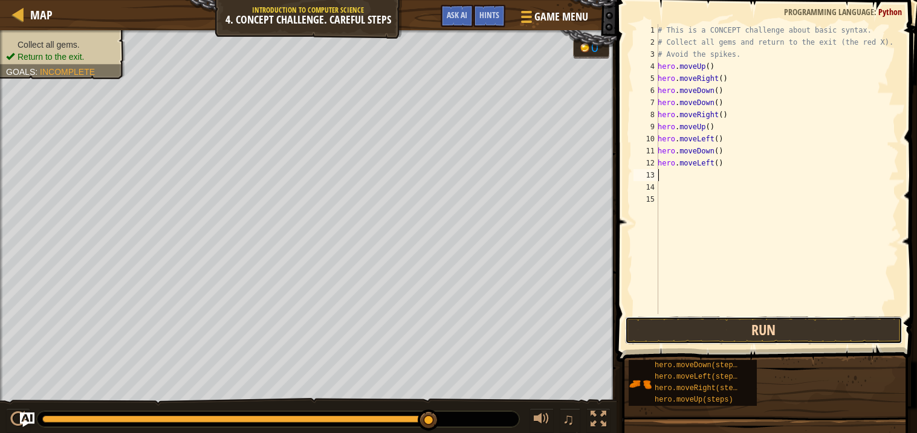
click at [754, 337] on button "Run" at bounding box center [763, 331] width 277 height 28
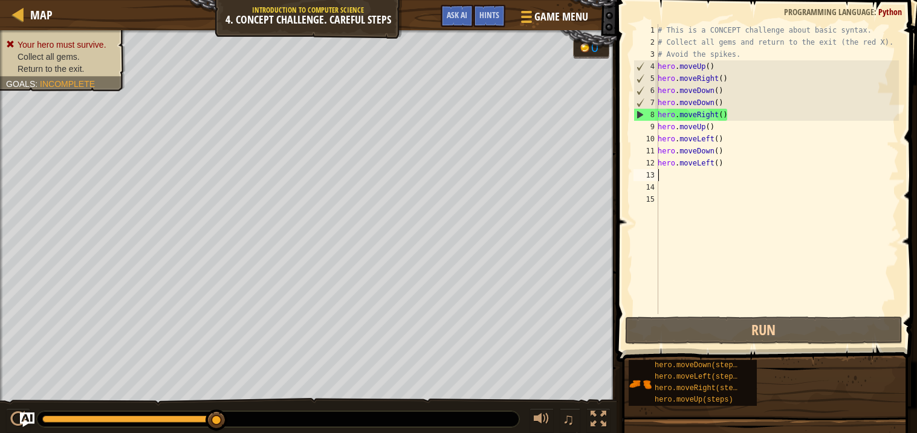
click at [657, 114] on div "8" at bounding box center [646, 115] width 24 height 12
type textarea "hero.moveRight()"
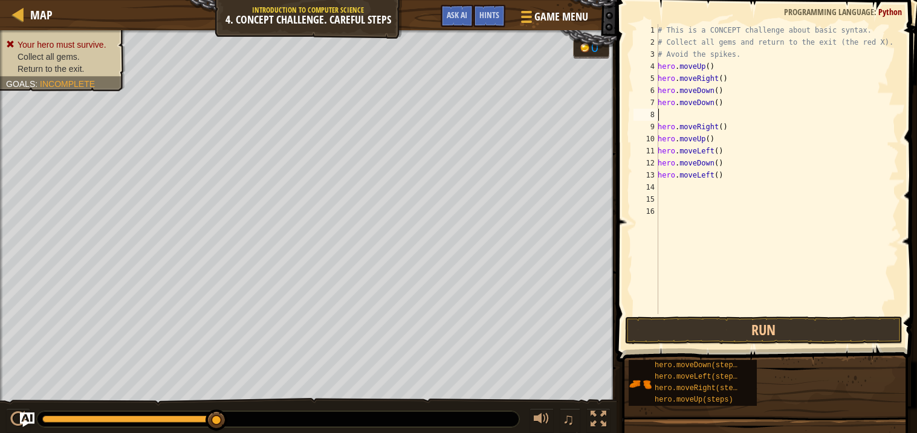
click at [696, 112] on div "# This is a CONCEPT challenge about basic syntax. # Collect all gems and return…" at bounding box center [777, 181] width 244 height 314
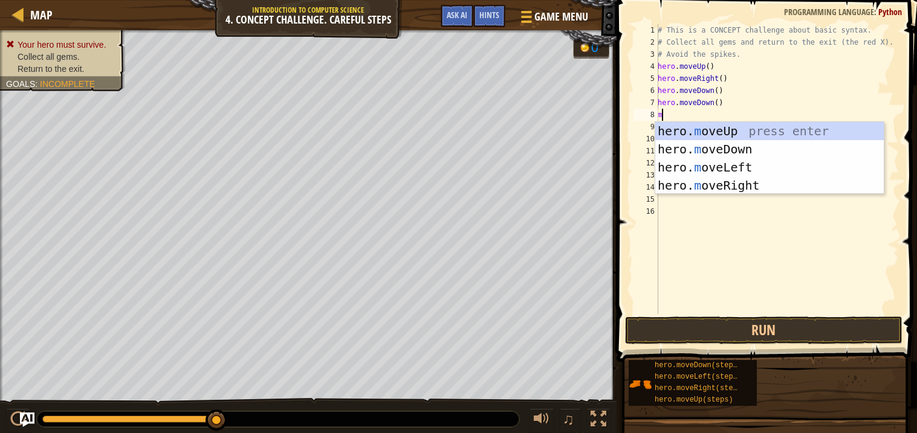
type textarea "mo"
click at [679, 129] on div "hero. mo veUp press enter hero. mo veDown press enter hero. mo veLeft press ent…" at bounding box center [769, 176] width 228 height 109
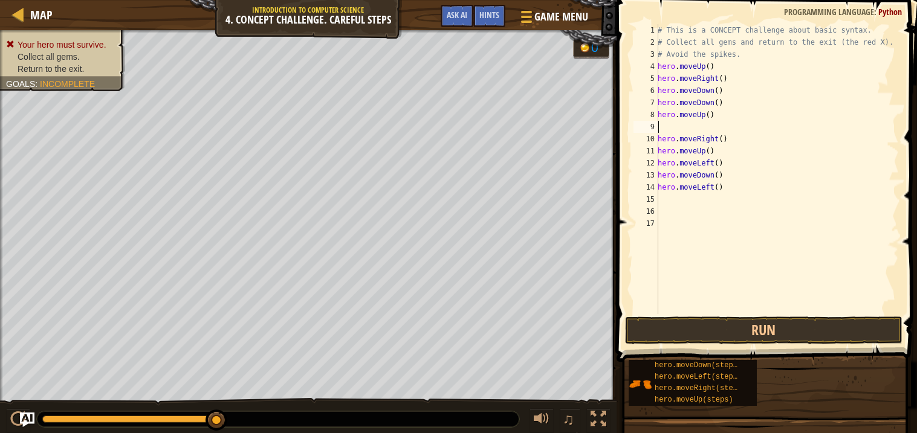
click at [670, 126] on div "# This is a CONCEPT challenge about basic syntax. # Collect all gems and return…" at bounding box center [777, 181] width 244 height 314
click at [743, 340] on button "Run" at bounding box center [763, 331] width 277 height 28
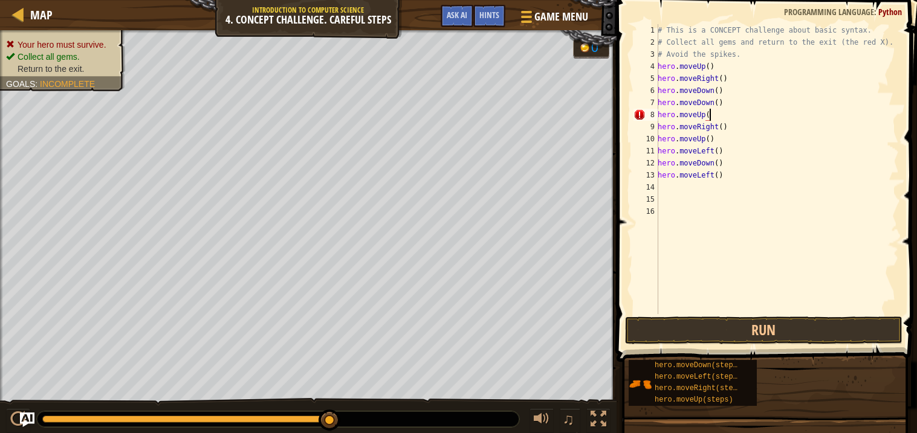
scroll to position [5, 4]
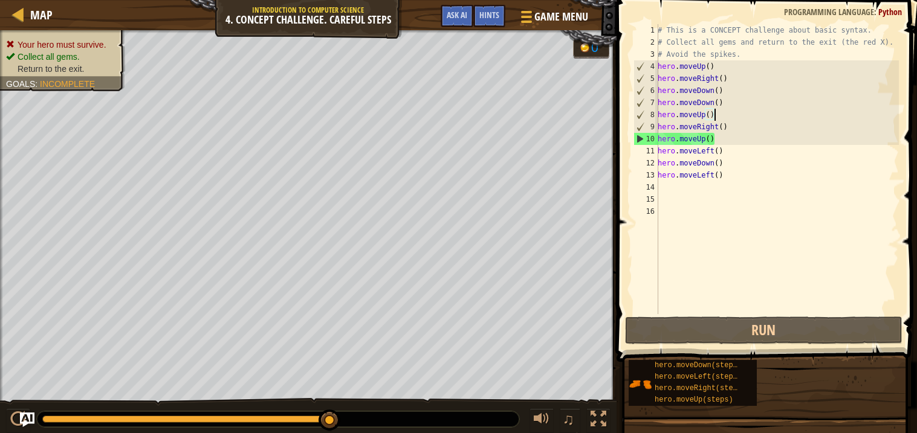
click at [716, 140] on div "# This is a CONCEPT challenge about basic syntax. # Collect all gems and return…" at bounding box center [777, 181] width 244 height 314
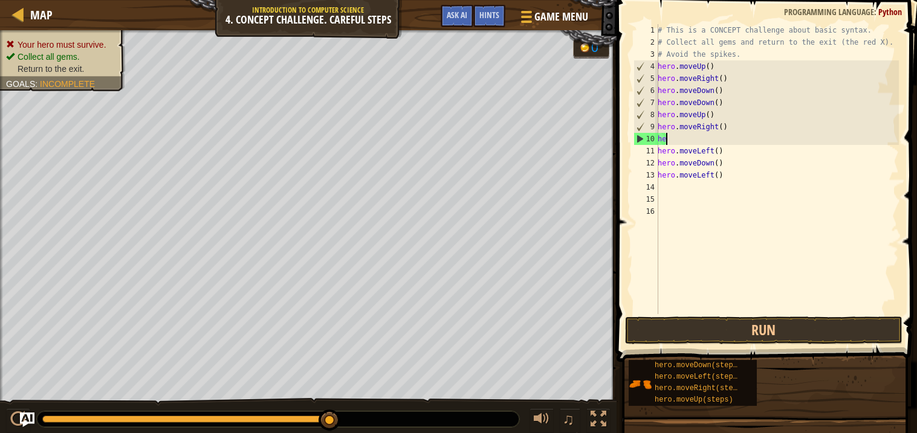
scroll to position [5, 0]
type textarea "h"
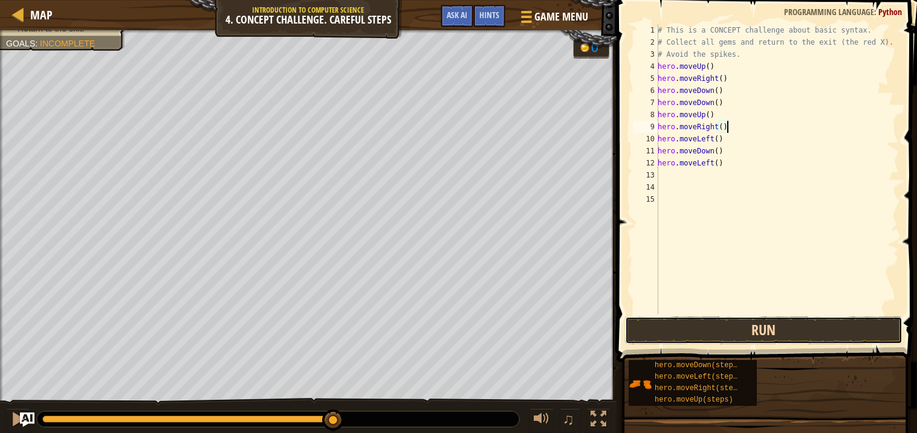
click at [792, 325] on button "Run" at bounding box center [763, 331] width 277 height 28
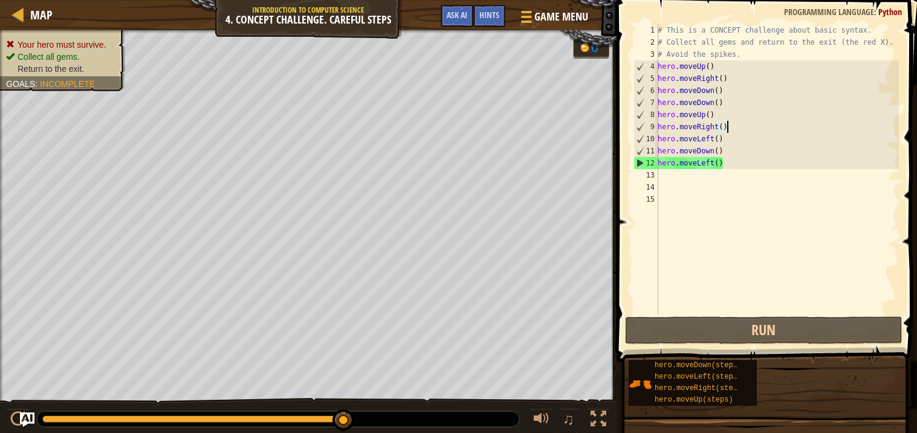
click at [659, 146] on div "# This is a CONCEPT challenge about basic syntax. # Collect all gems and return…" at bounding box center [777, 181] width 244 height 314
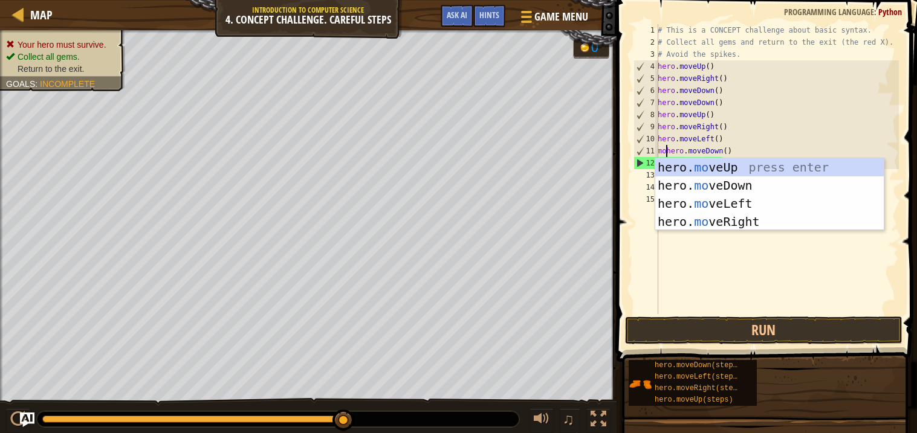
scroll to position [5, 1]
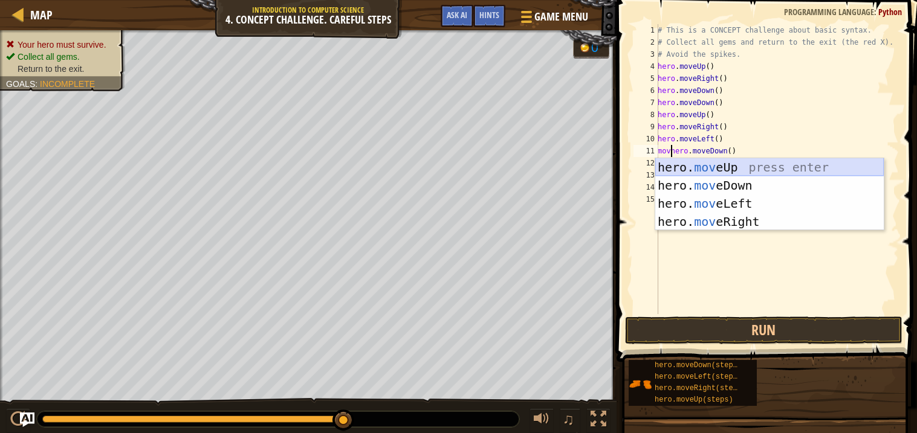
click at [729, 169] on div "hero. mov eUp press enter hero. mov eDown press enter hero. mov eLeft press ent…" at bounding box center [769, 212] width 228 height 109
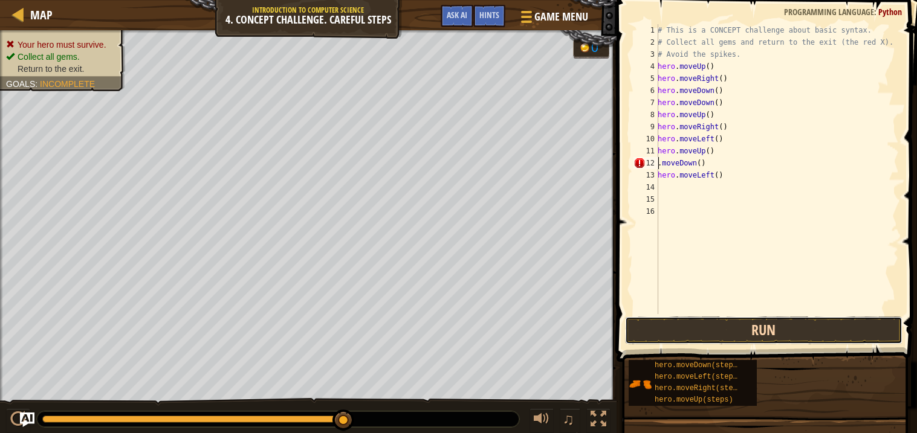
click at [731, 335] on button "Run" at bounding box center [763, 331] width 277 height 28
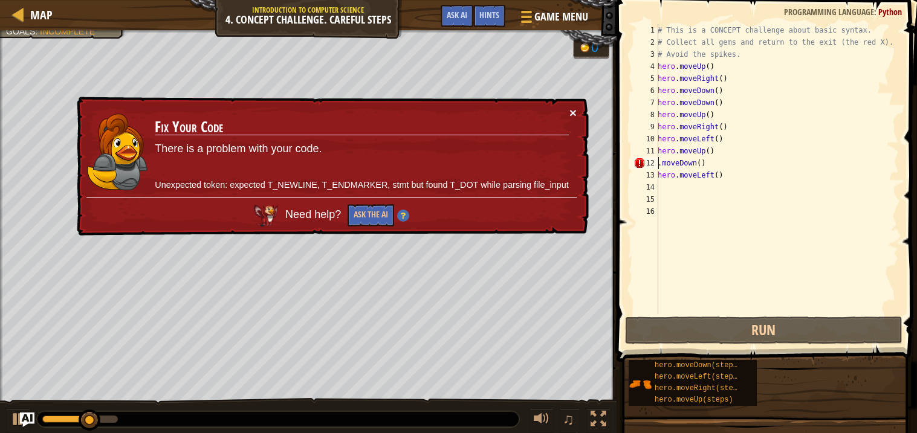
click at [571, 112] on button "×" at bounding box center [572, 112] width 7 height 13
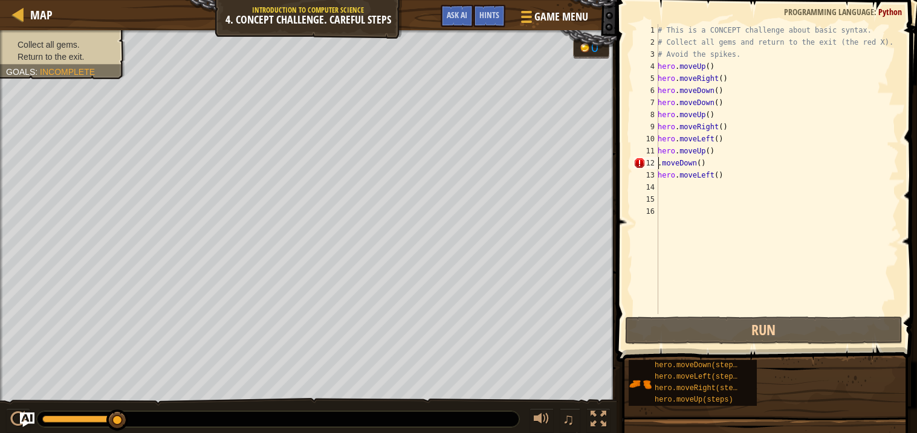
click at [659, 165] on div "# This is a CONCEPT challenge about basic syntax. # Collect all gems and return…" at bounding box center [777, 181] width 244 height 314
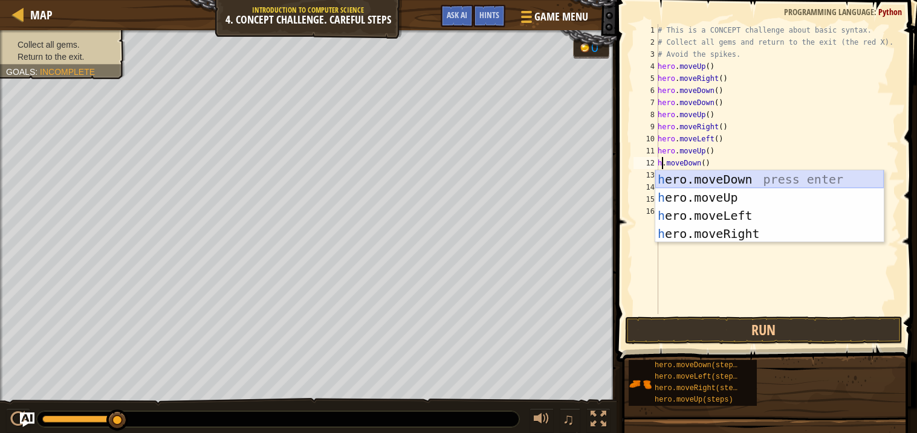
click at [797, 179] on div "h ero.moveDown press enter h ero.moveUp press enter h ero.moveLeft press enter …" at bounding box center [769, 224] width 228 height 109
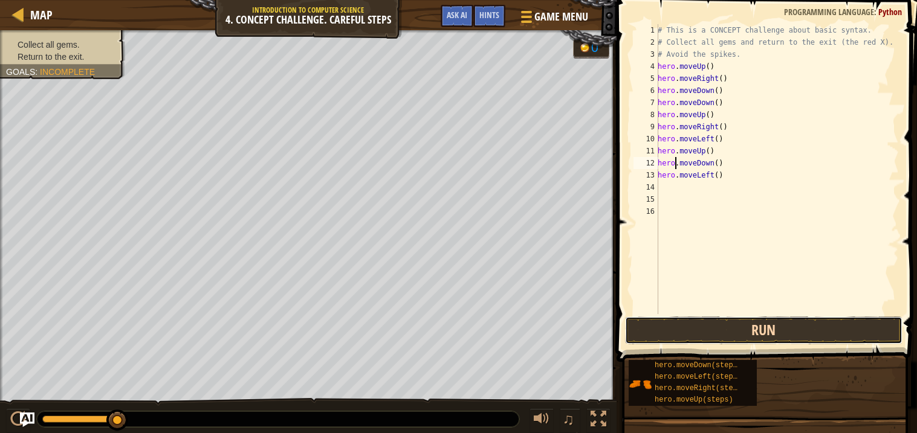
click at [762, 338] on button "Run" at bounding box center [763, 331] width 277 height 28
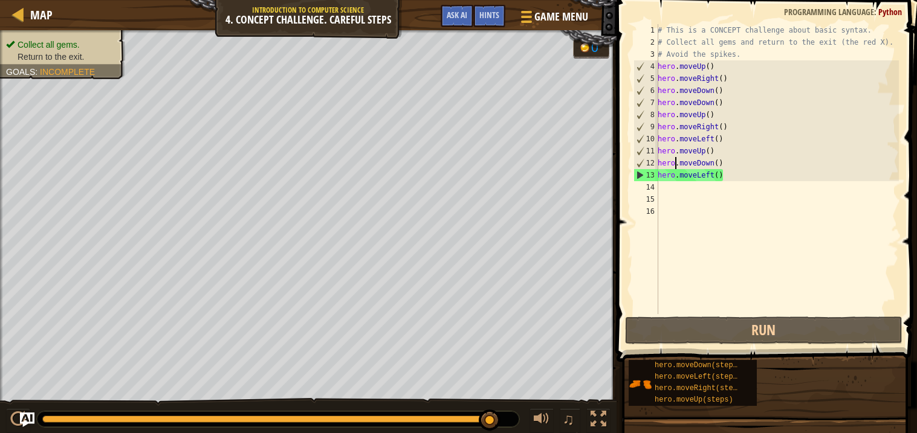
click at [641, 175] on div "13" at bounding box center [646, 175] width 24 height 12
type textarea "hero.moveLeft()"
click at [664, 187] on div "# This is a CONCEPT challenge about basic syntax. # Collect all gems and return…" at bounding box center [777, 181] width 244 height 314
type textarea "m"
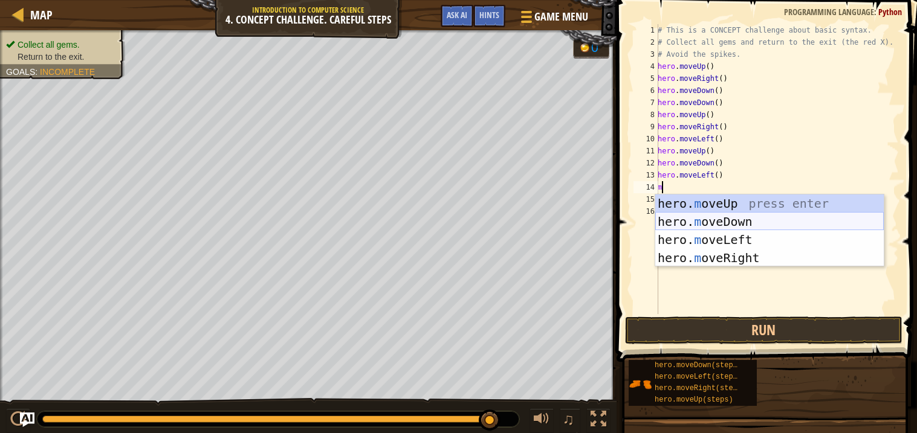
click at [706, 228] on div "hero. m oveUp press enter hero. m oveDown press enter hero. m oveLeft press ent…" at bounding box center [769, 249] width 228 height 109
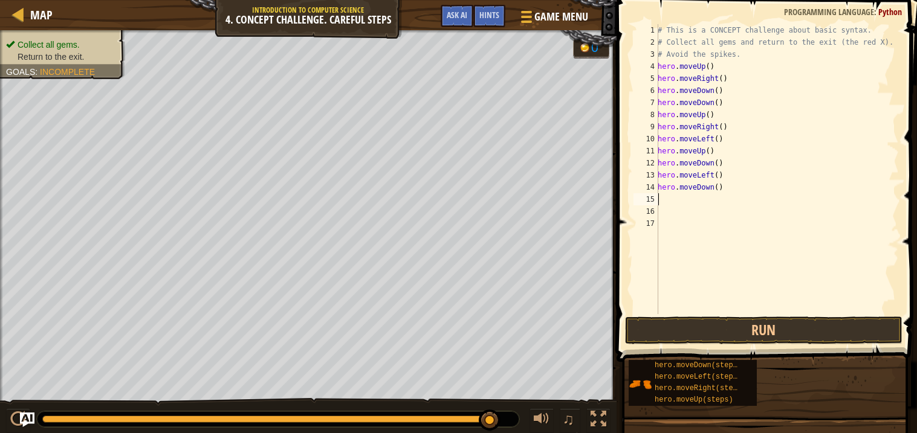
click at [717, 188] on div "# This is a CONCEPT challenge about basic syntax. # Collect all gems and return…" at bounding box center [777, 181] width 244 height 314
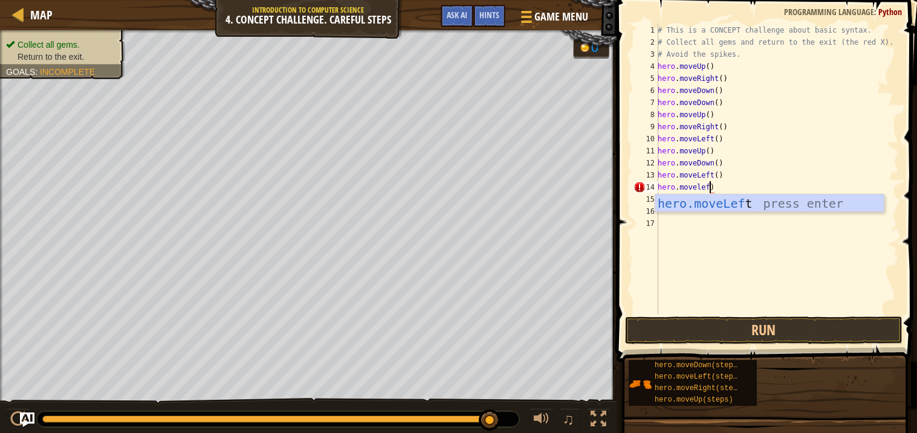
scroll to position [5, 4]
click at [750, 206] on div "hero.moveLeft press enter" at bounding box center [769, 222] width 228 height 54
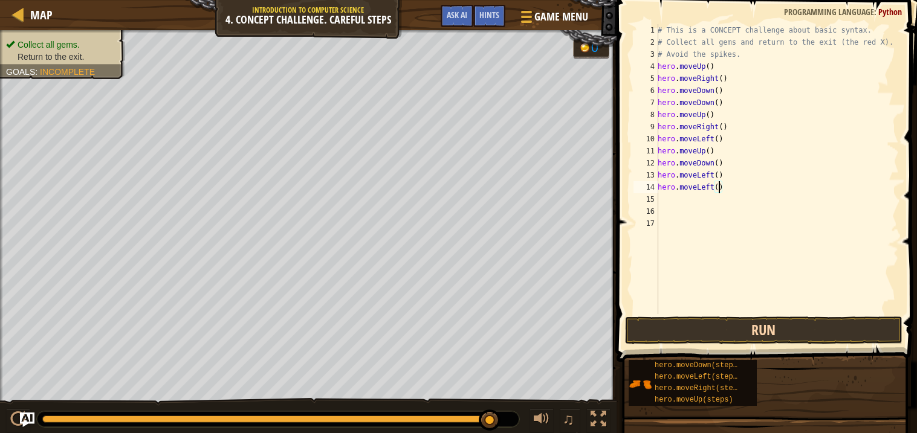
type textarea "hero.moveLeft()"
click at [766, 329] on button "Run" at bounding box center [763, 331] width 277 height 28
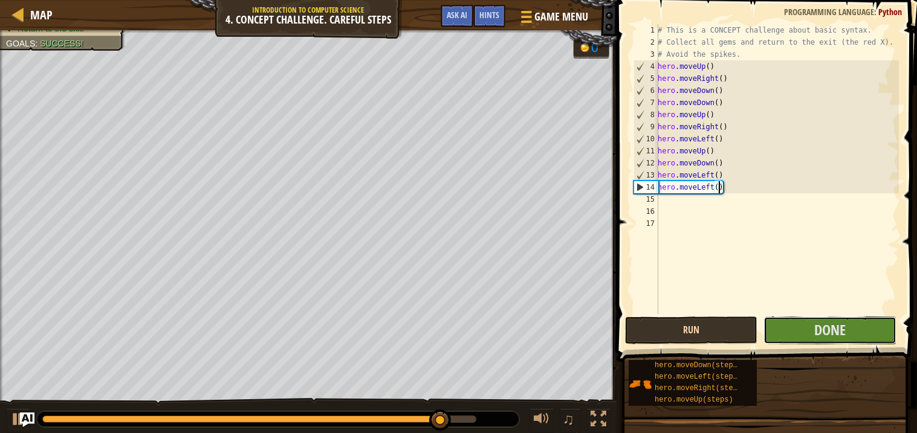
click at [766, 329] on button "Done" at bounding box center [829, 331] width 132 height 28
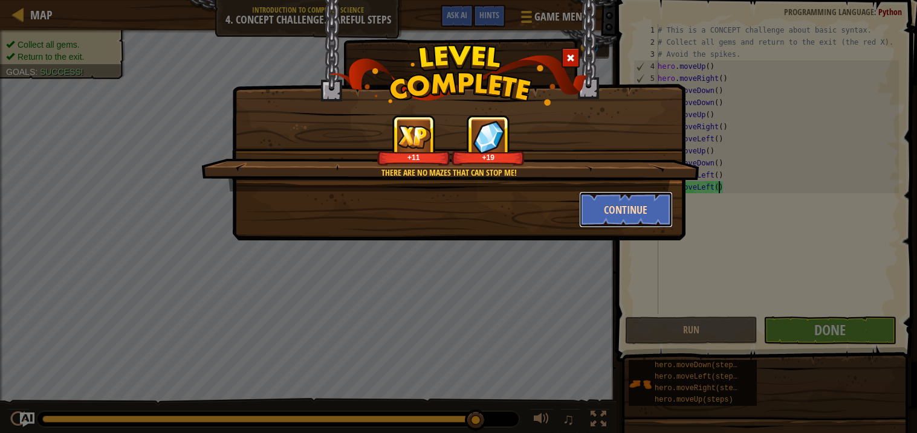
click at [650, 210] on button "Continue" at bounding box center [626, 210] width 94 height 36
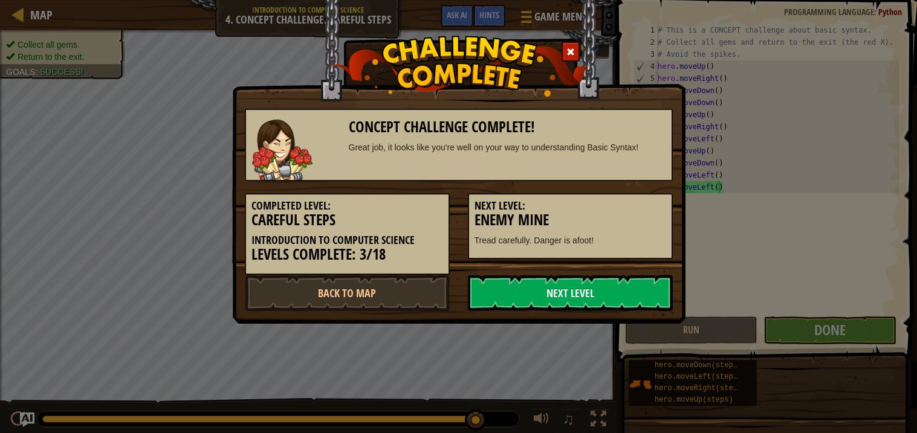
click at [566, 54] on div at bounding box center [570, 52] width 18 height 20
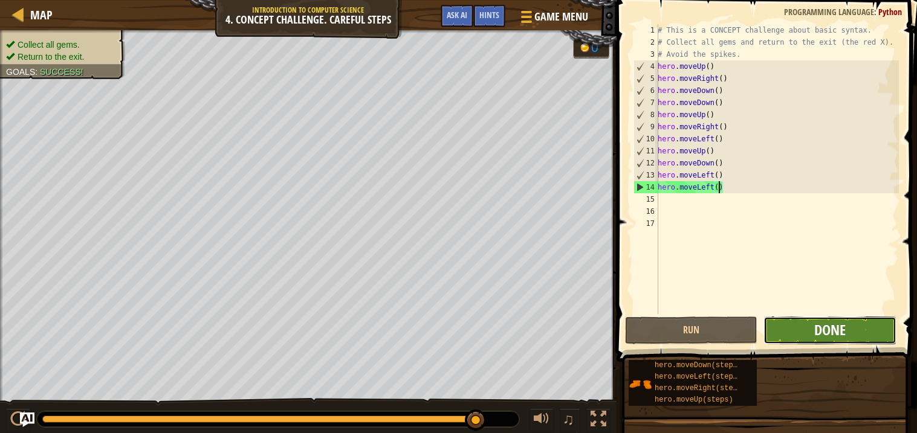
click at [834, 327] on span "Done" at bounding box center [829, 329] width 31 height 19
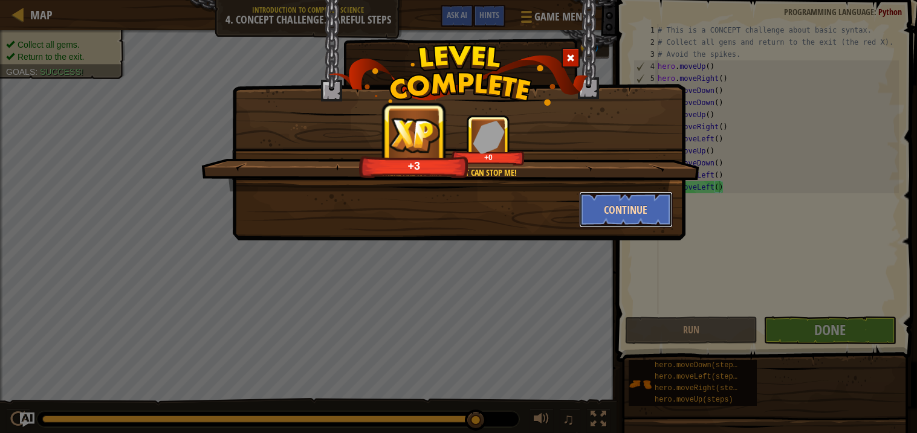
click at [638, 208] on button "Continue" at bounding box center [626, 210] width 94 height 36
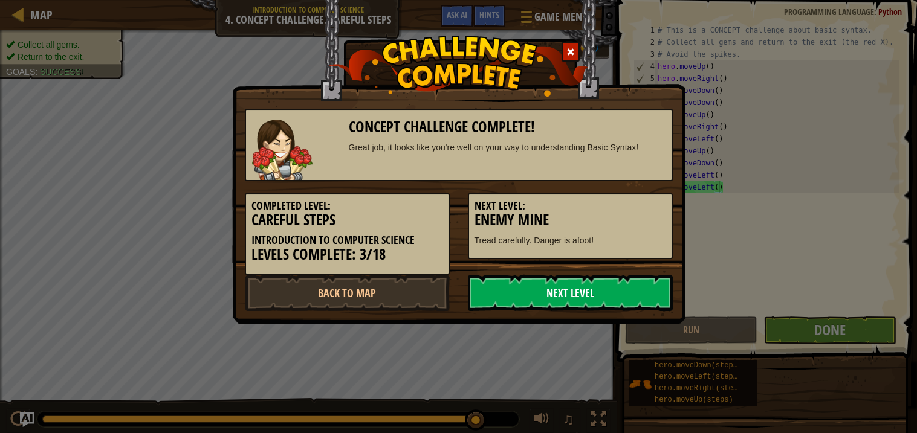
click at [622, 279] on link "Next Level" at bounding box center [570, 293] width 205 height 36
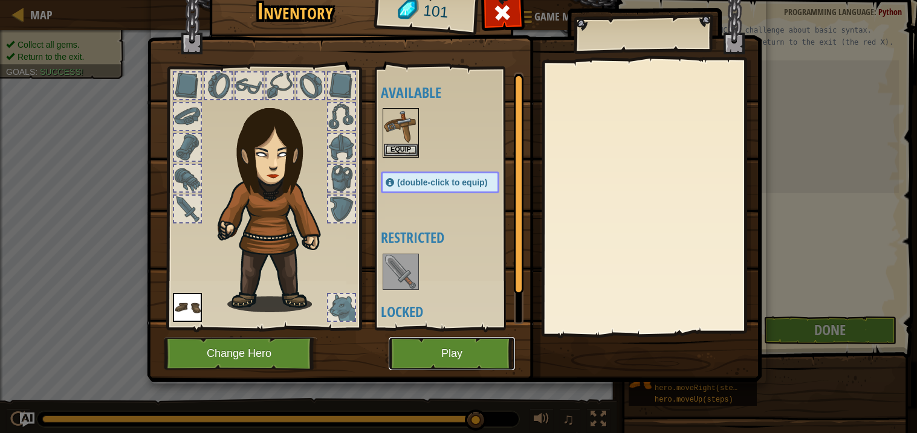
click at [464, 351] on button "Play" at bounding box center [452, 353] width 126 height 33
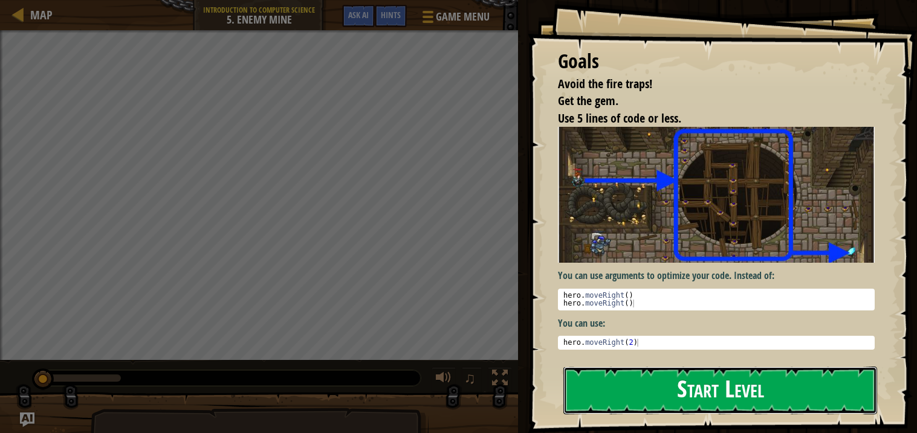
click at [600, 386] on button "Start Level" at bounding box center [720, 391] width 314 height 48
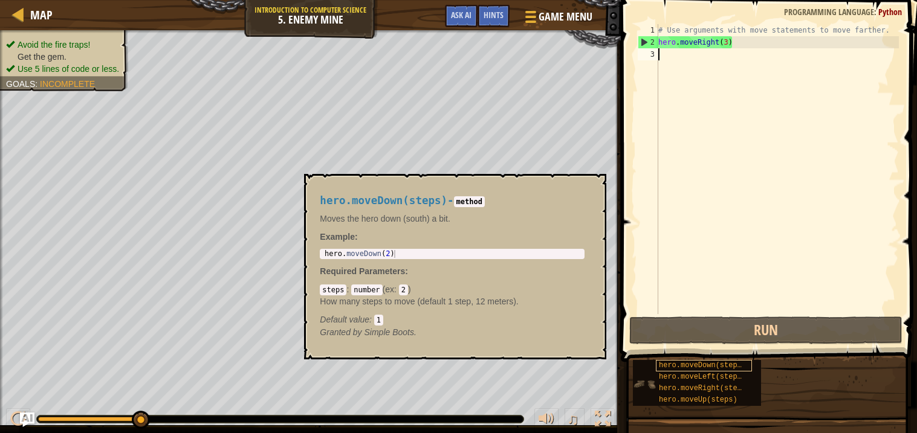
click at [689, 364] on span "hero.moveDown(steps)" at bounding box center [702, 365] width 87 height 8
click at [592, 187] on button "×" at bounding box center [593, 187] width 10 height 17
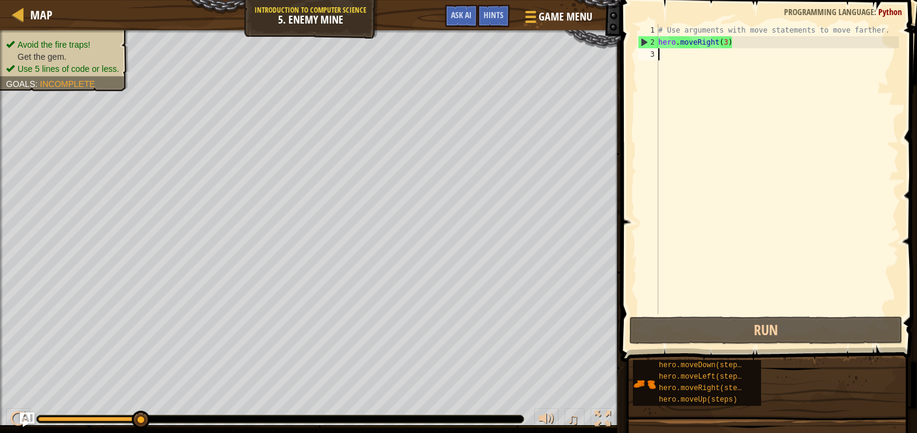
click at [664, 59] on div "# Use arguments with move statements to move farther. hero . moveRight ( 3 )" at bounding box center [777, 181] width 243 height 314
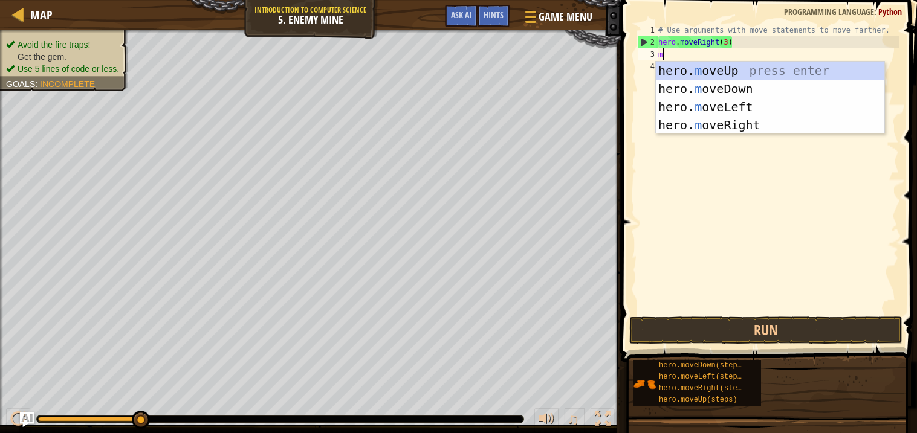
type textarea "mo"
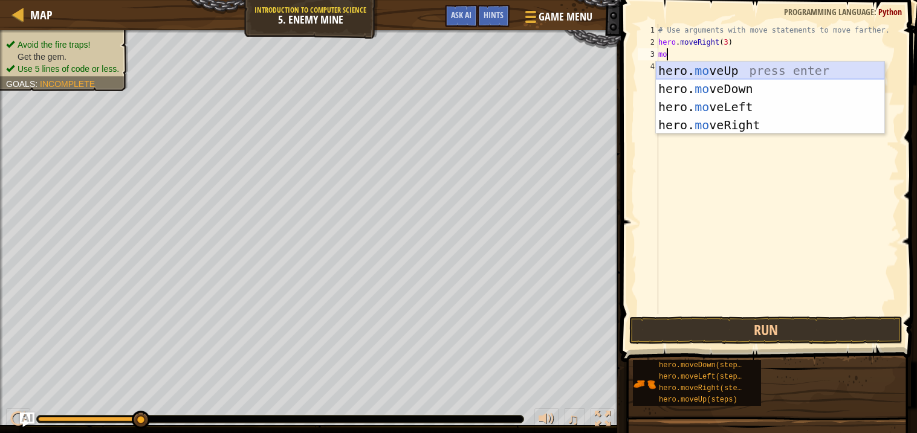
click at [696, 71] on div "hero. mo veUp press enter hero. mo veDown press enter hero. mo veLeft press ent…" at bounding box center [770, 116] width 228 height 109
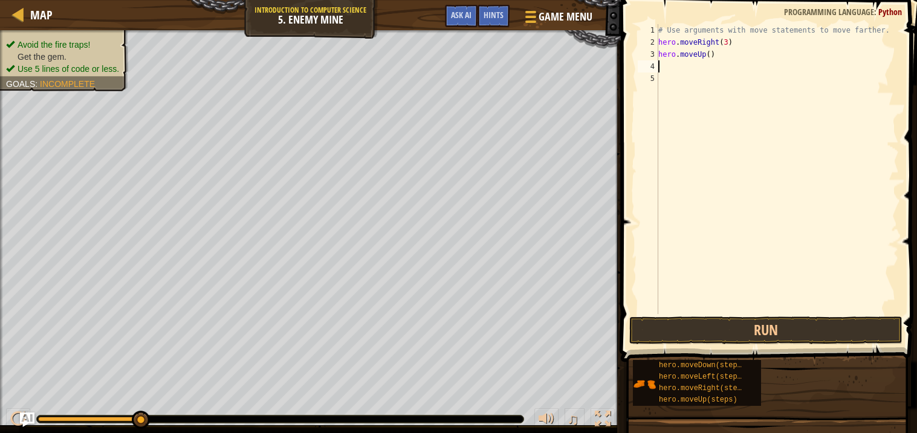
type textarea "m"
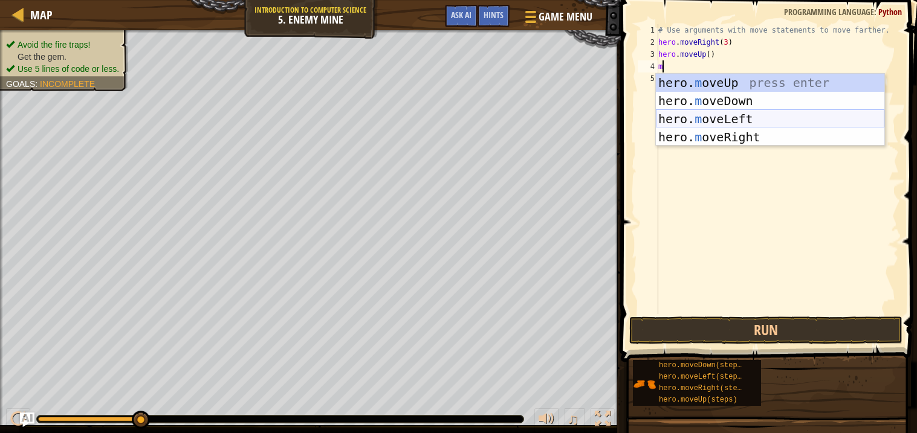
click at [668, 117] on div "hero. m oveUp press enter hero. m oveDown press enter hero. m oveLeft press ent…" at bounding box center [770, 128] width 228 height 109
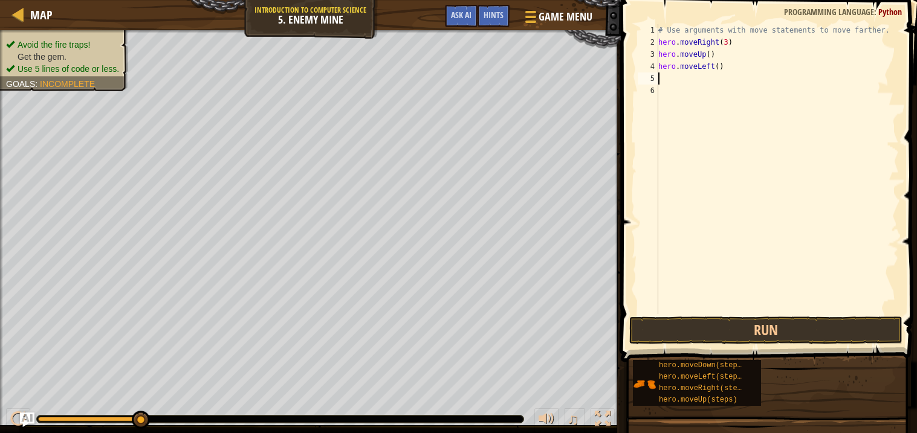
type textarea "m"
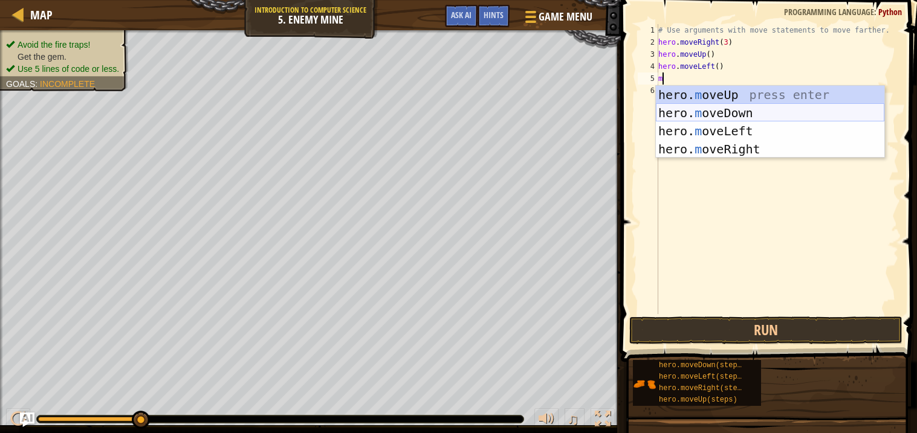
click at [742, 108] on div "hero. m oveUp press enter hero. m oveDown press enter hero. m oveLeft press ent…" at bounding box center [770, 140] width 228 height 109
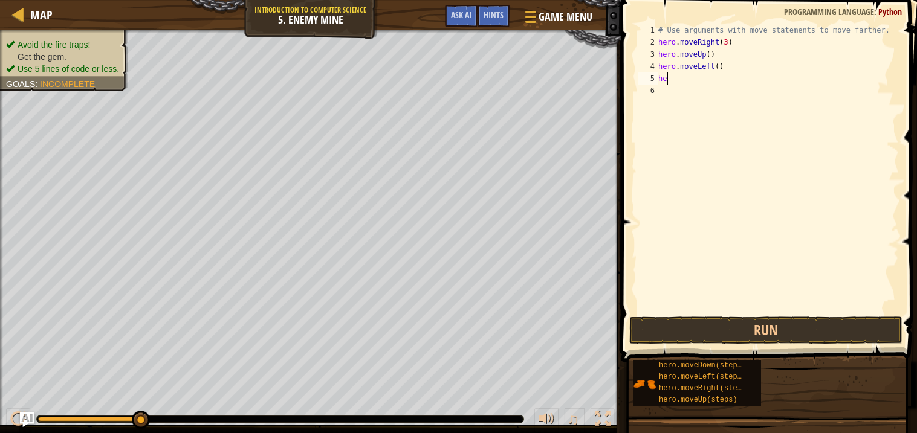
type textarea "h"
type textarea ","
type textarea "m"
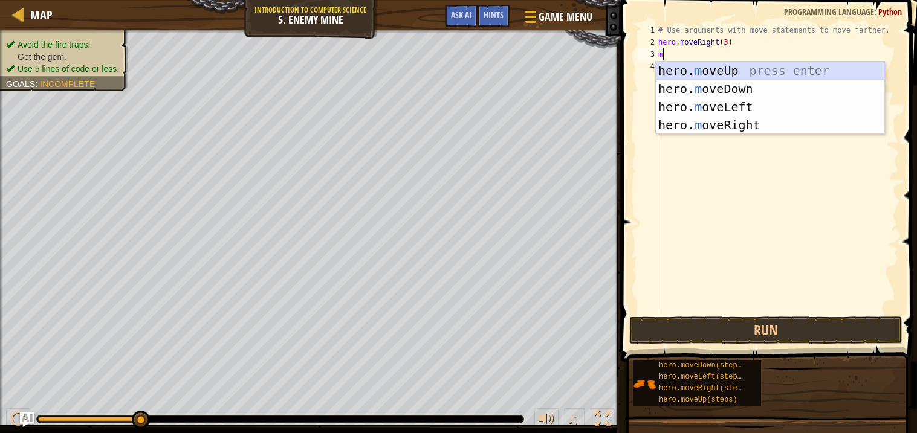
click at [734, 76] on div "hero. m oveUp press enter hero. m oveDown press enter hero. m oveLeft press ent…" at bounding box center [770, 116] width 228 height 109
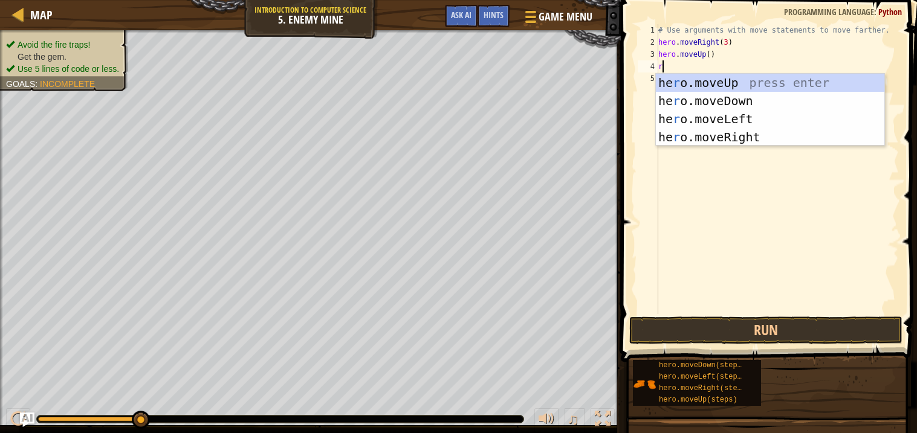
type textarea "ri"
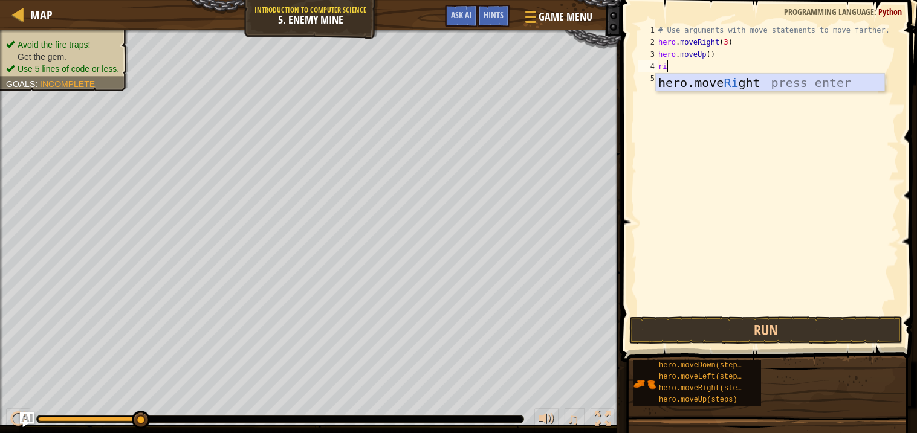
click at [728, 77] on div "hero.move Ri ght press enter" at bounding box center [770, 101] width 228 height 54
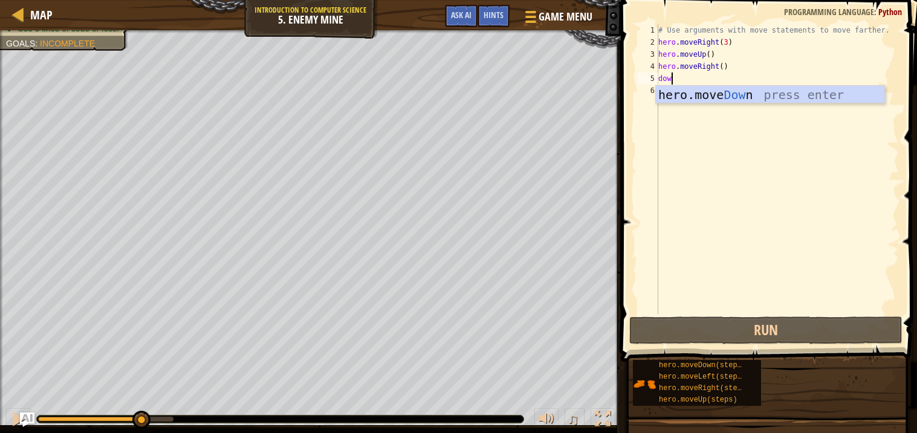
scroll to position [5, 1]
type textarea "down"
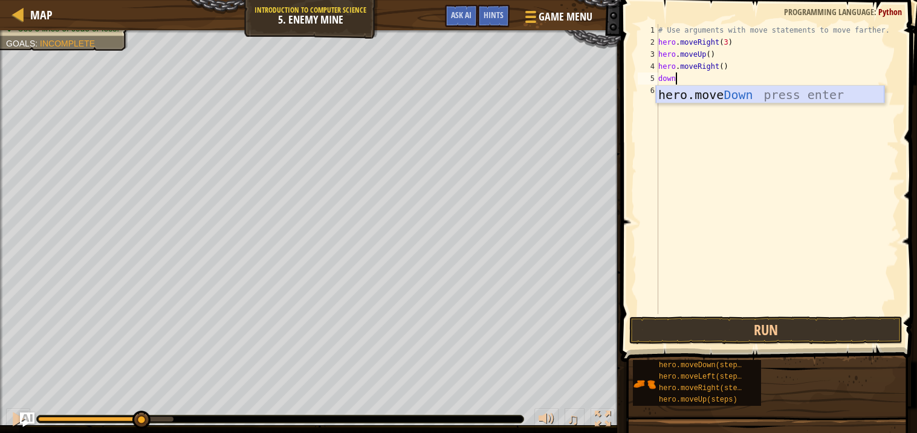
click at [726, 87] on div "hero.move Down press enter" at bounding box center [770, 113] width 228 height 54
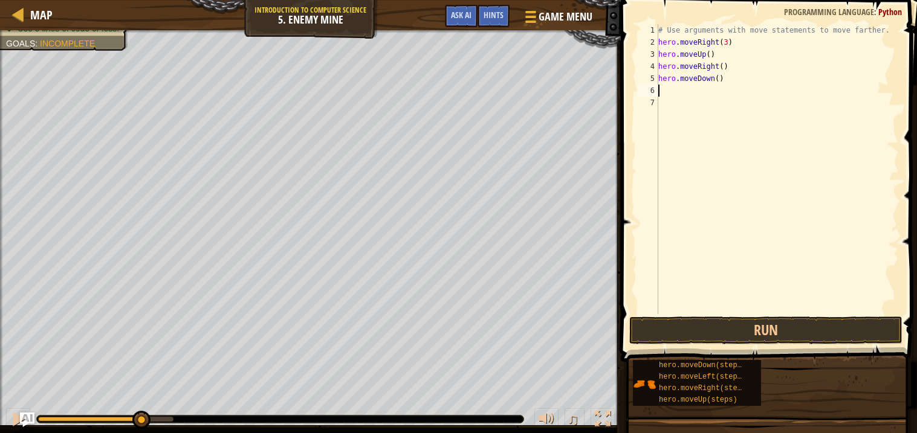
click at [720, 81] on div "# Use arguments with move statements to move farther. hero . moveRight ( 3 ) he…" at bounding box center [777, 181] width 243 height 314
type textarea "hero.moveDown(3)"
click at [716, 86] on div "# Use arguments with move statements to move farther. hero . moveRight ( 3 ) he…" at bounding box center [777, 181] width 243 height 314
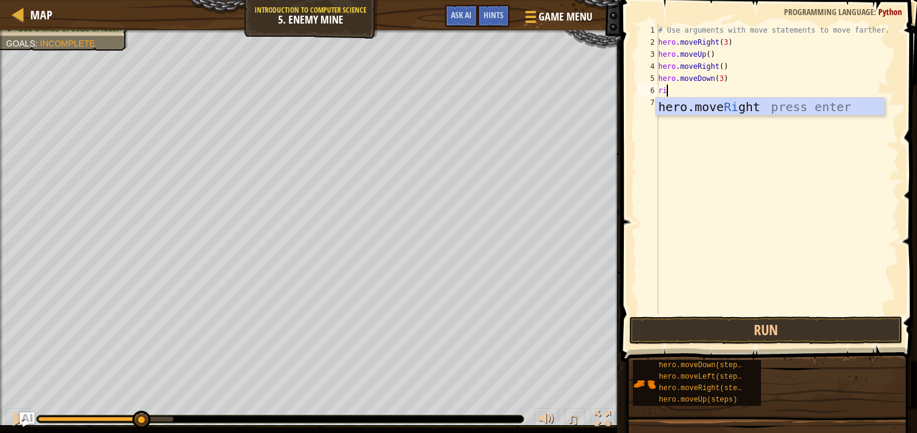
scroll to position [5, 1]
type textarea "righ"
click at [717, 100] on div "hero.move Righ t press enter" at bounding box center [770, 125] width 228 height 54
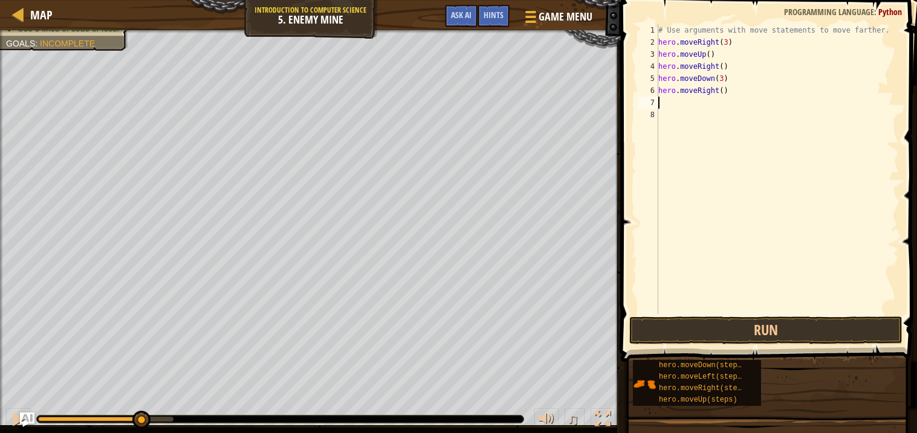
scroll to position [5, 0]
click at [722, 94] on div "# Use arguments with move statements to move farther. hero . moveRight ( 3 ) he…" at bounding box center [777, 181] width 243 height 314
type textarea "hero.moveRight(2)"
click at [726, 323] on button "Run" at bounding box center [765, 331] width 273 height 28
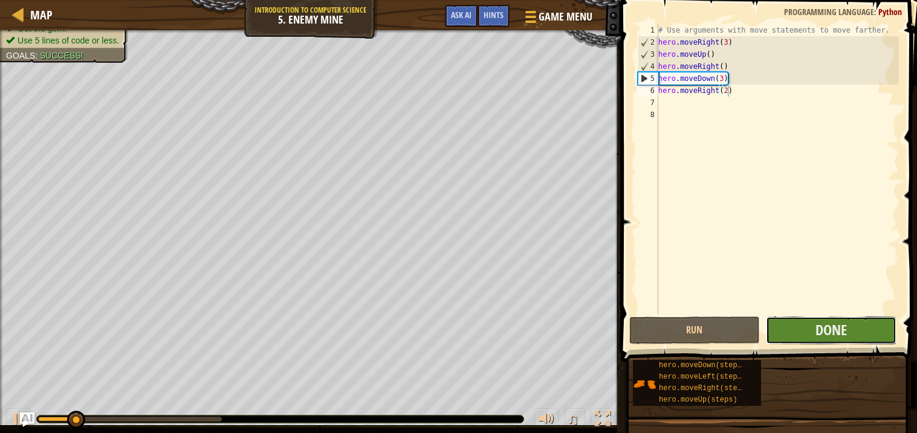
click at [795, 326] on button "Done" at bounding box center [831, 331] width 131 height 28
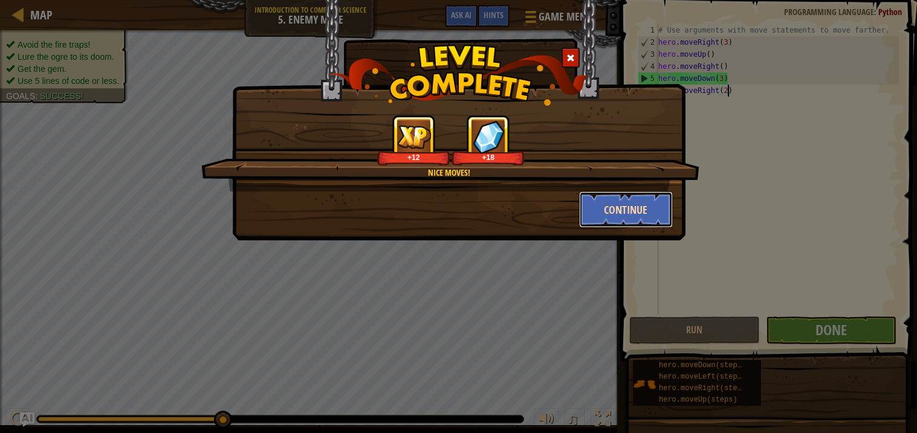
click at [656, 208] on button "Continue" at bounding box center [626, 210] width 94 height 36
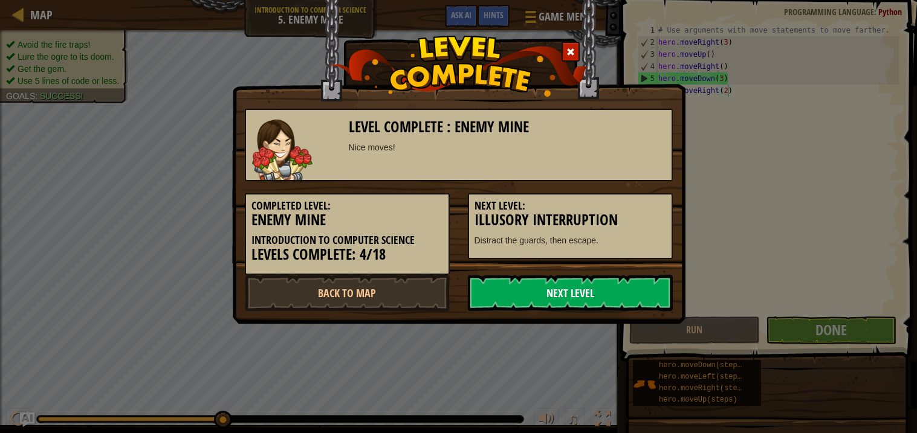
click at [629, 286] on link "Next Level" at bounding box center [570, 293] width 205 height 36
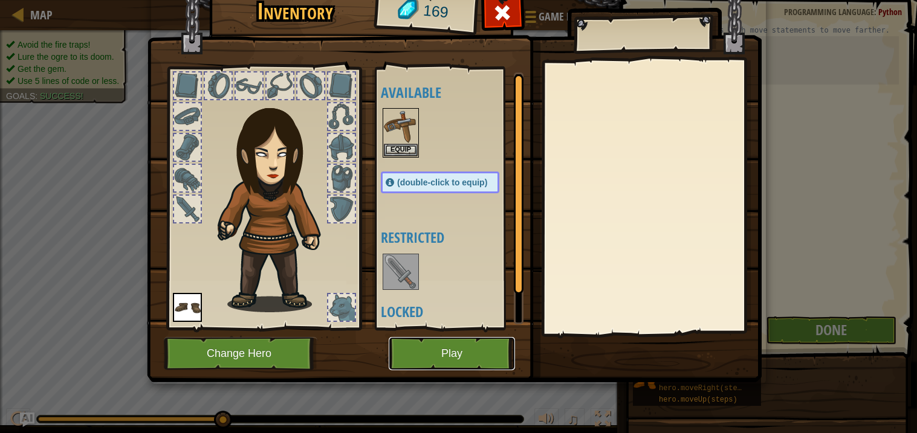
click at [460, 353] on button "Play" at bounding box center [452, 353] width 126 height 33
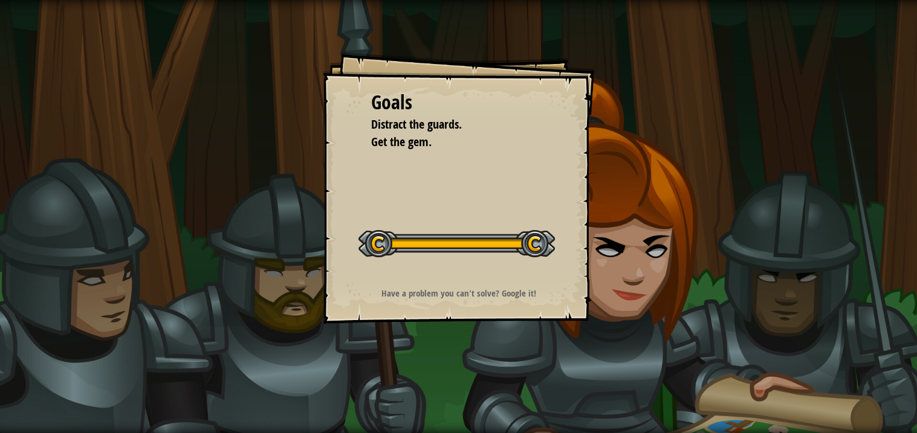
click at [0, 0] on button "Start Level" at bounding box center [0, 0] width 0 height 0
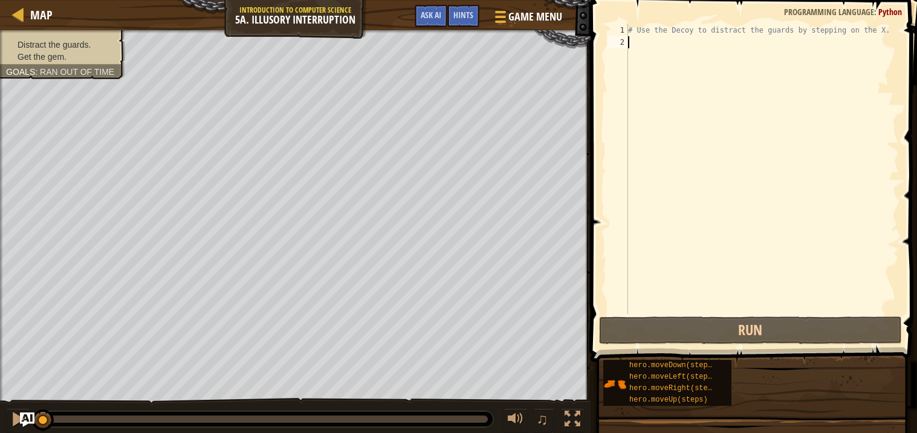
scroll to position [5, 0]
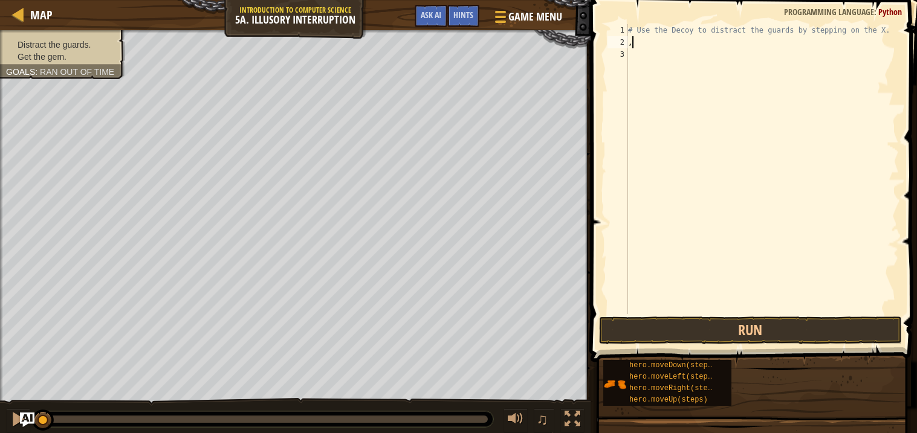
type textarea ",o"
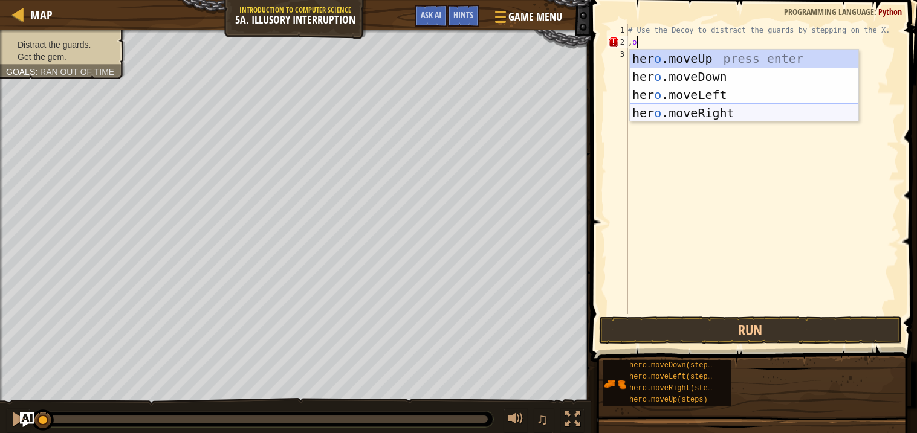
click at [708, 116] on div "her o .moveUp press enter her o .moveDown press enter her o .moveLeft press ent…" at bounding box center [744, 104] width 228 height 109
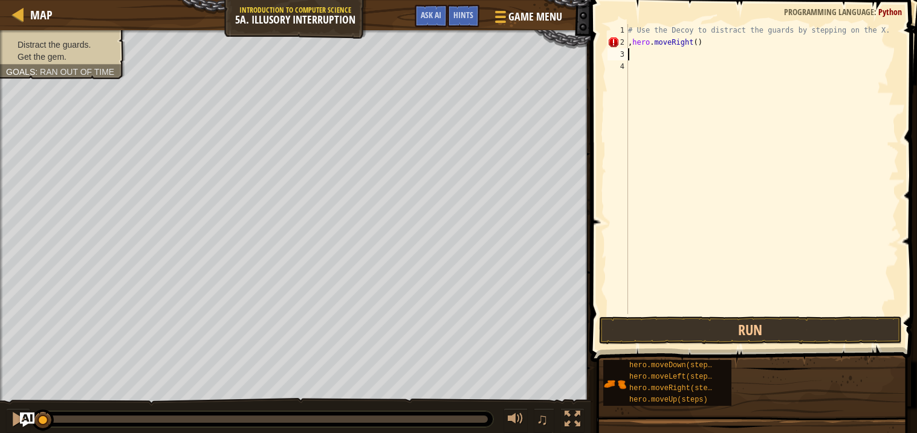
type textarea "m"
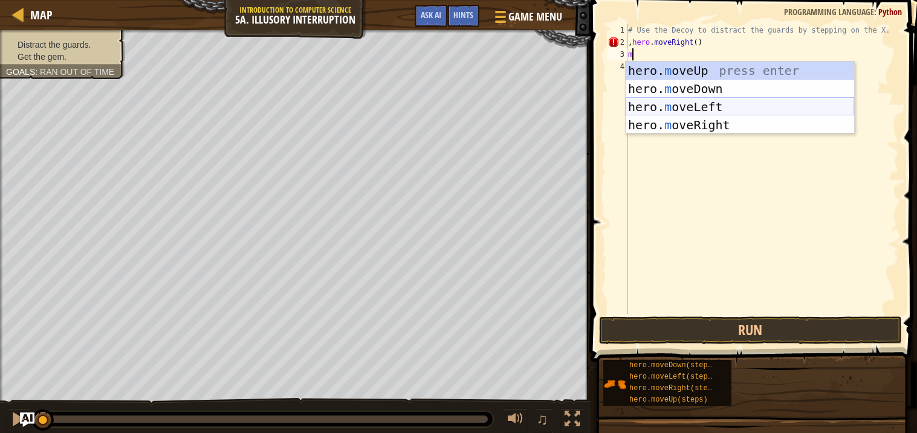
click at [742, 112] on div "hero. m oveUp press enter hero. m oveDown press enter hero. m oveLeft press ent…" at bounding box center [739, 116] width 228 height 109
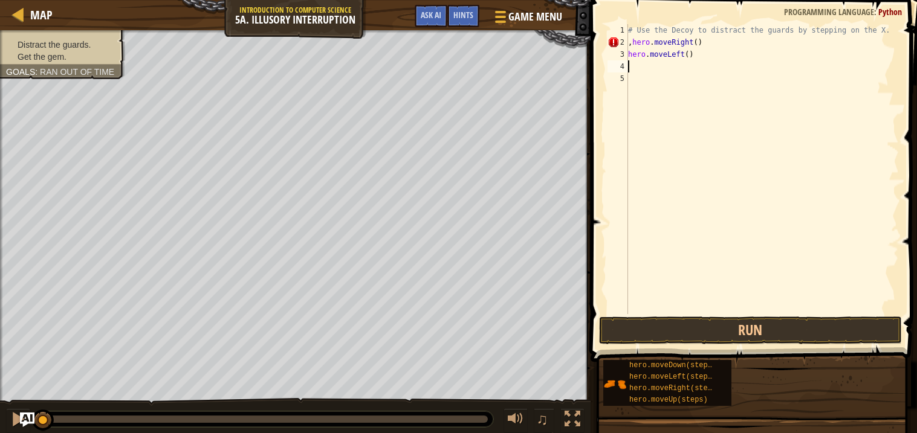
type textarea "m"
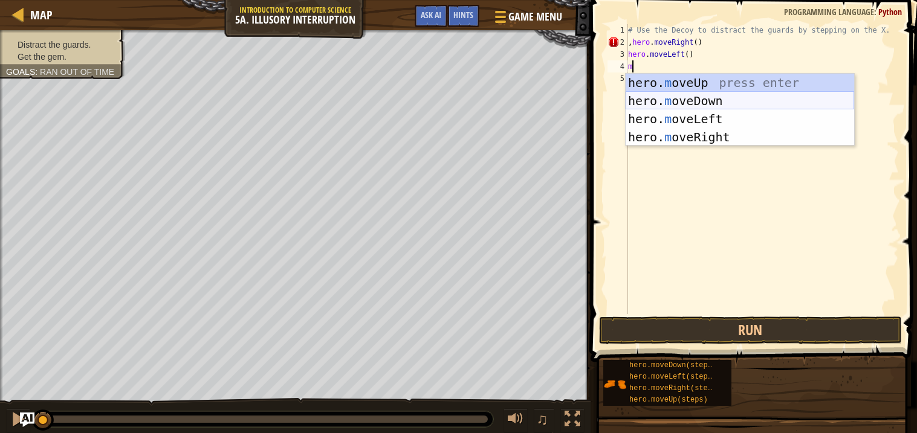
click at [654, 100] on div "hero. m oveUp press enter hero. m oveDown press enter hero. m oveLeft press ent…" at bounding box center [739, 128] width 228 height 109
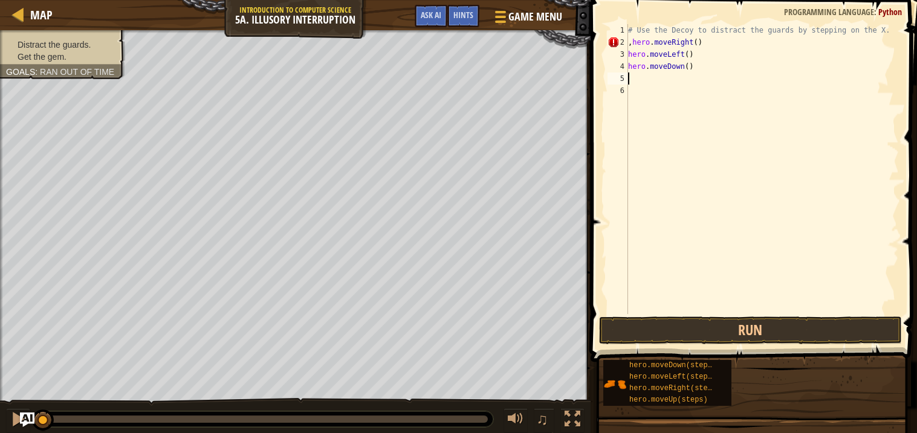
type textarea "m"
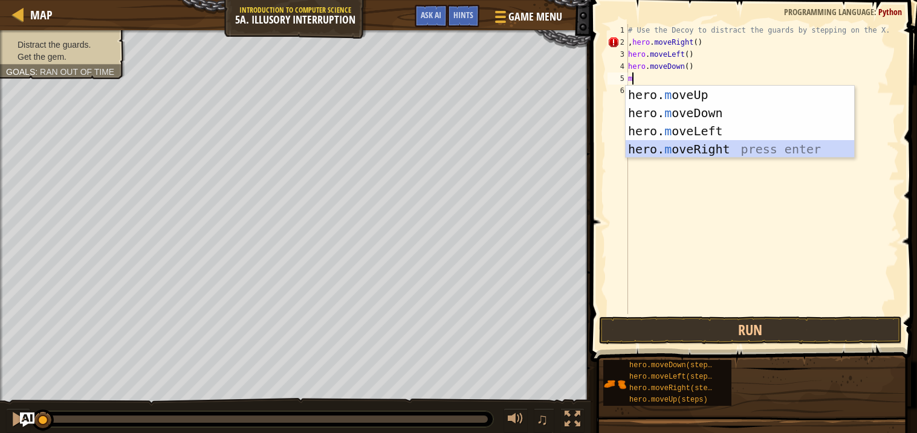
click at [701, 157] on div "hero. m oveUp press enter hero. m oveDown press enter hero. m oveLeft press ent…" at bounding box center [739, 140] width 228 height 109
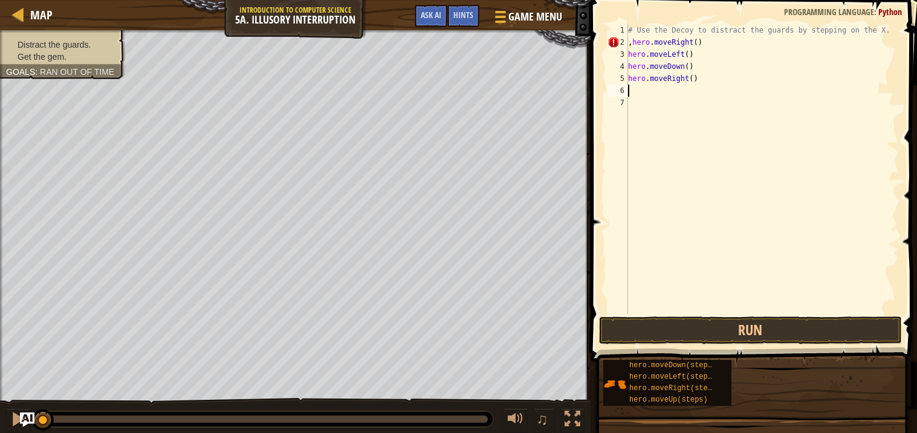
click at [633, 42] on div "# Use the Decoy to distract the guards by stepping on the X. , hero . moveRight…" at bounding box center [761, 181] width 273 height 314
click at [720, 341] on button "Run" at bounding box center [750, 331] width 303 height 28
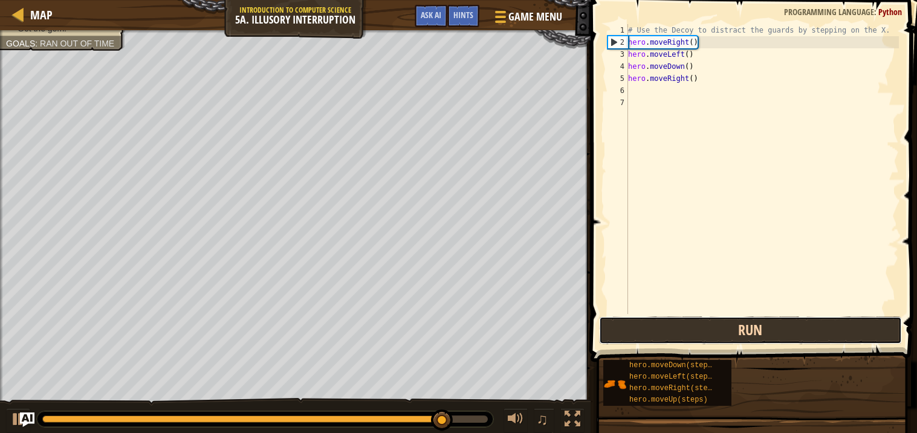
click at [800, 327] on button "Run" at bounding box center [750, 331] width 303 height 28
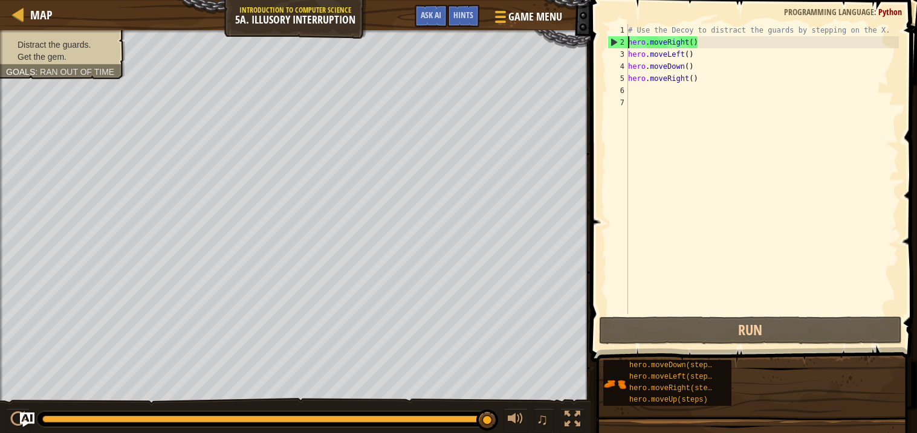
click at [894, 400] on div "hero.moveDown(steps) hero.moveLeft(steps) hero.moveRight(steps) hero.moveUp(ste…" at bounding box center [756, 383] width 306 height 47
click at [714, 68] on div "# Use the Decoy to distract the guards by stepping on the X. hero . moveRight (…" at bounding box center [761, 181] width 273 height 314
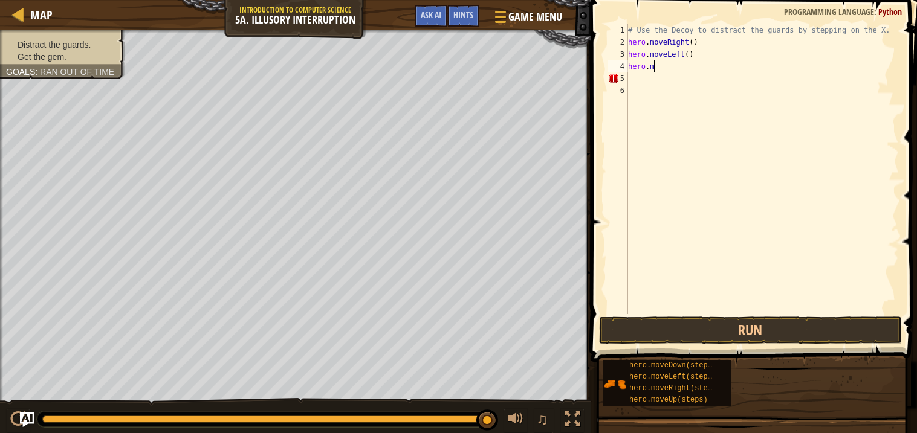
type textarea "h"
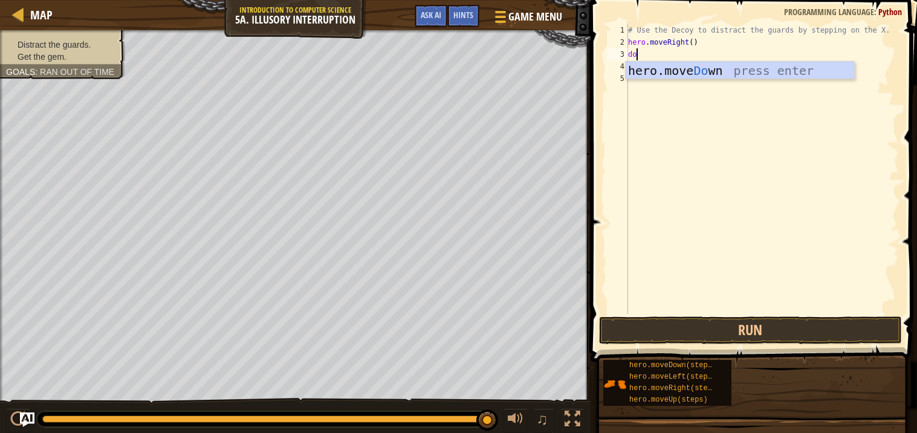
type textarea "dow"
